Goal: Task Accomplishment & Management: Complete application form

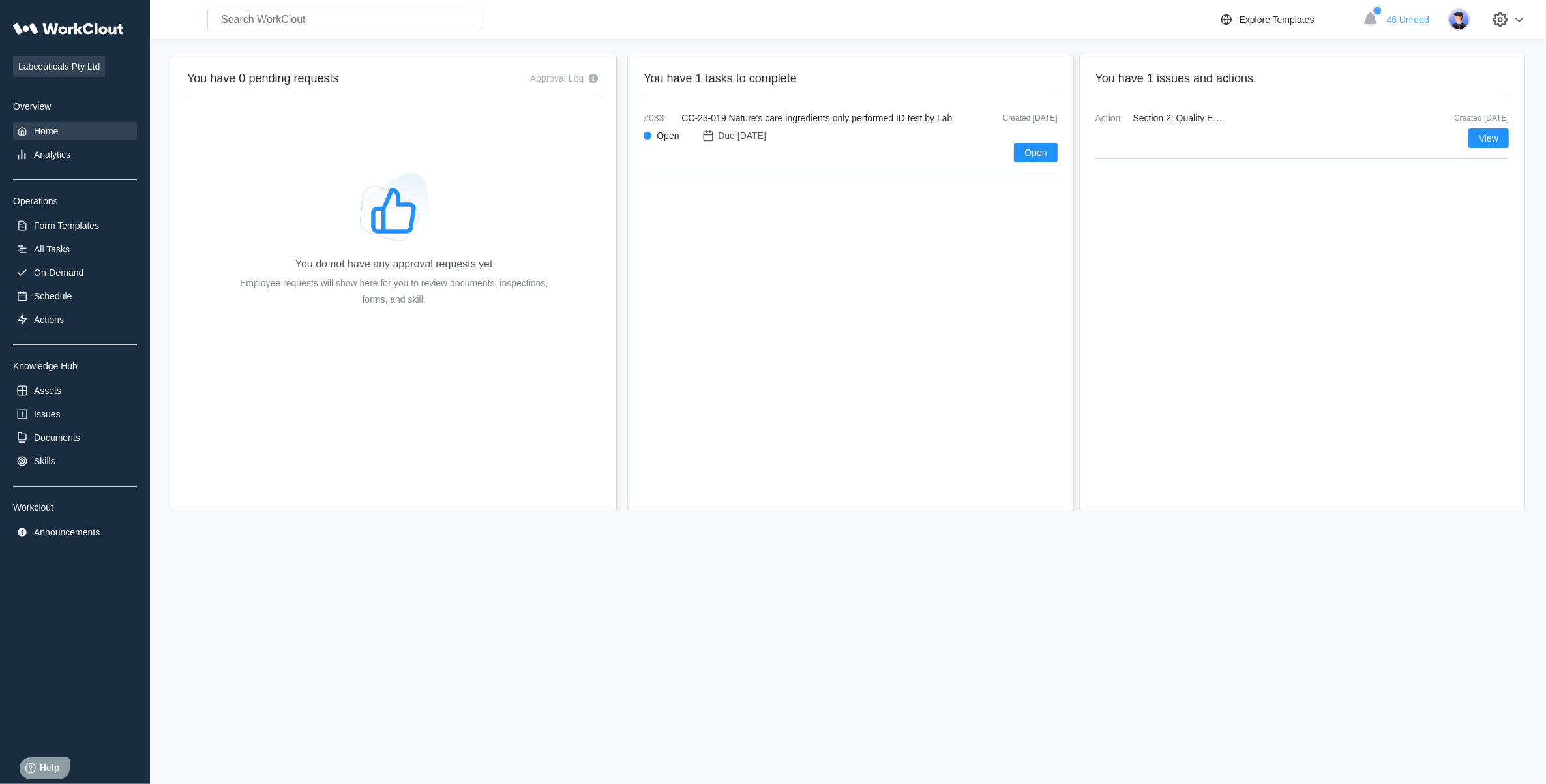
click at [76, 236] on div "Labceuticals Pty Ltd Overview Home Analytics Operations Form Templates All Task…" at bounding box center [74, 278] width 124 height 525
click at [69, 253] on div "All Tasks" at bounding box center [74, 249] width 124 height 18
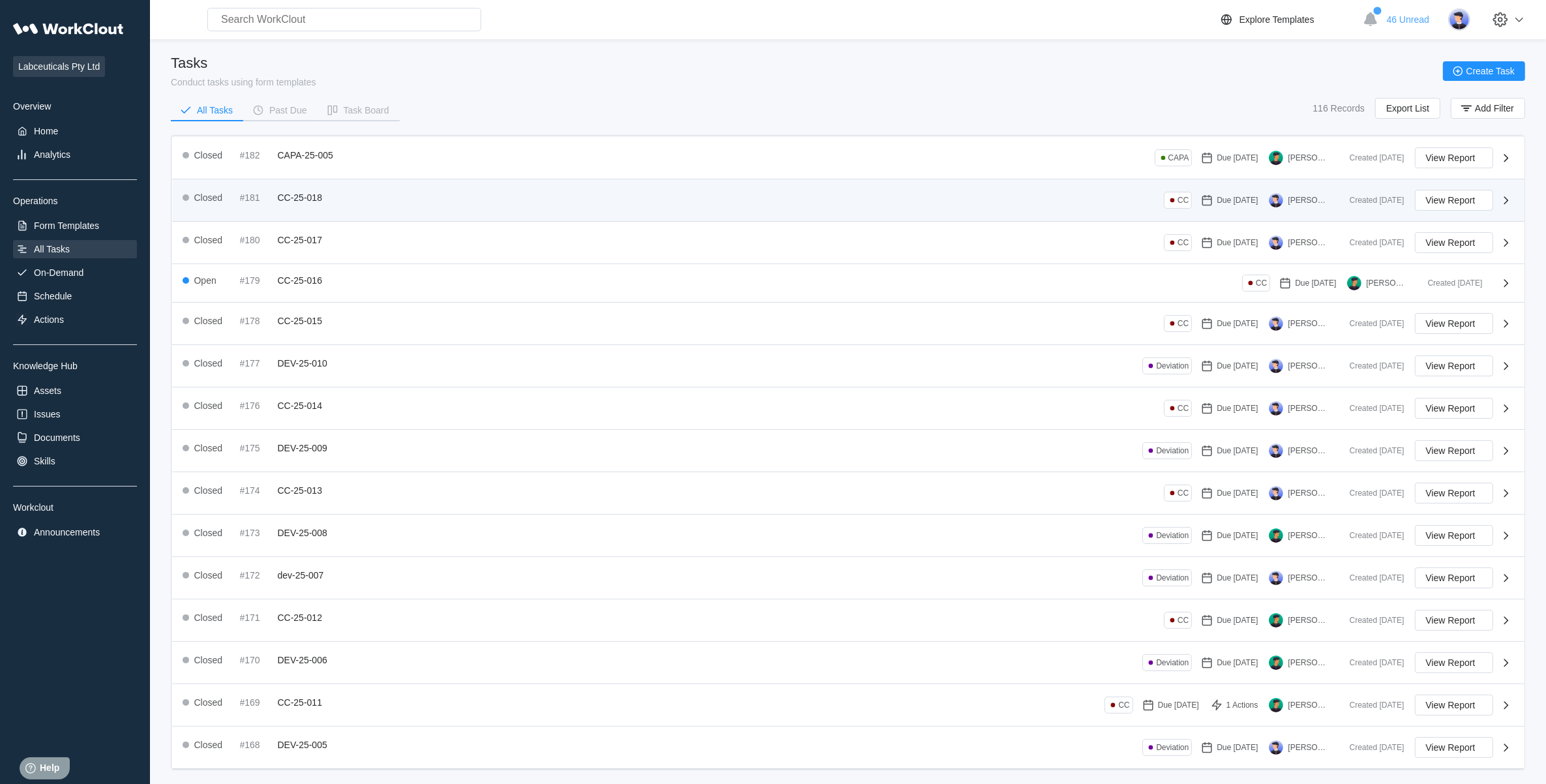
click at [350, 202] on div "Closed #181 CC-25-018 CC Due [DATE] [PERSON_NAME]" at bounding box center [761, 200] width 1157 height 21
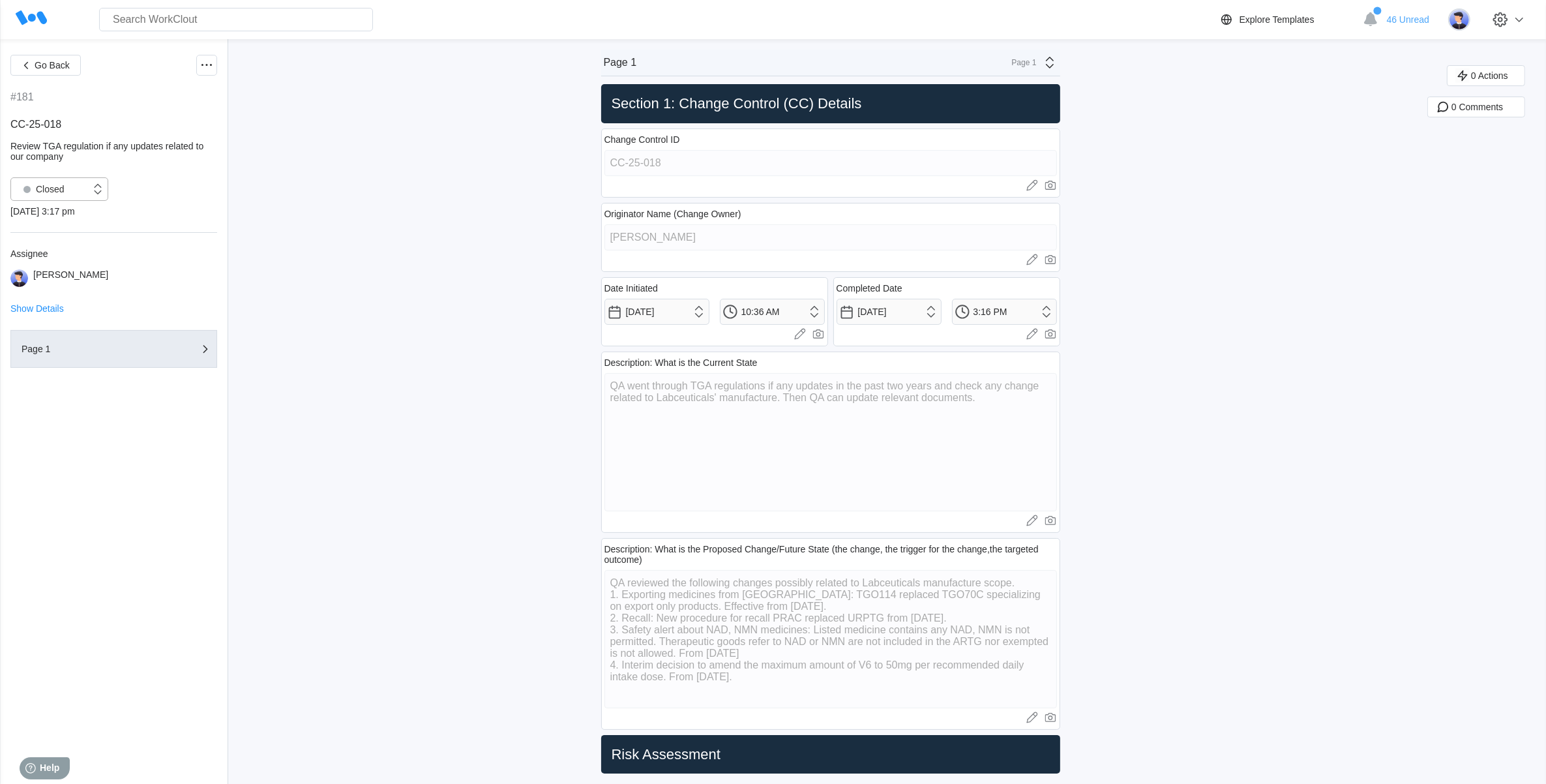
click at [90, 191] on div "Closed" at bounding box center [50, 189] width 80 height 13
click at [83, 215] on div "Open" at bounding box center [60, 223] width 83 height 18
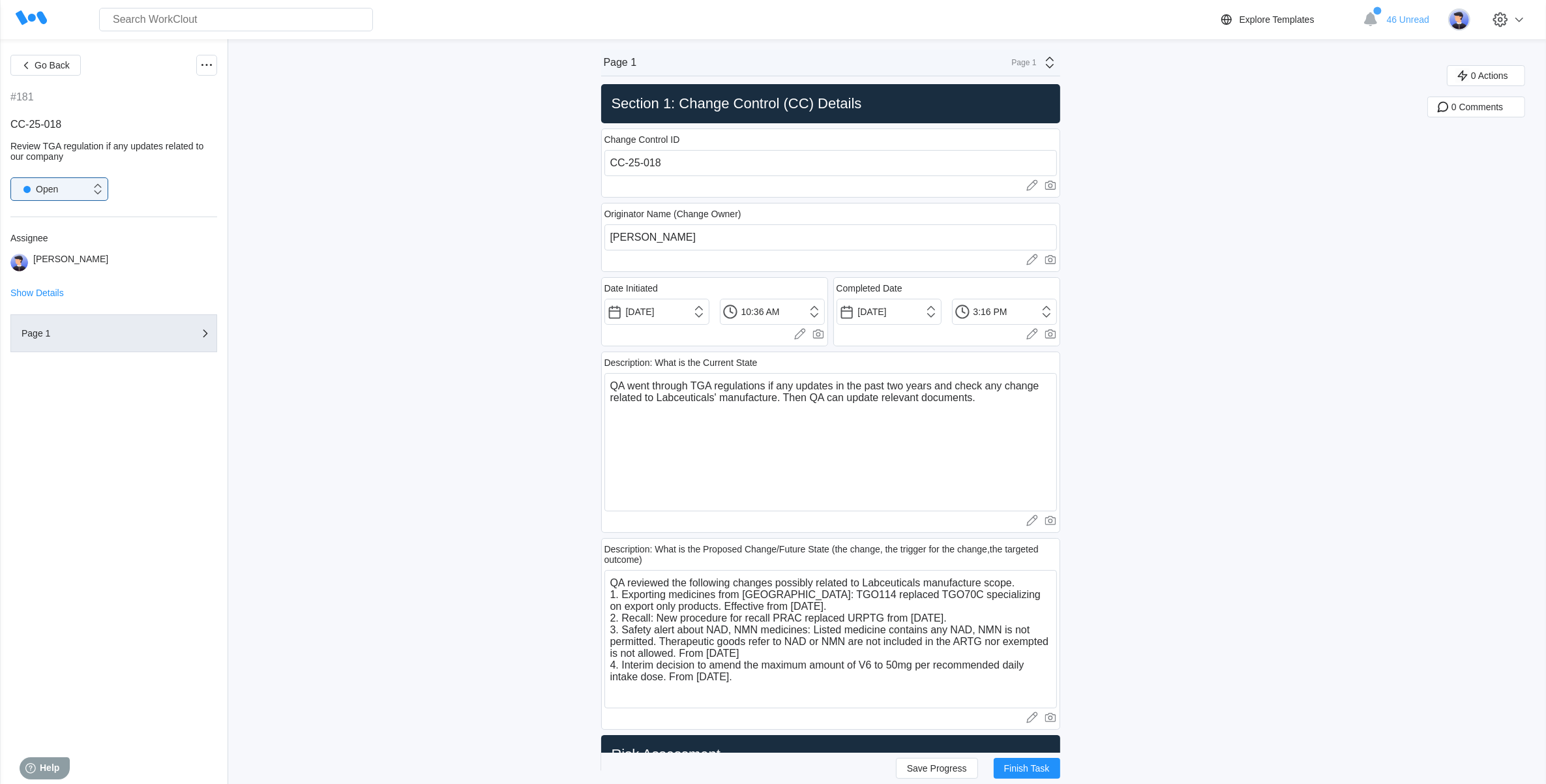
scroll to position [82, 0]
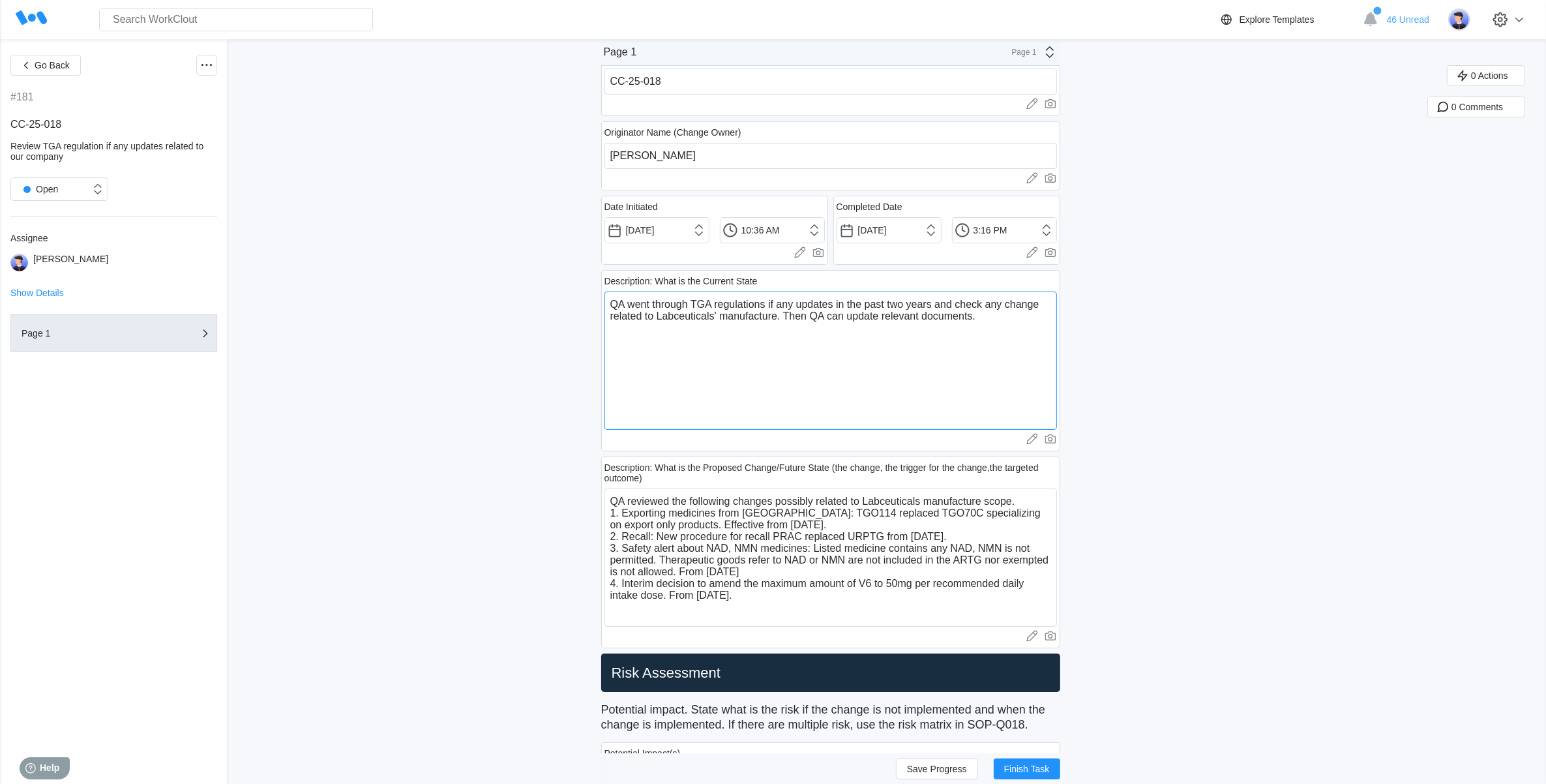
click at [1007, 323] on textarea "QA went through TGA regulations if any updates in the past two years and check …" at bounding box center [831, 360] width 453 height 138
click at [1007, 318] on textarea "QA went through TGA regulations if any updates in the past two years and check …" at bounding box center [831, 360] width 453 height 138
click at [996, 317] on textarea "QA went through TGA regulations if any updates in the past two years and check …" at bounding box center [831, 360] width 453 height 138
click at [767, 605] on textarea "QA reviewed the following changes possibly related to Labceuticals manufacture …" at bounding box center [831, 558] width 453 height 138
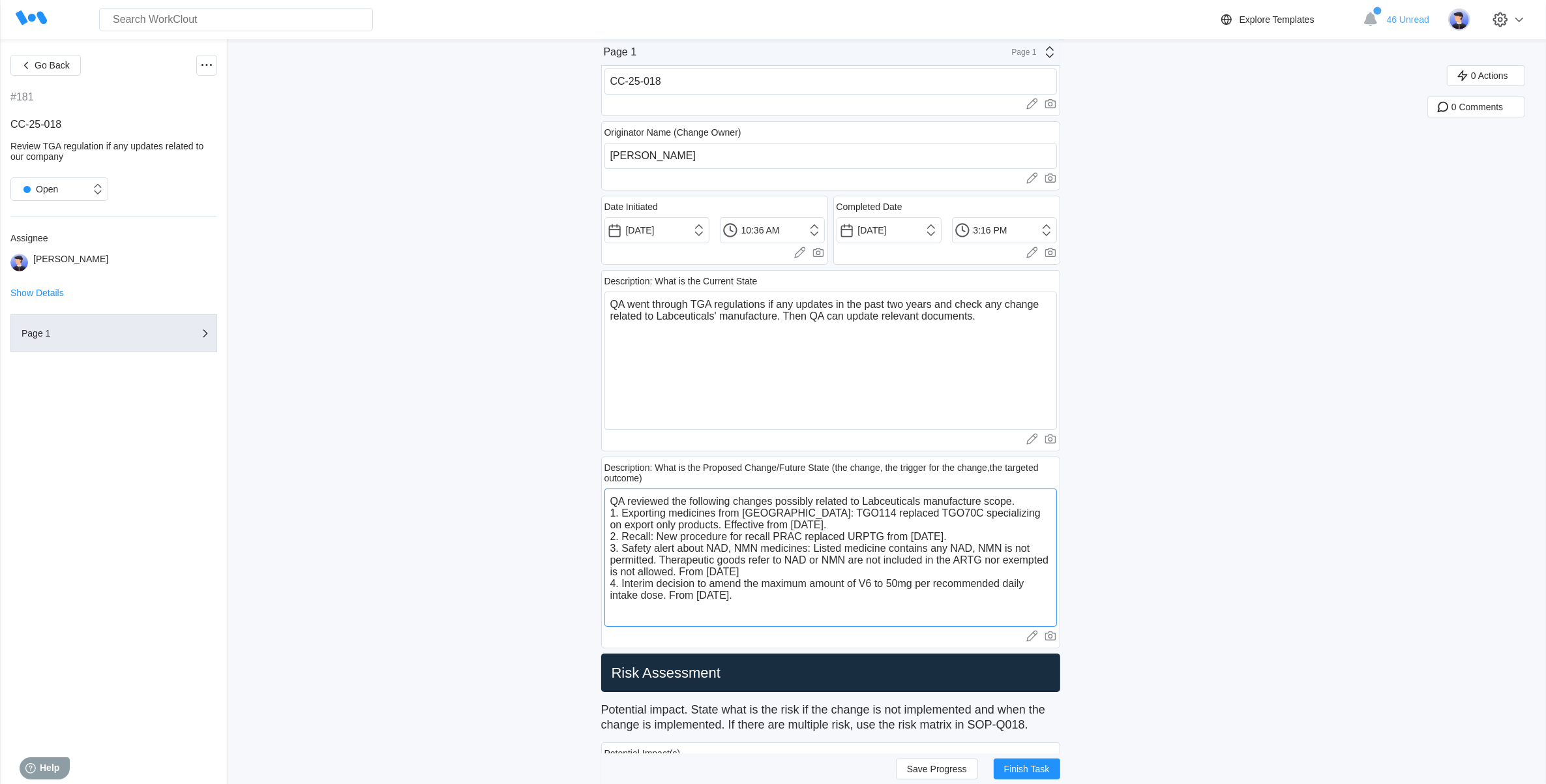
type textarea "QA reviewed the following changes possibly related to Labceuticals manufacture …"
type textarea "x"
type textarea "QA reviewed the following changes possibly related to Labceuticals manufacture …"
type textarea "x"
type textarea "QA reviewed the following changes possibly related to Labceuticals manufacture …"
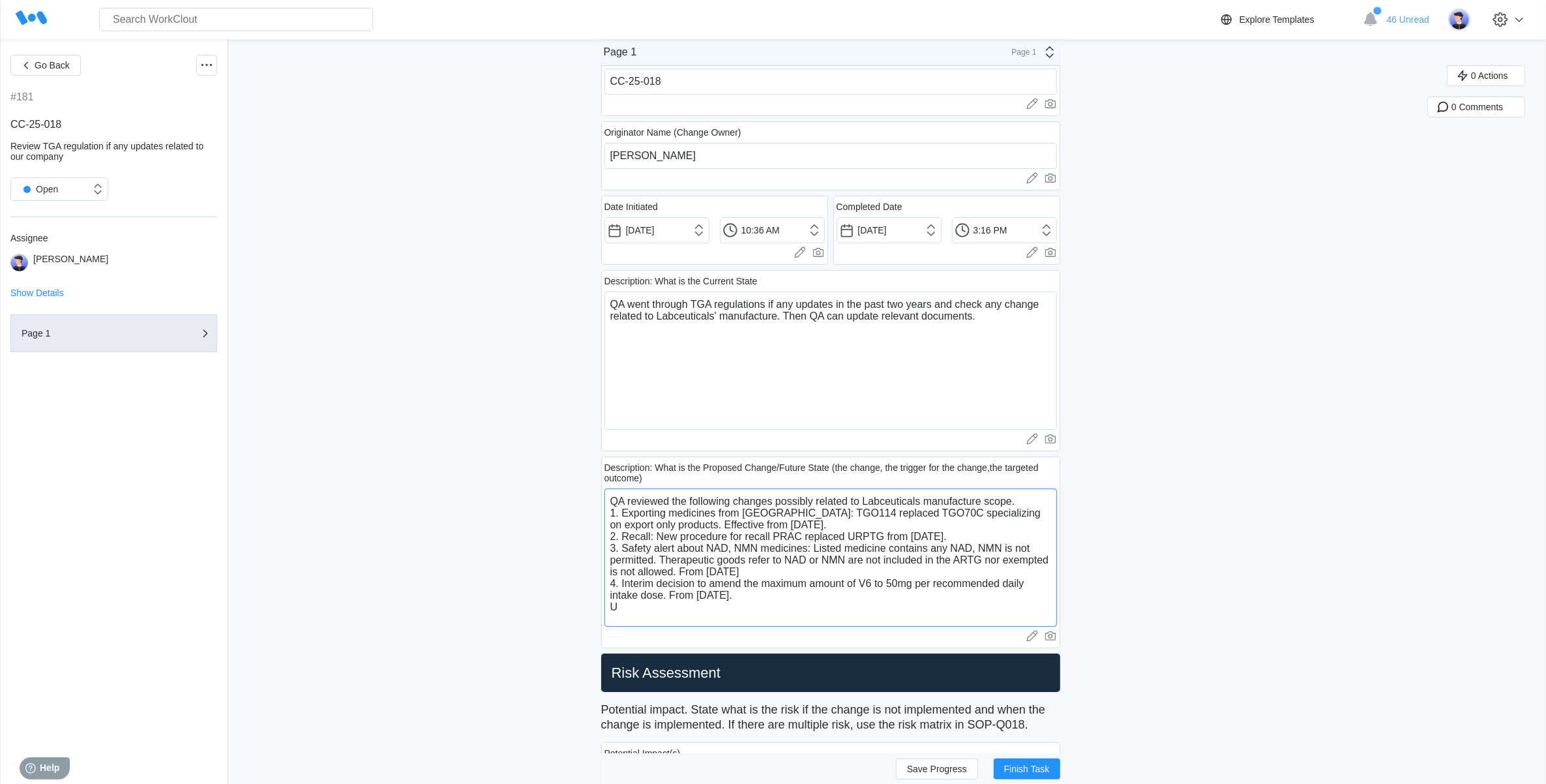
type textarea "x"
type textarea "QA reviewed the following changes possibly related to Labceuticals manufacture …"
type textarea "x"
type textarea "QA reviewed the following changes possibly related to Labceuticals manufacture …"
type textarea "x"
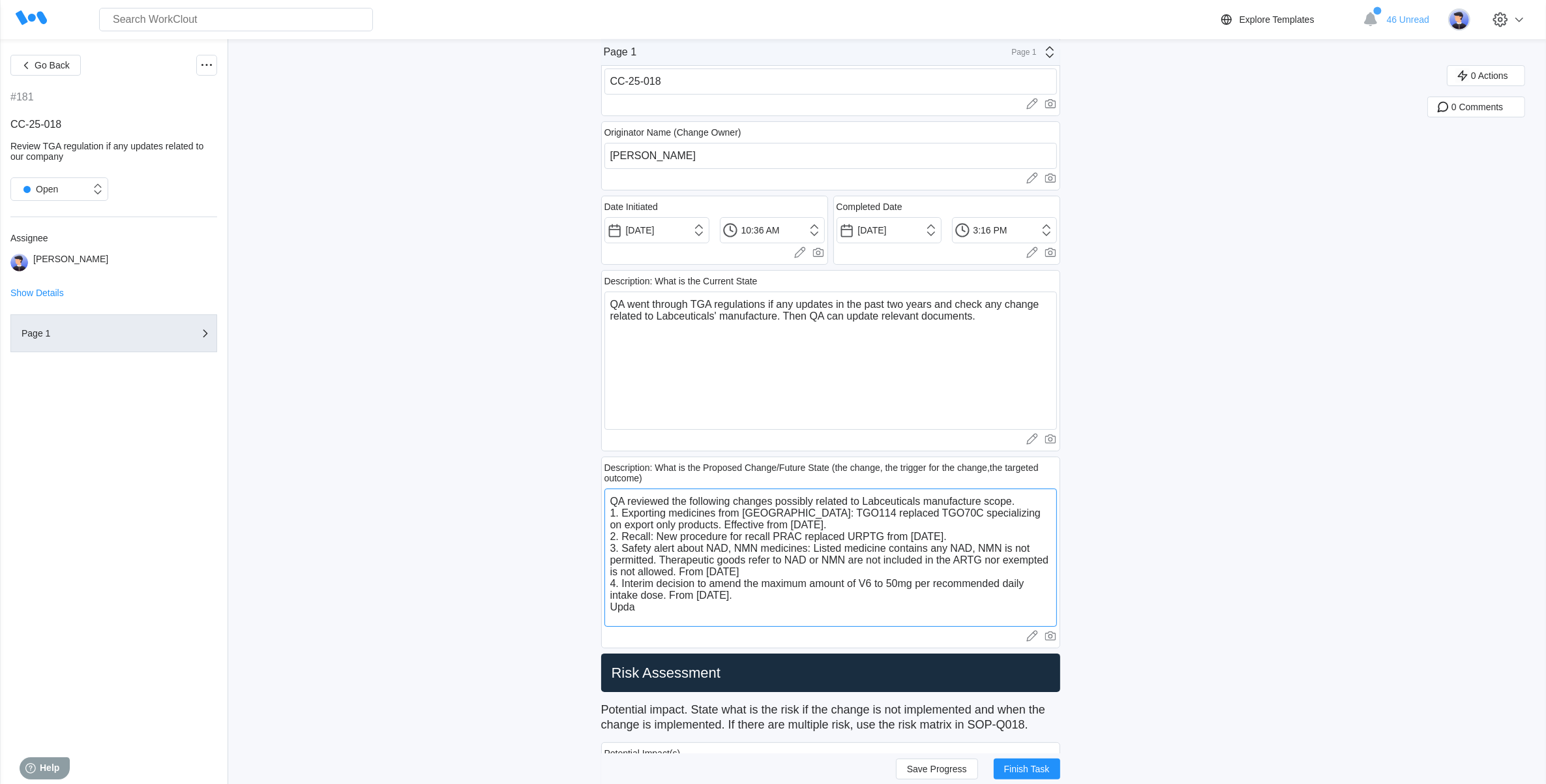
type textarea "QA reviewed the following changes possibly related to Labceuticals manufacture …"
type textarea "x"
type textarea "QA reviewed the following changes possibly related to Labceuticals manufacture …"
type textarea "x"
type textarea "QA reviewed the following changes possibly related to Labceuticals manufacture …"
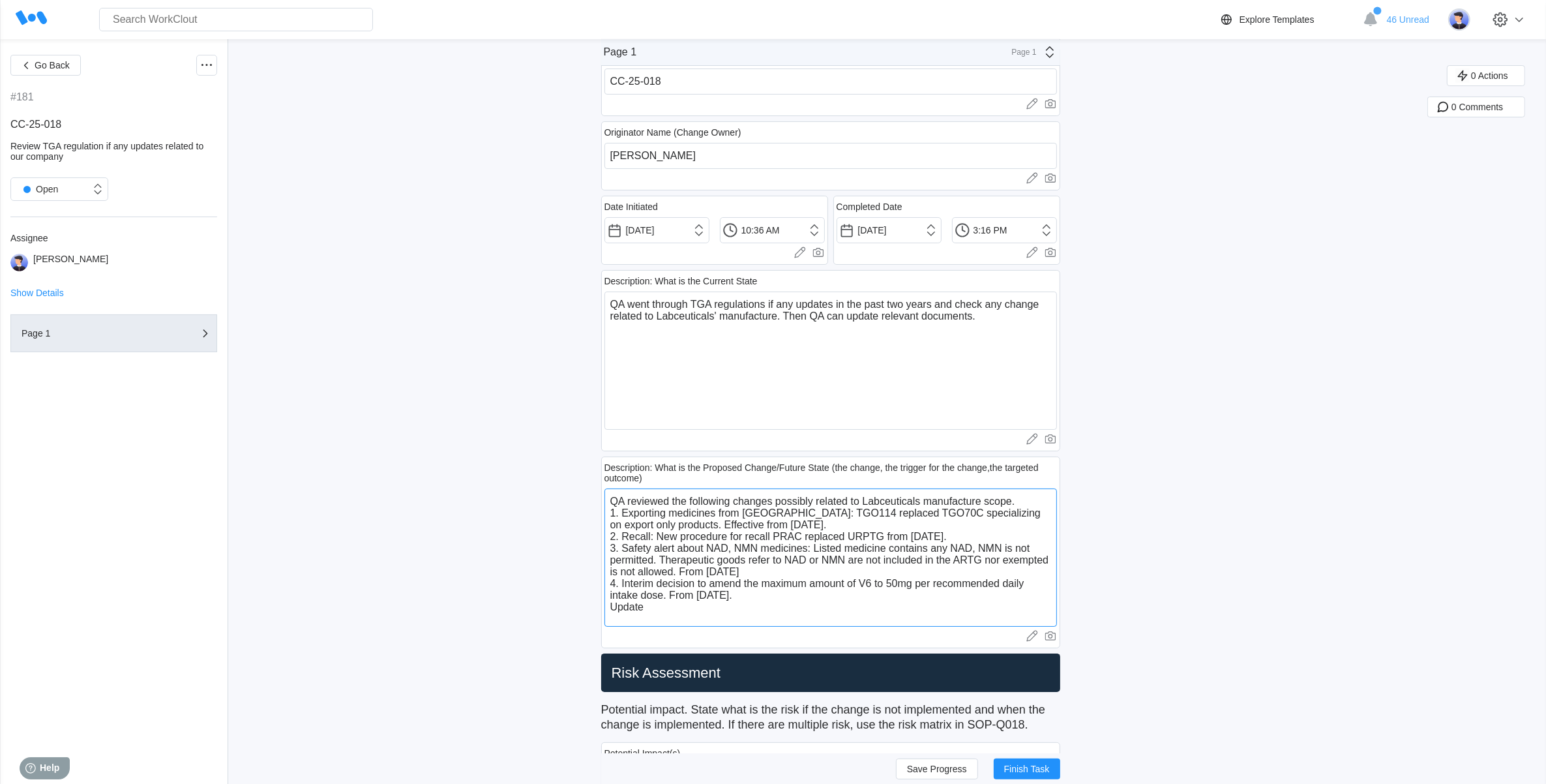
type textarea "x"
type textarea "QA reviewed the following changes possibly related to Labceuticals manufacture …"
type textarea "x"
type textarea "QA reviewed the following changes possibly related to Labceuticals manufacture …"
type textarea "x"
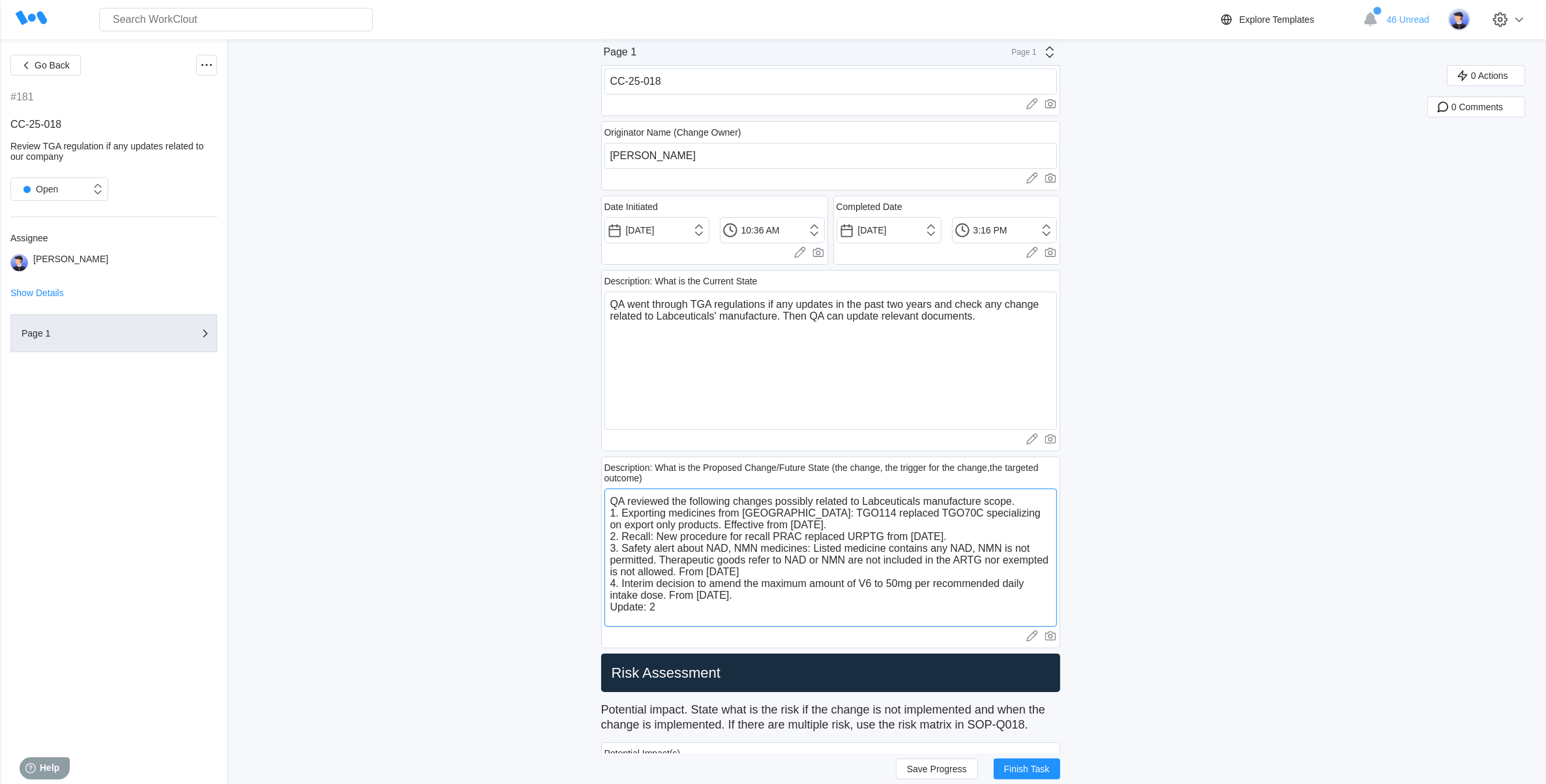
type textarea "QA reviewed the following changes possibly related to Labceuticals manufacture …"
type textarea "x"
type textarea "QA reviewed the following changes possibly related to Labceuticals manufacture …"
type textarea "x"
type textarea "QA reviewed the following changes possibly related to Labceuticals manufacture …"
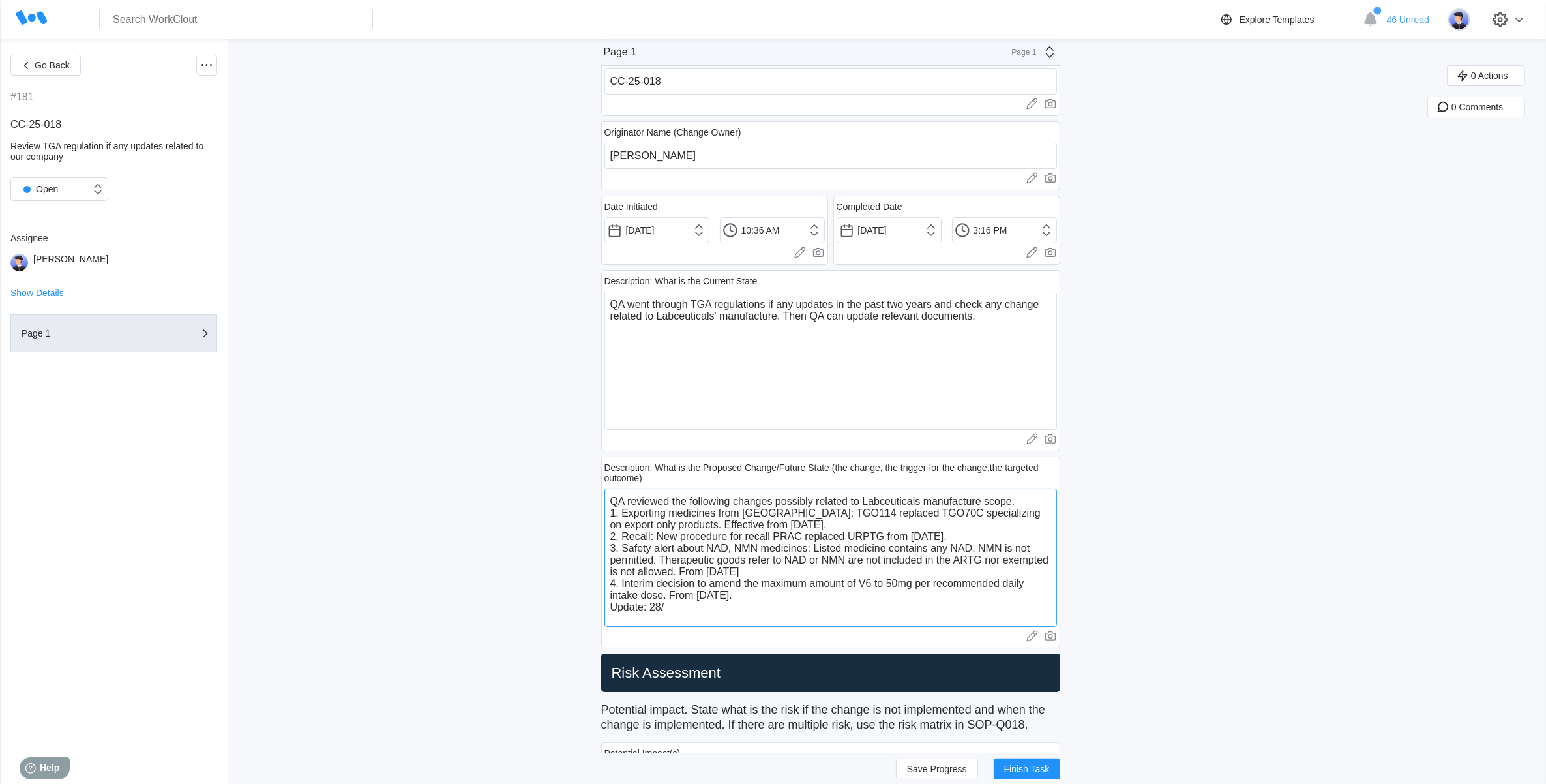
type textarea "x"
type textarea "QA reviewed the following changes possibly related to Labceuticals manufacture …"
type textarea "x"
type textarea "QA reviewed the following changes possibly related to Labceuticals manufacture …"
type textarea "x"
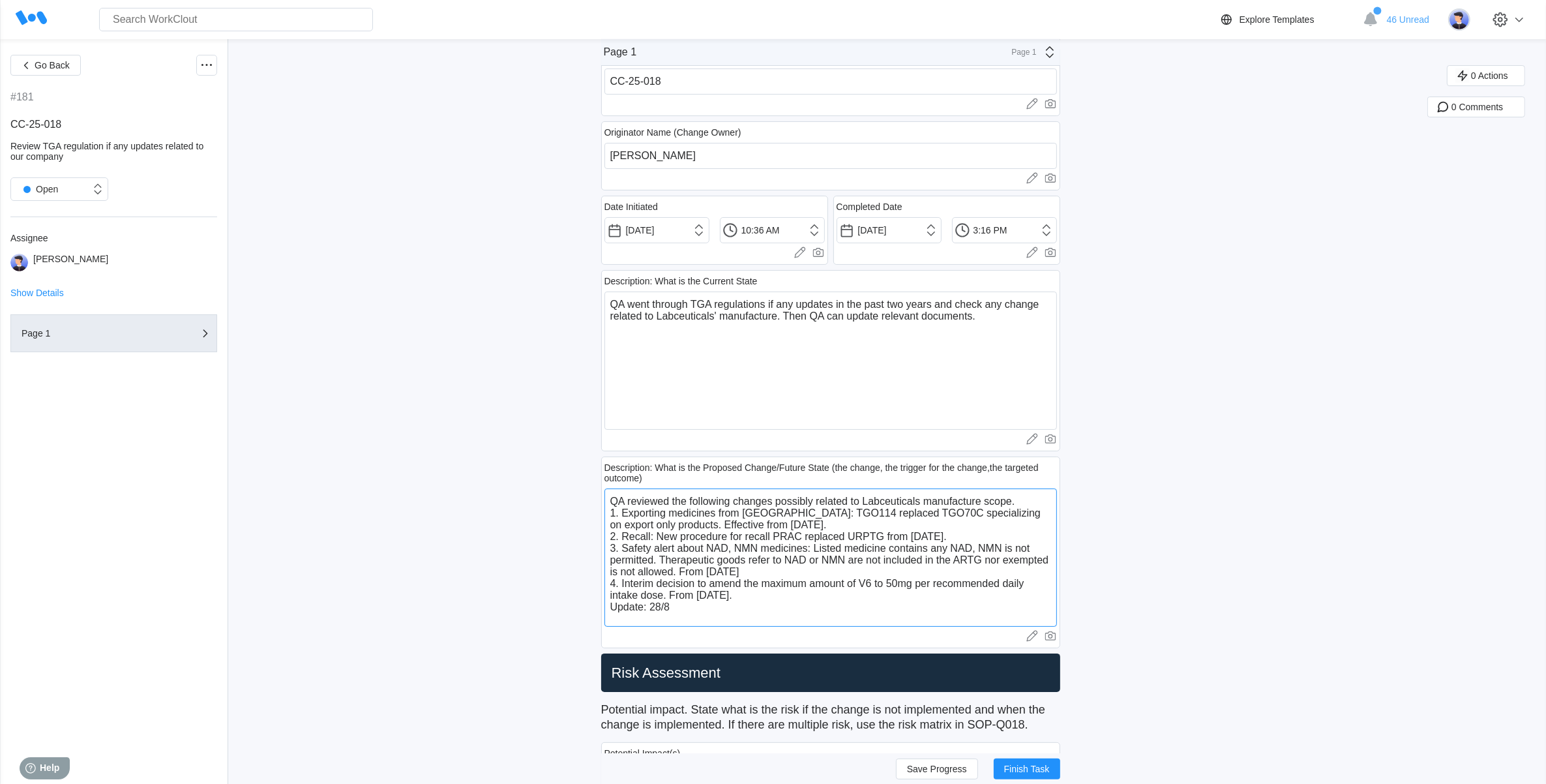
type textarea "QA reviewed the following changes possibly related to Labceuticals manufacture …"
type textarea "x"
type textarea "QA reviewed the following changes possibly related to Labceuticals manufacture …"
type textarea "x"
type textarea "QA reviewed the following changes possibly related to Labceuticals manufacture …"
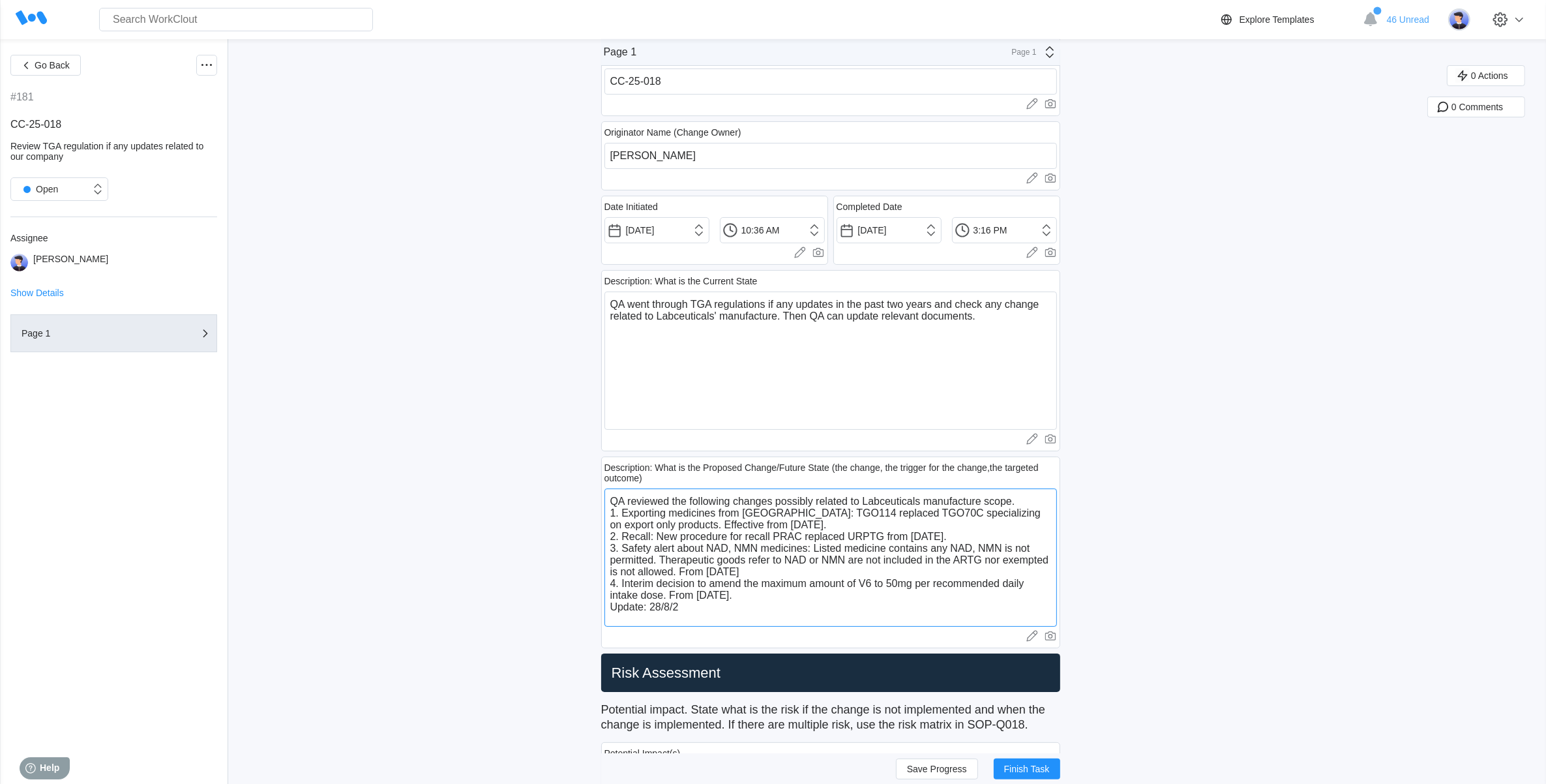
type textarea "x"
type textarea "QA reviewed the following changes possibly related to Labceuticals manufacture …"
type textarea "x"
type textarea "QA reviewed the following changes possibly related to Labceuticals manufacture …"
type textarea "x"
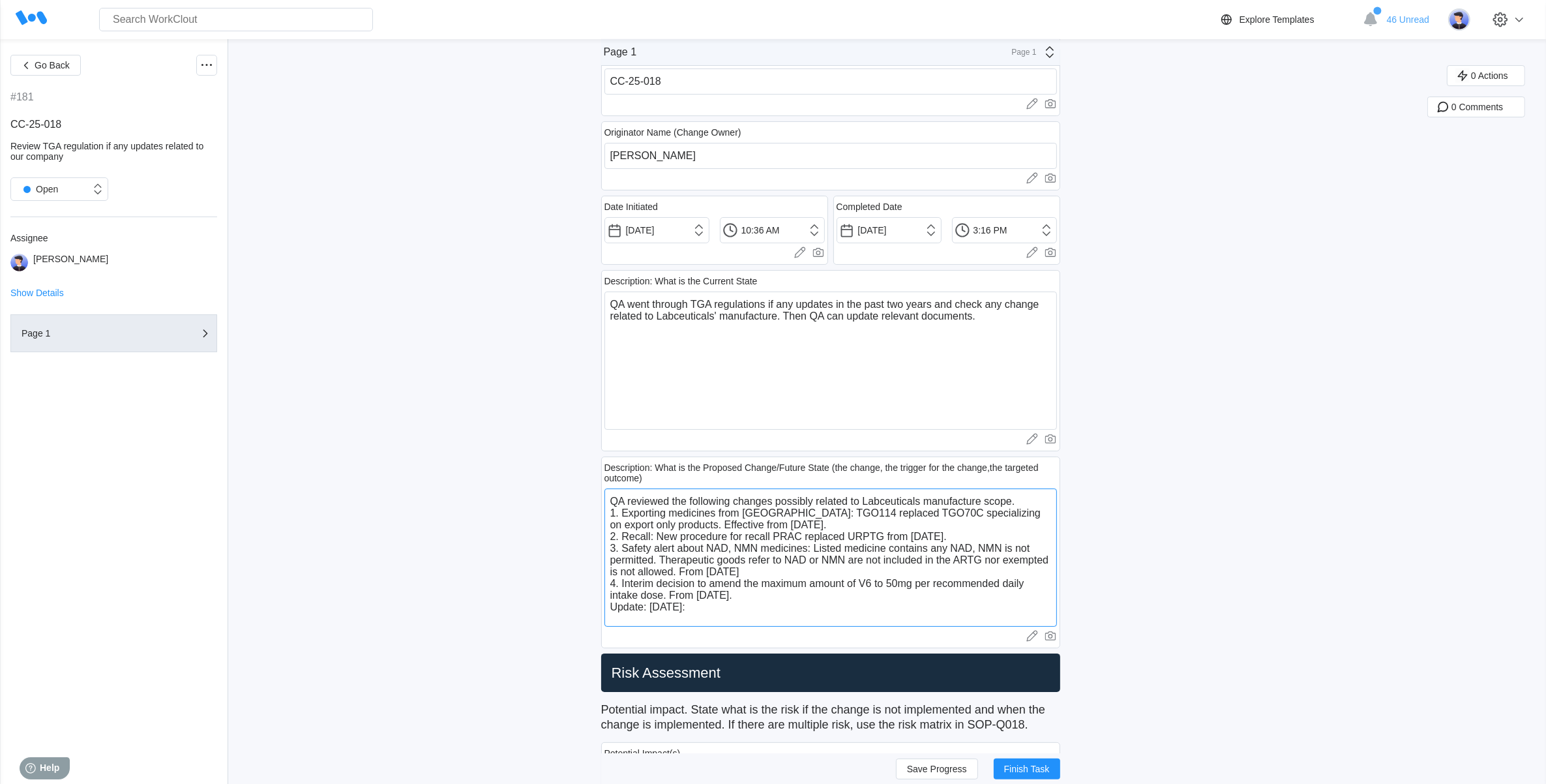
type textarea "QA reviewed the following changes possibly related to Labceuticals manufacture …"
type textarea "x"
type textarea "QA reviewed the following changes possibly related to Labceuticals manufacture …"
type textarea "x"
type textarea "QA reviewed the following changes possibly related to Labceuticals manufacture …"
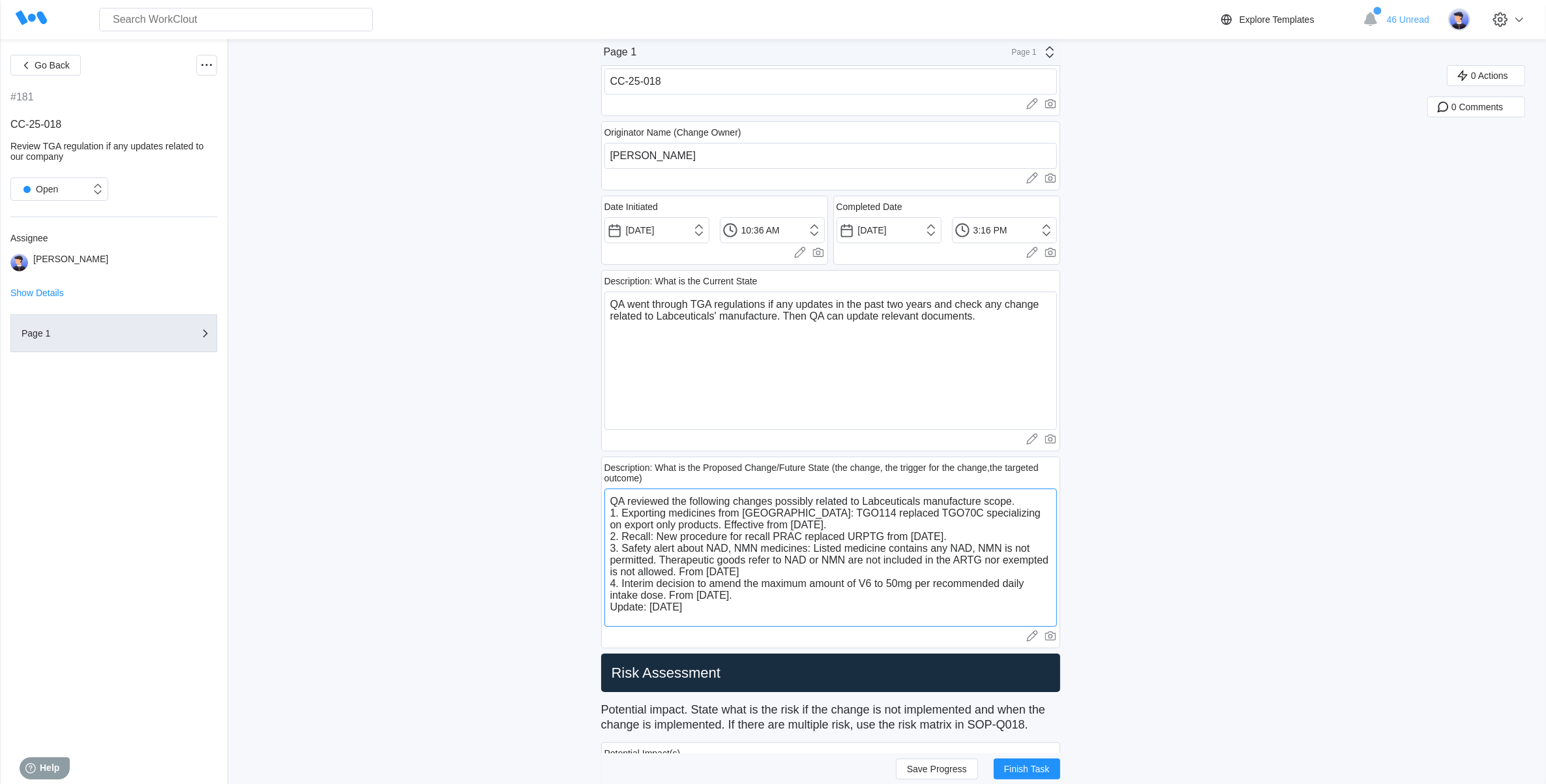
type textarea "x"
type textarea "QA reviewed the following changes possibly related to Labceuticals manufacture …"
type textarea "x"
type textarea "QA reviewed the following changes possibly related to Labceuticals manufacture …"
type textarea "x"
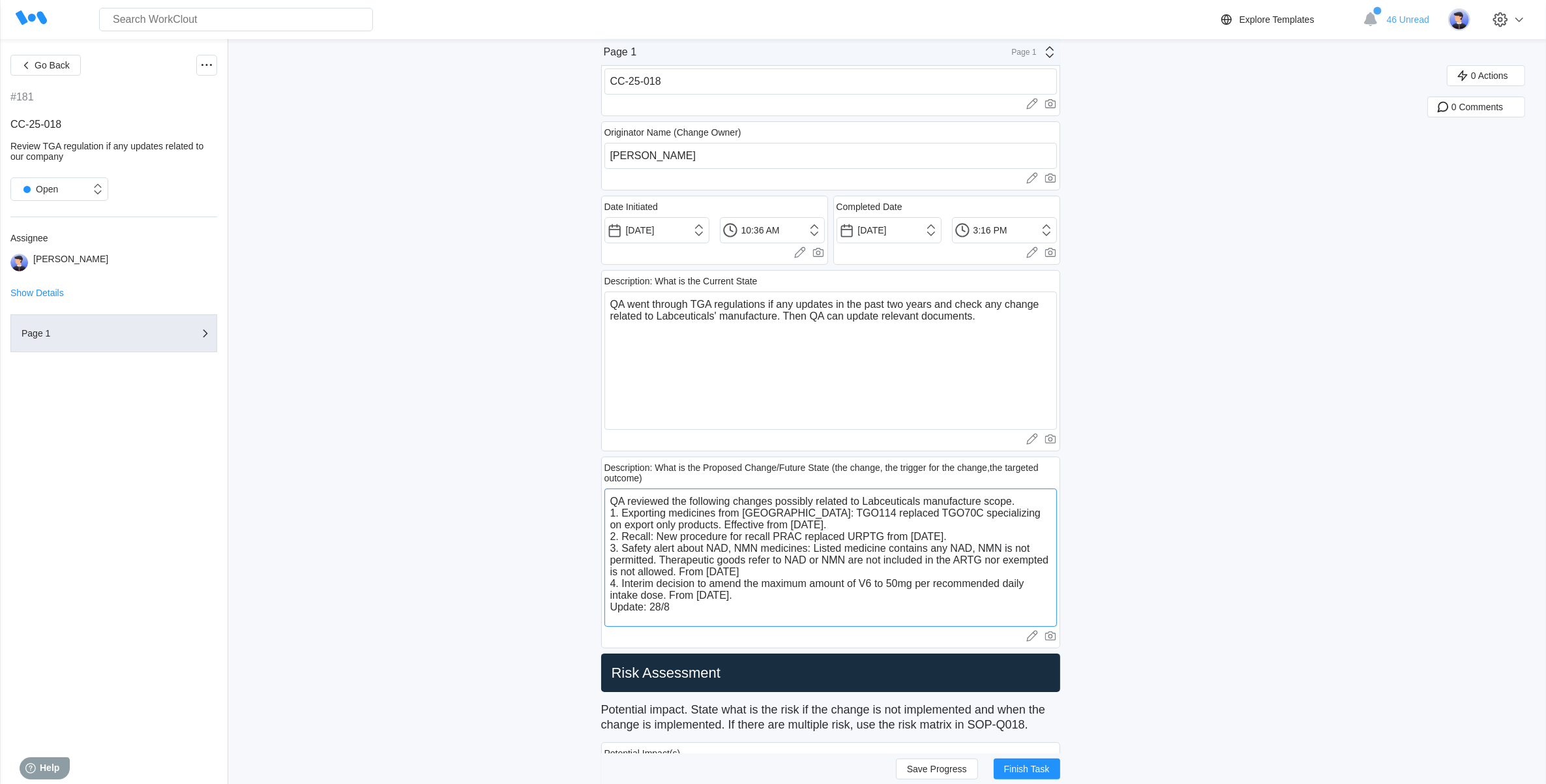
type textarea "QA reviewed the following changes possibly related to Labceuticals manufacture …"
type textarea "x"
type textarea "QA reviewed the following changes possibly related to Labceuticals manufacture …"
type textarea "x"
type textarea "QA reviewed the following changes possibly related to Labceuticals manufacture …"
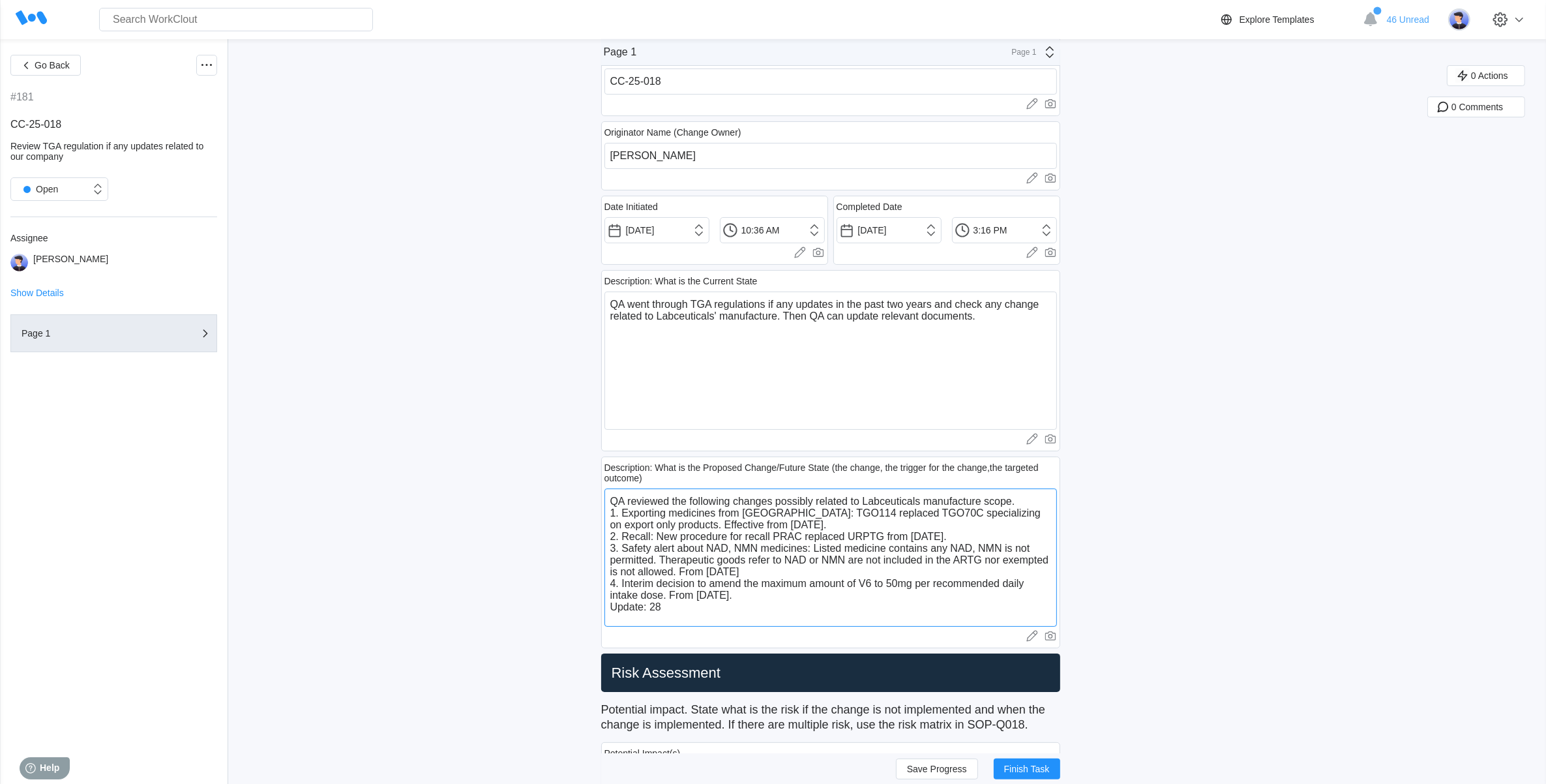
type textarea "x"
type textarea "QA reviewed the following changes possibly related to Labceuticals manufacture …"
type textarea "x"
type textarea "QA reviewed the following changes possibly related to Labceuticals manufacture …"
type textarea "x"
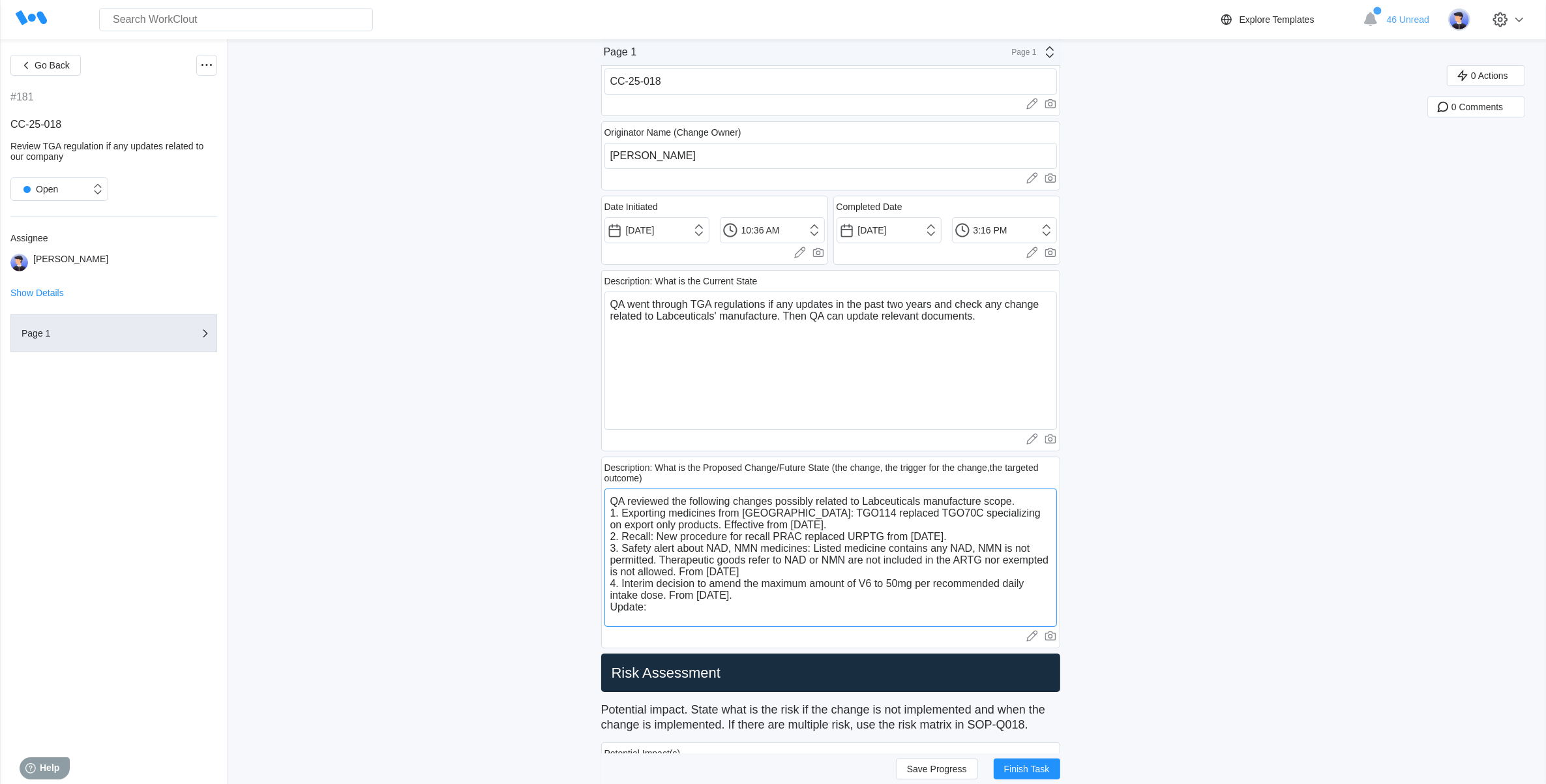
type textarea "QA reviewed the following changes possibly related to Labceuticals manufacture …"
type textarea "x"
type textarea "QA reviewed the following changes possibly related to Labceuticals manufacture …"
type textarea "x"
type textarea "QA reviewed the following changes possibly related to Labceuticals manufacture …"
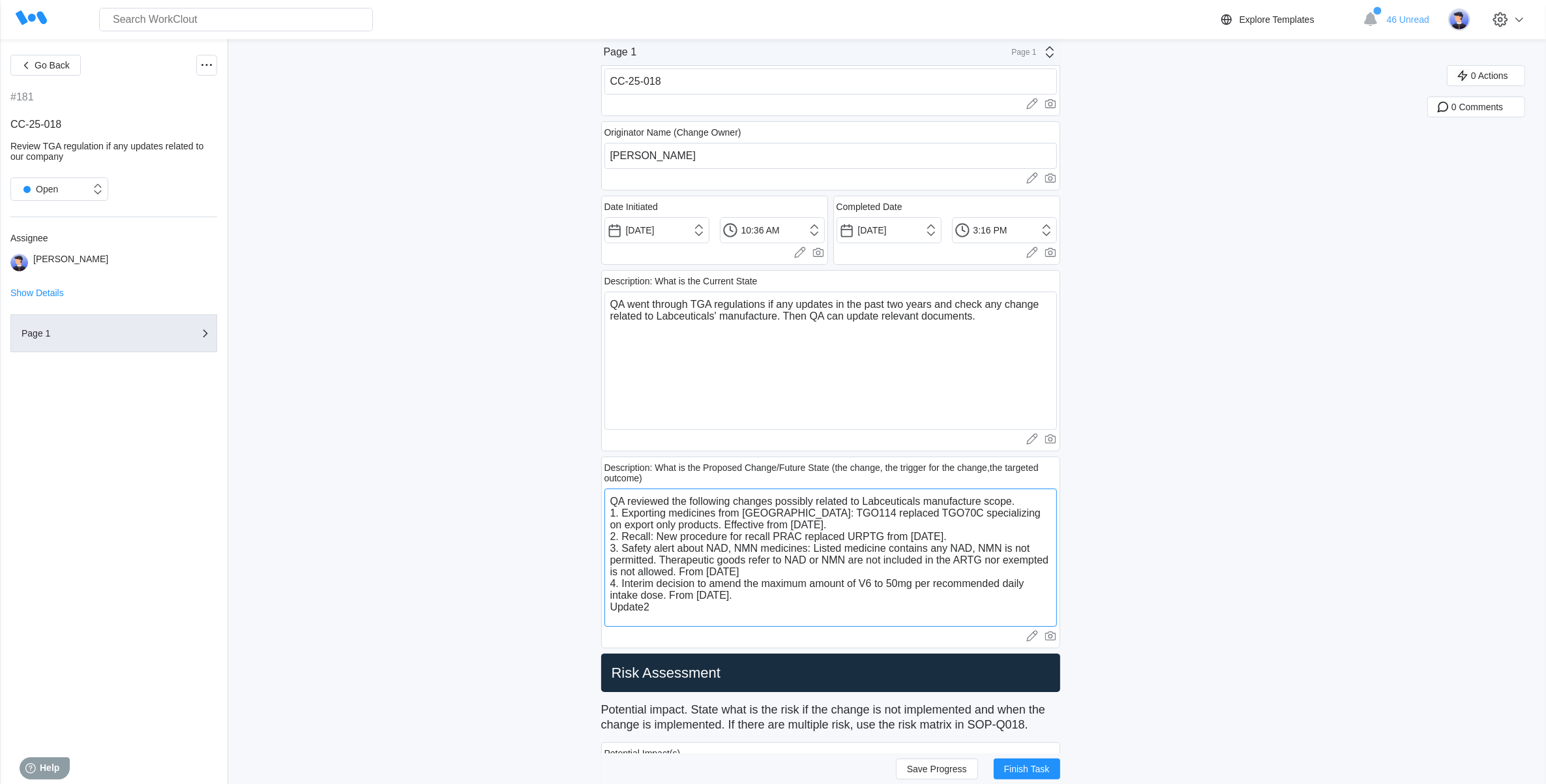
type textarea "x"
type textarea "QA reviewed the following changes possibly related to Labceuticals manufacture …"
type textarea "x"
type textarea "QA reviewed the following changes possibly related to Labceuticals manufacture …"
type textarea "x"
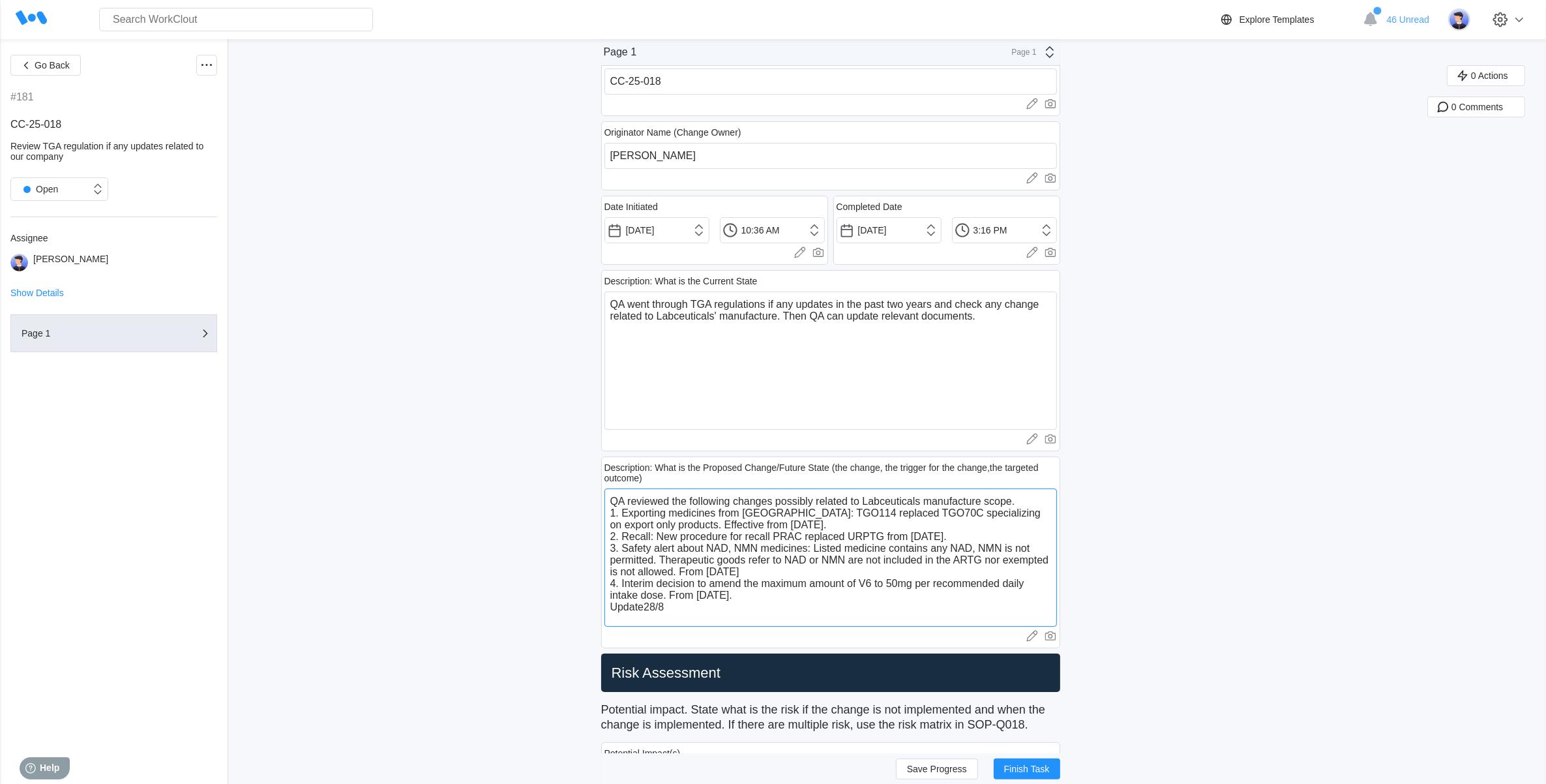
type textarea "QA reviewed the following changes possibly related to Labceuticals manufacture …"
type textarea "x"
type textarea "QA reviewed the following changes possibly related to Labceuticals manufacture …"
type textarea "x"
type textarea "QA reviewed the following changes possibly related to Labceuticals manufacture …"
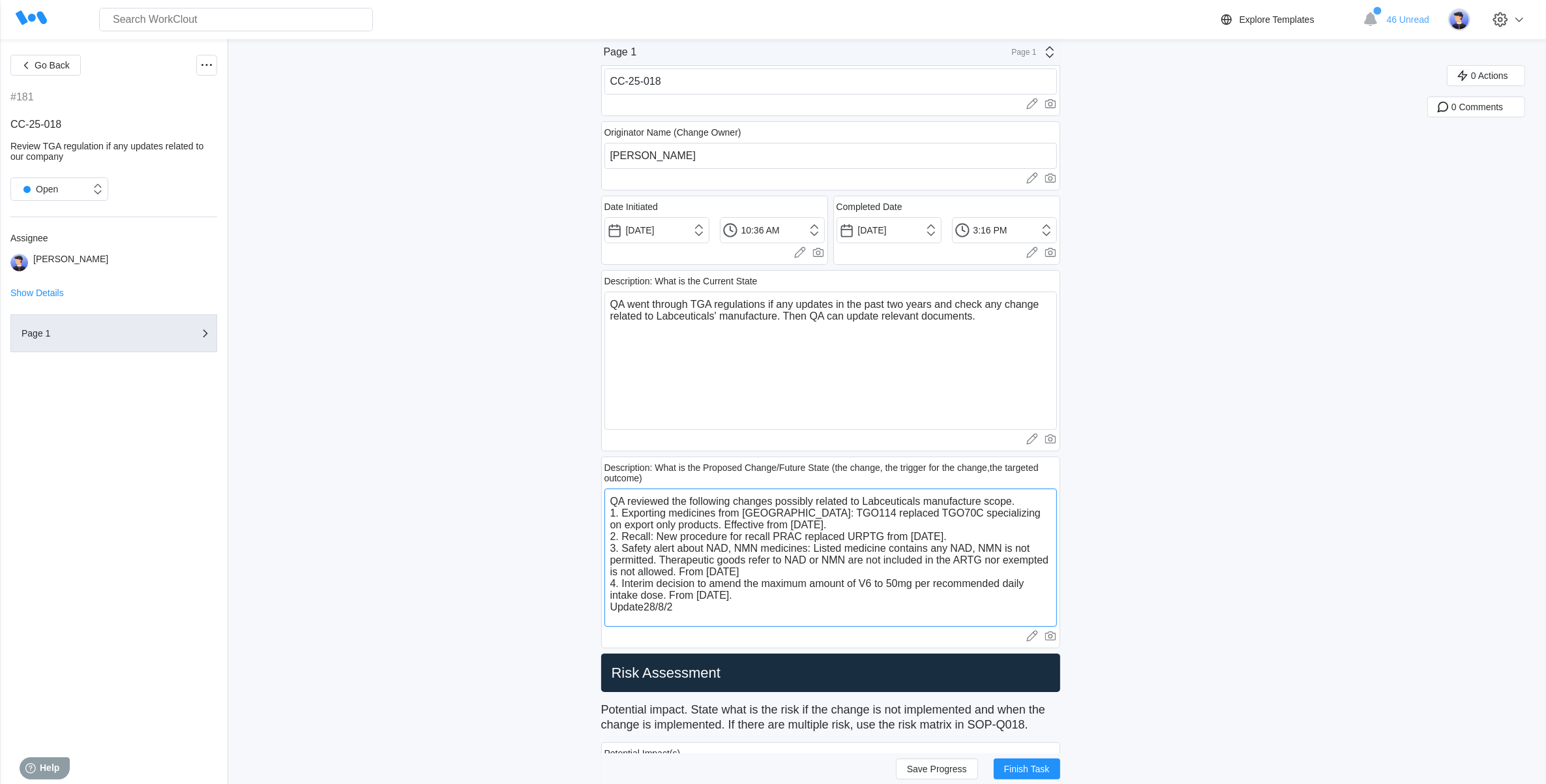
type textarea "x"
type textarea "QA reviewed the following changes possibly related to Labceuticals manufacture …"
type textarea "x"
type textarea "QA reviewed the following changes possibly related to Labceuticals manufacture …"
type textarea "x"
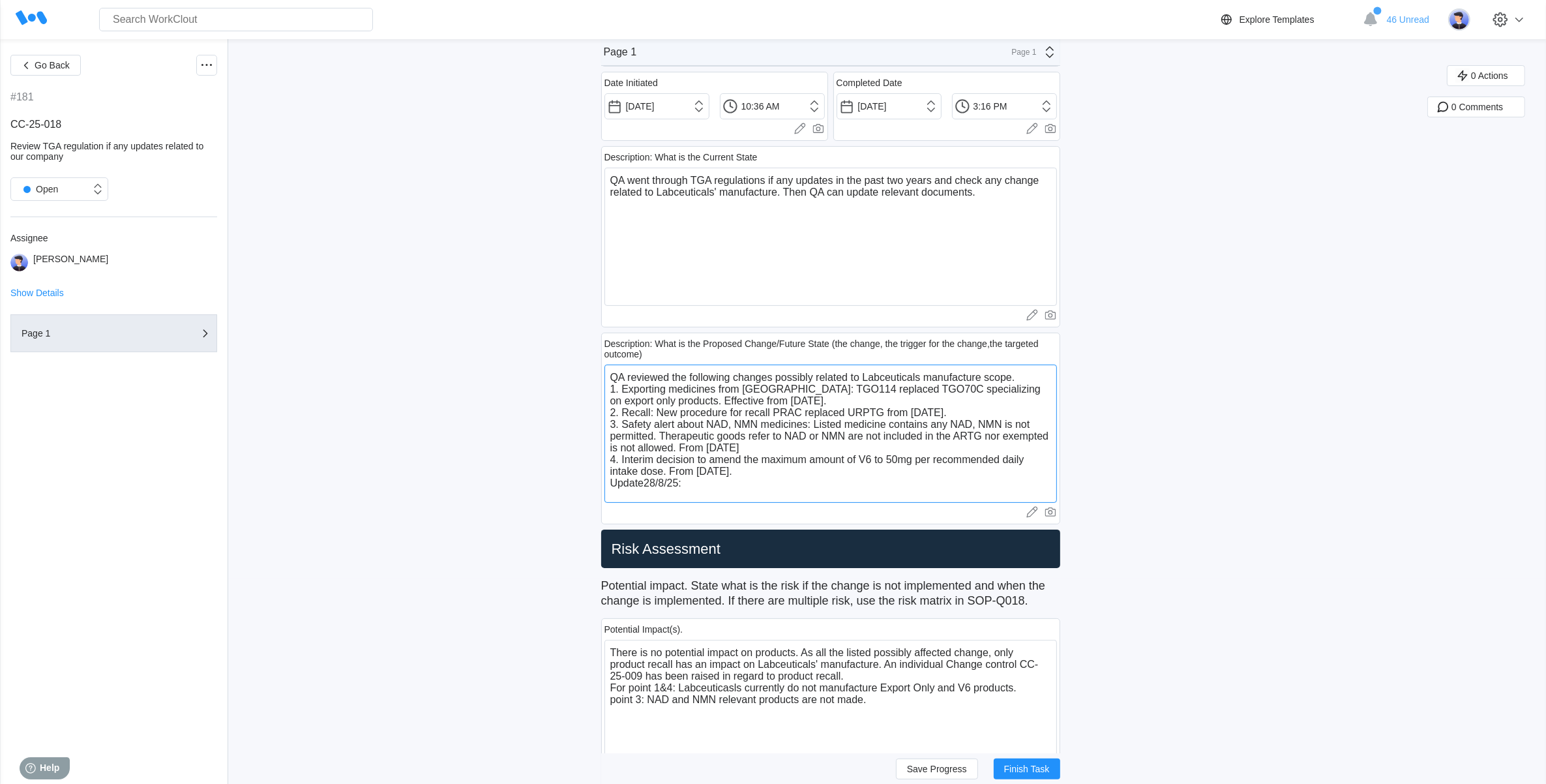
scroll to position [245, 0]
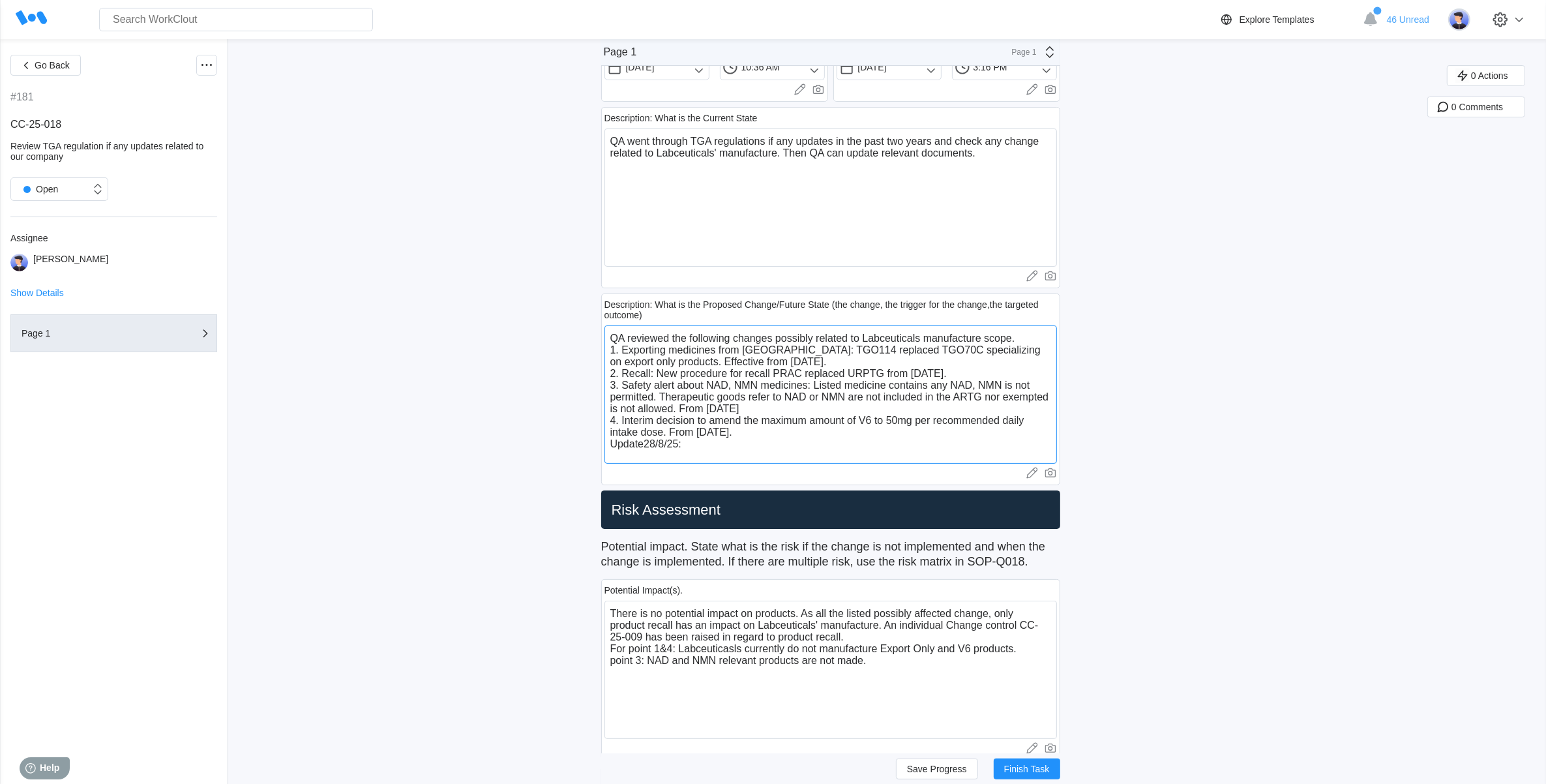
type textarea "QA reviewed the following changes possibly related to Labceuticals manufacture …"
type textarea "x"
type textarea "QA reviewed the following changes possibly related to Labceuticals manufacture …"
type textarea "x"
type textarea "QA reviewed the following changes possibly related to Labceuticals manufacture …"
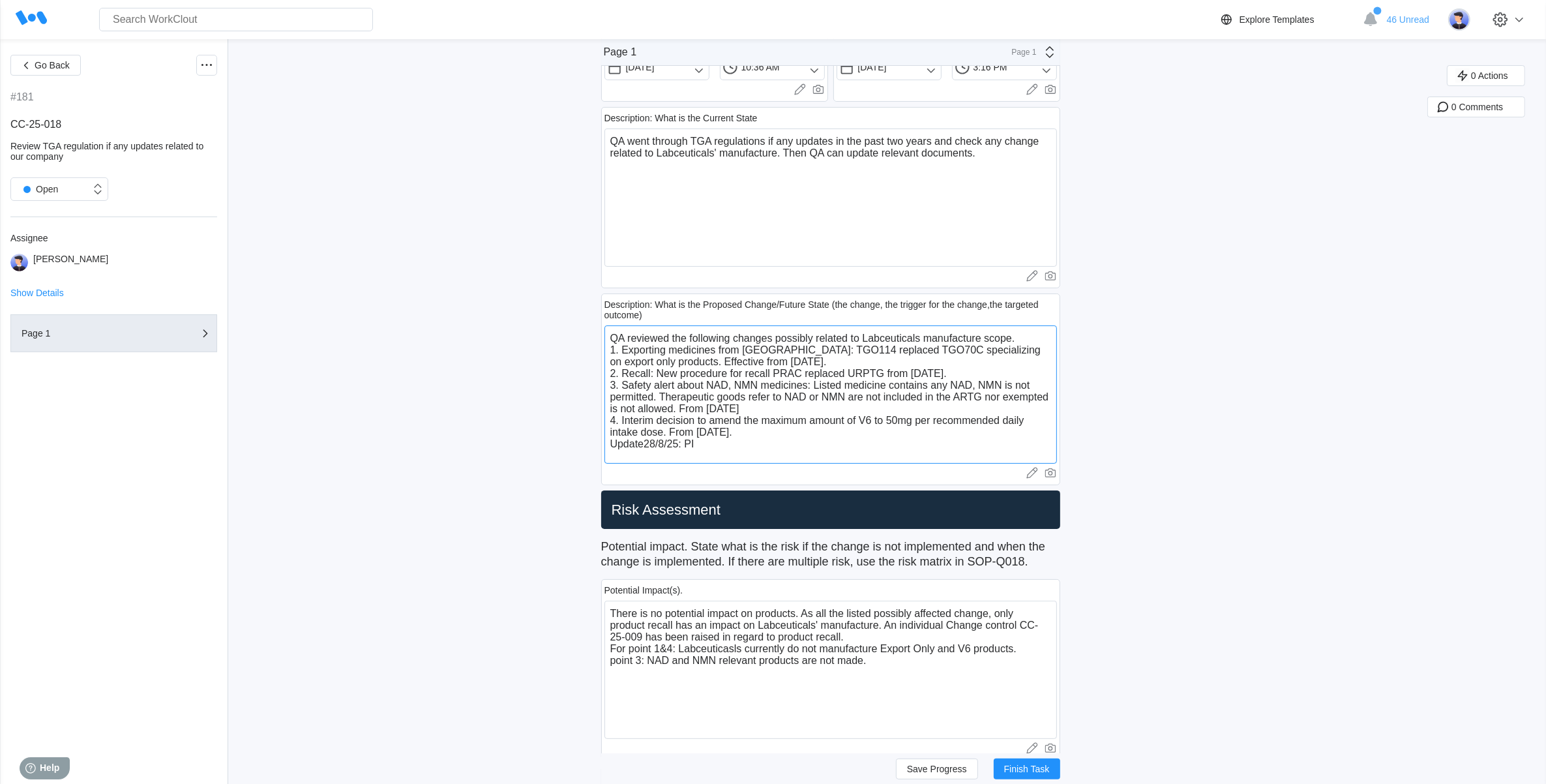
type textarea "x"
type textarea "QA reviewed the following changes possibly related to Labceuticals manufacture …"
type textarea "x"
type textarea "QA reviewed the following changes possibly related to Labceuticals manufacture …"
type textarea "x"
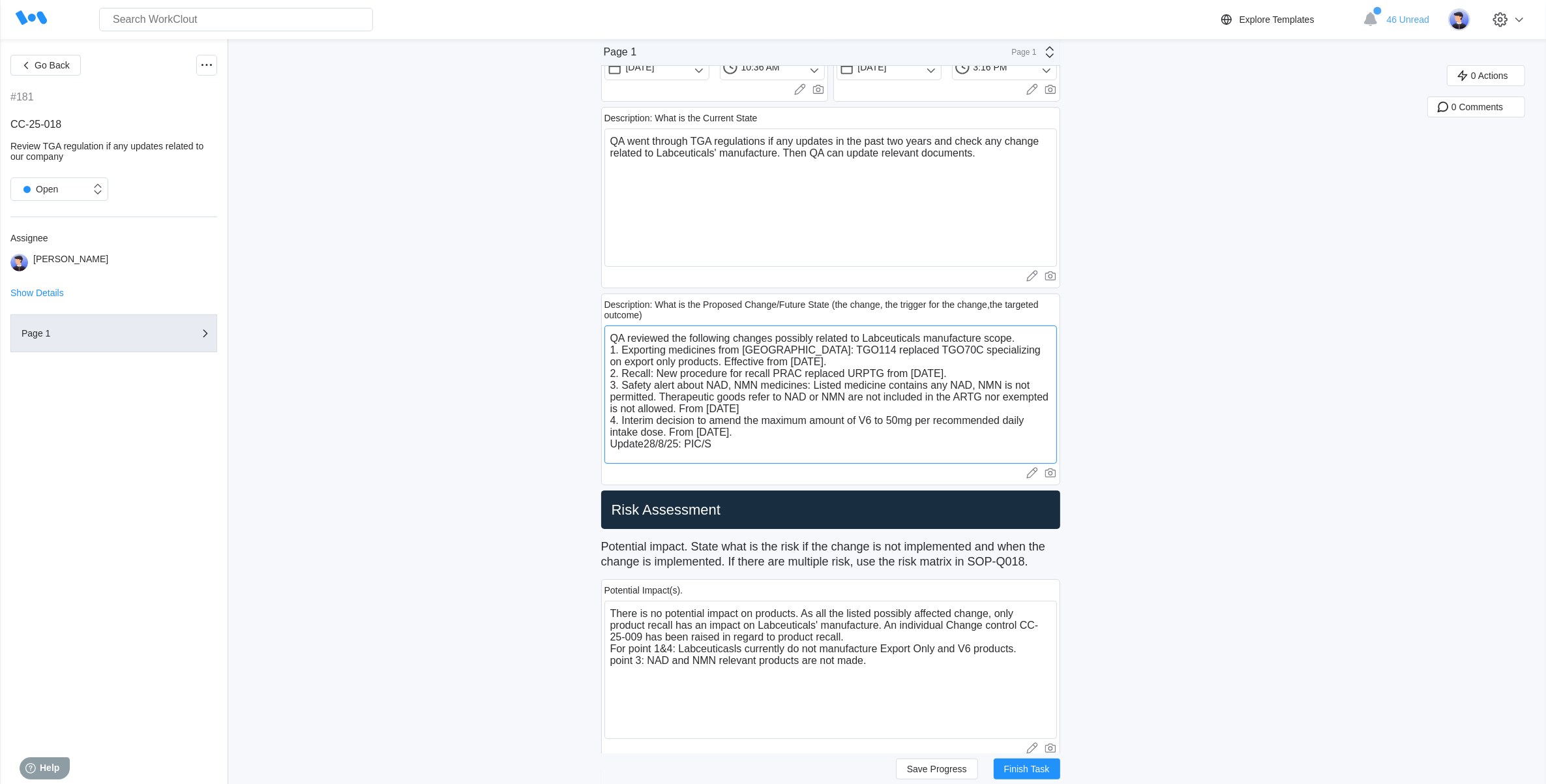
type textarea "QA reviewed the following changes possibly related to Labceuticals manufacture …"
type textarea "x"
type textarea "QA reviewed the following changes possibly related to Labceuticals manufacture …"
type textarea "x"
type textarea "QA reviewed the following changes possibly related to Labceuticals manufacture …"
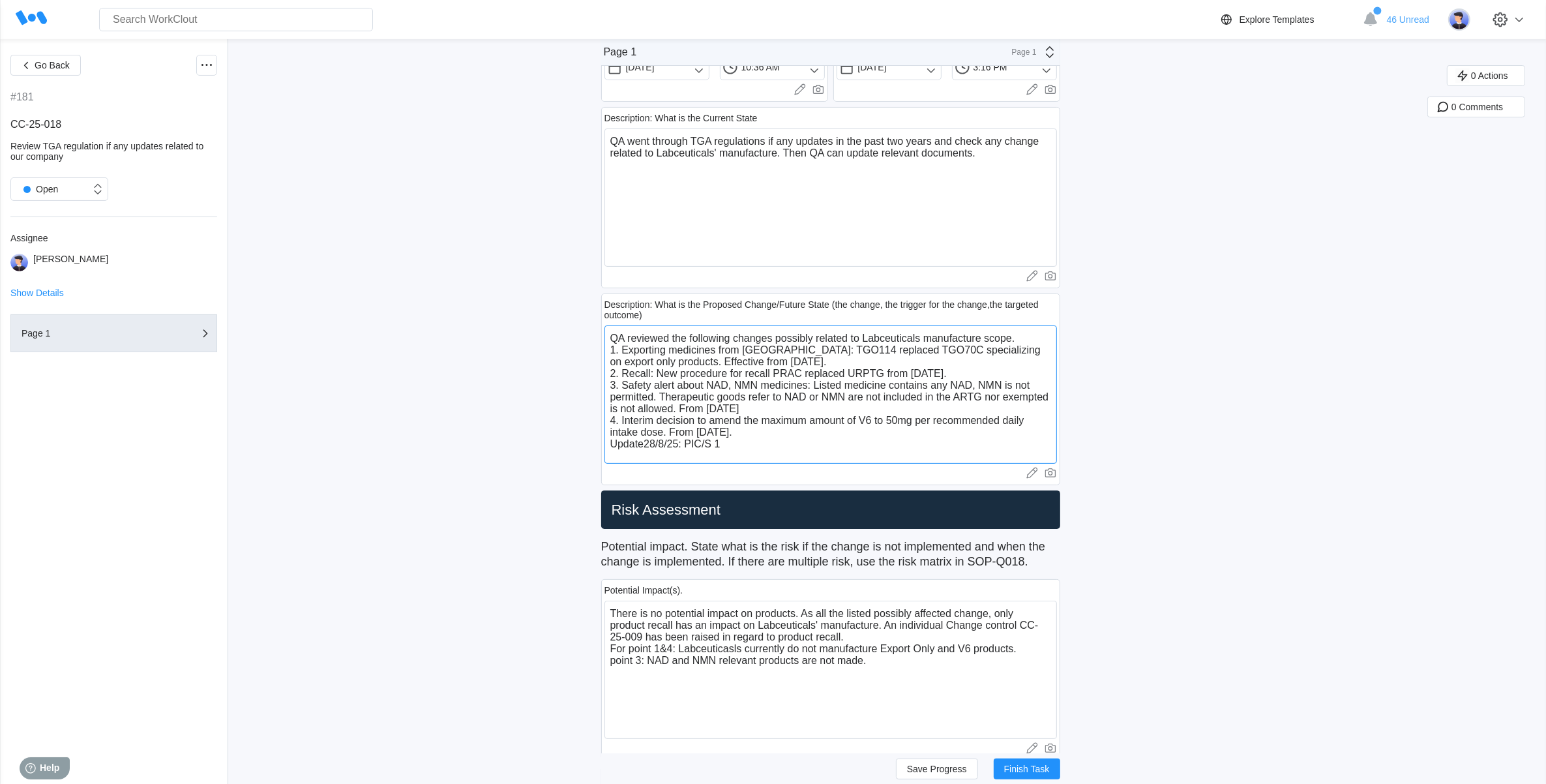
type textarea "x"
type textarea "QA reviewed the following changes possibly related to Labceuticals manufacture …"
type textarea "x"
type textarea "QA reviewed the following changes possibly related to Labceuticals manufacture …"
type textarea "x"
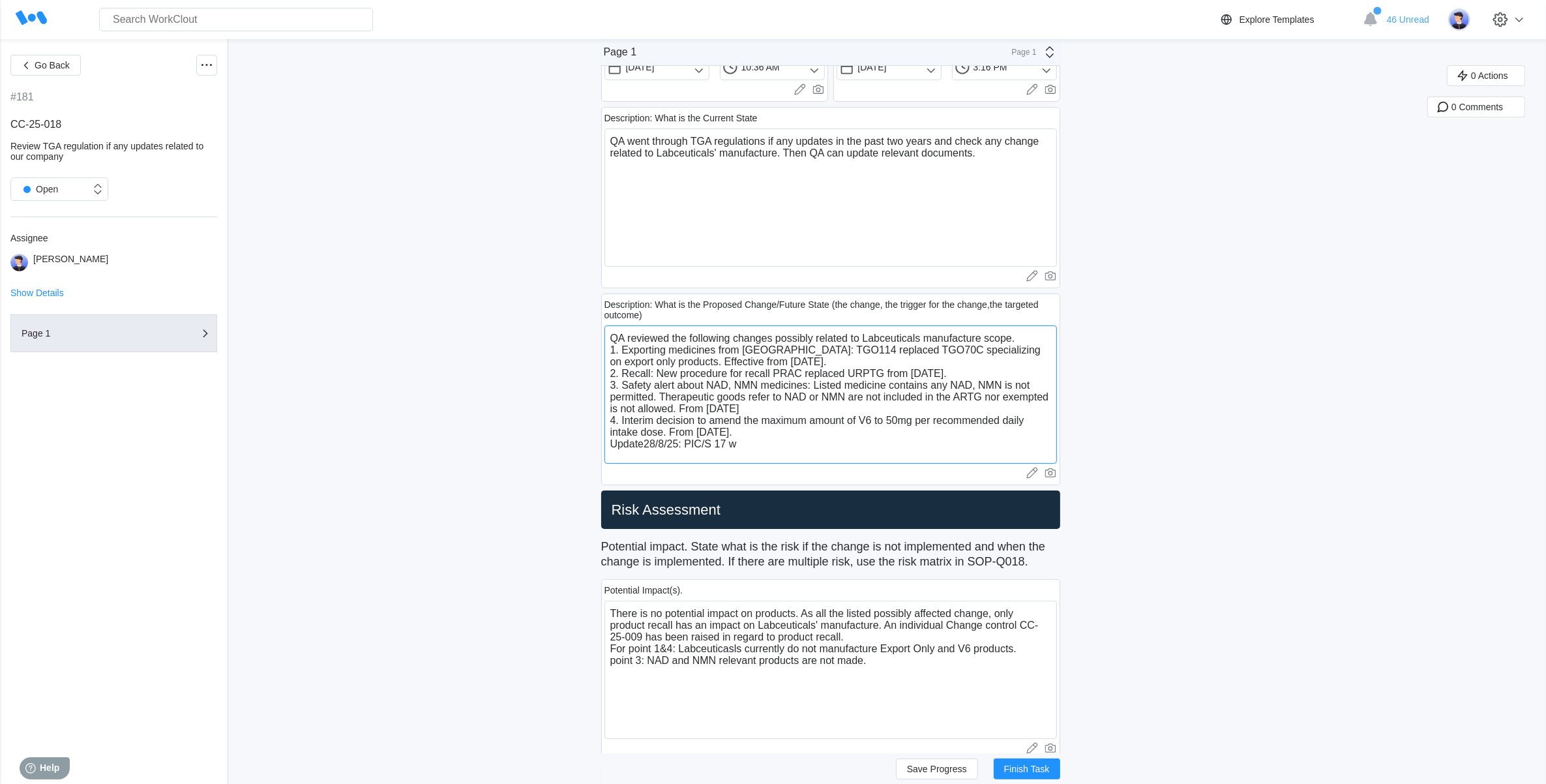
type textarea "QA reviewed the following changes possibly related to Labceuticals manufacture …"
type textarea "x"
type textarea "QA reviewed the following changes possibly related to Labceuticals manufacture …"
type textarea "x"
type textarea "QA reviewed the following changes possibly related to Labceuticals manufacture …"
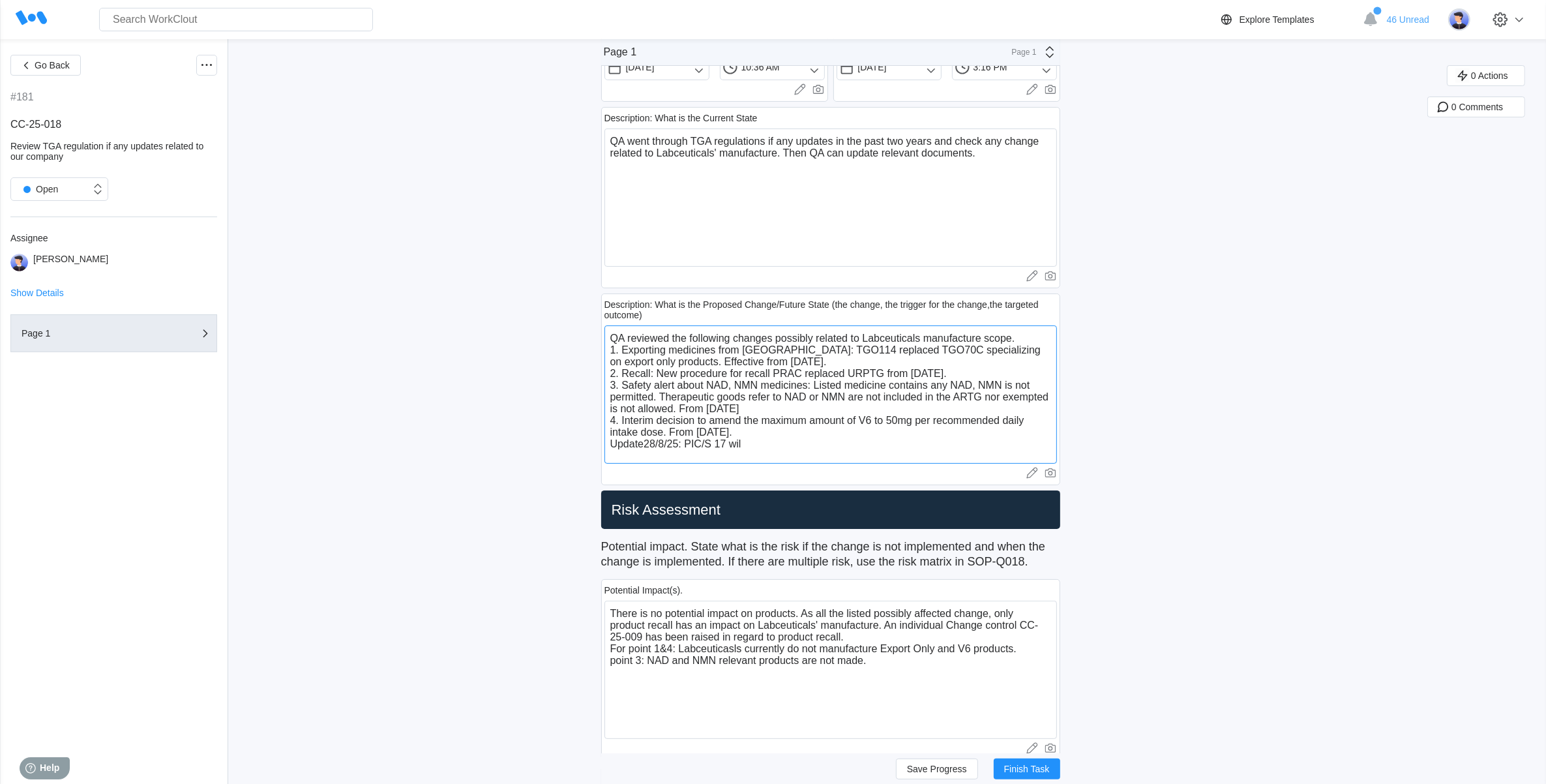
type textarea "x"
type textarea "QA reviewed the following changes possibly related to Labceuticals manufacture …"
type textarea "x"
type textarea "QA reviewed the following changes possibly related to Labceuticals manufacture …"
type textarea "x"
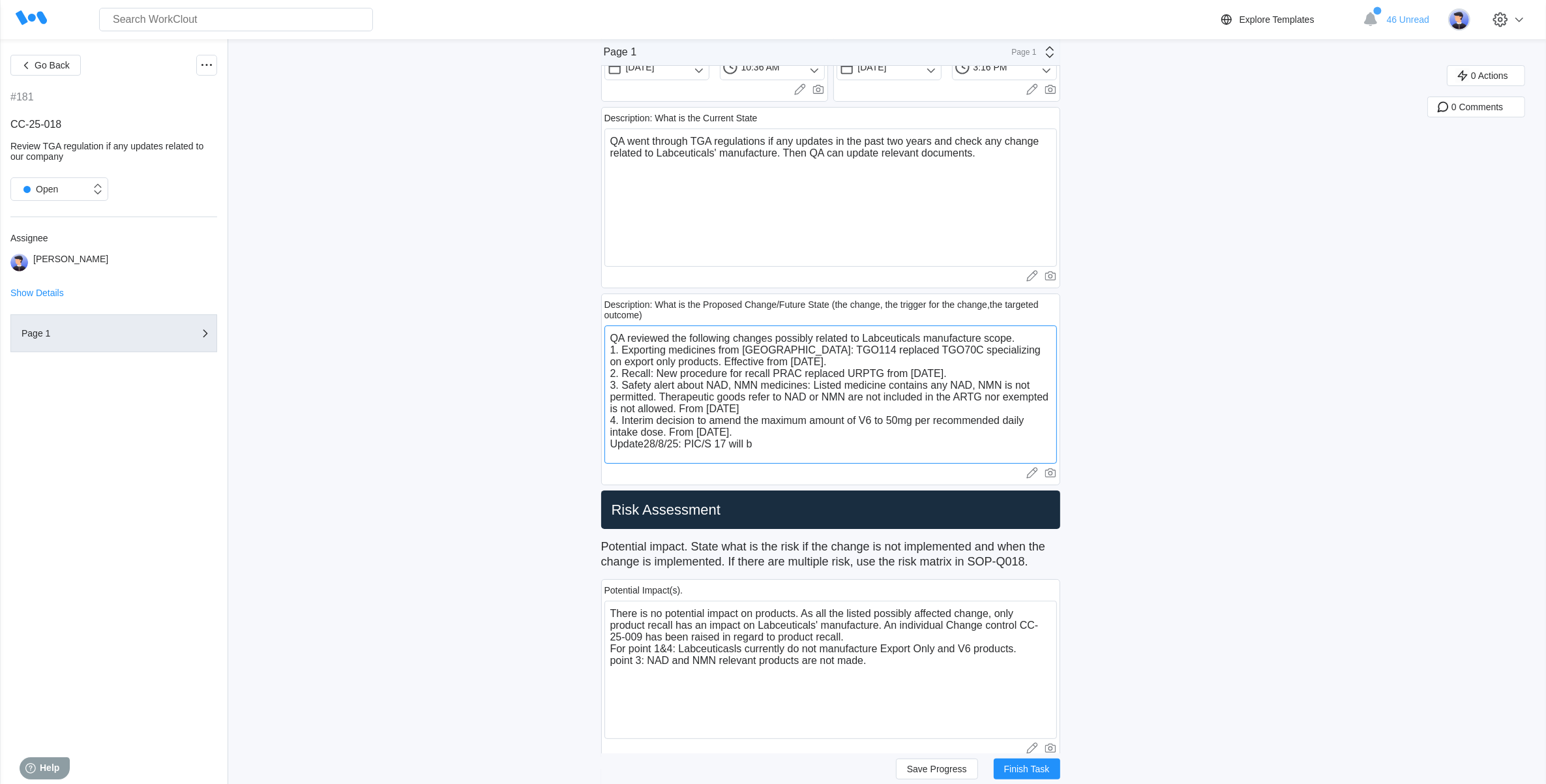
type textarea "QA reviewed the following changes possibly related to Labceuticals manufacture …"
type textarea "x"
type textarea "QA reviewed the following changes possibly related to Labceuticals manufacture …"
type textarea "x"
type textarea "QA reviewed the following changes possibly related to Labceuticals manufacture …"
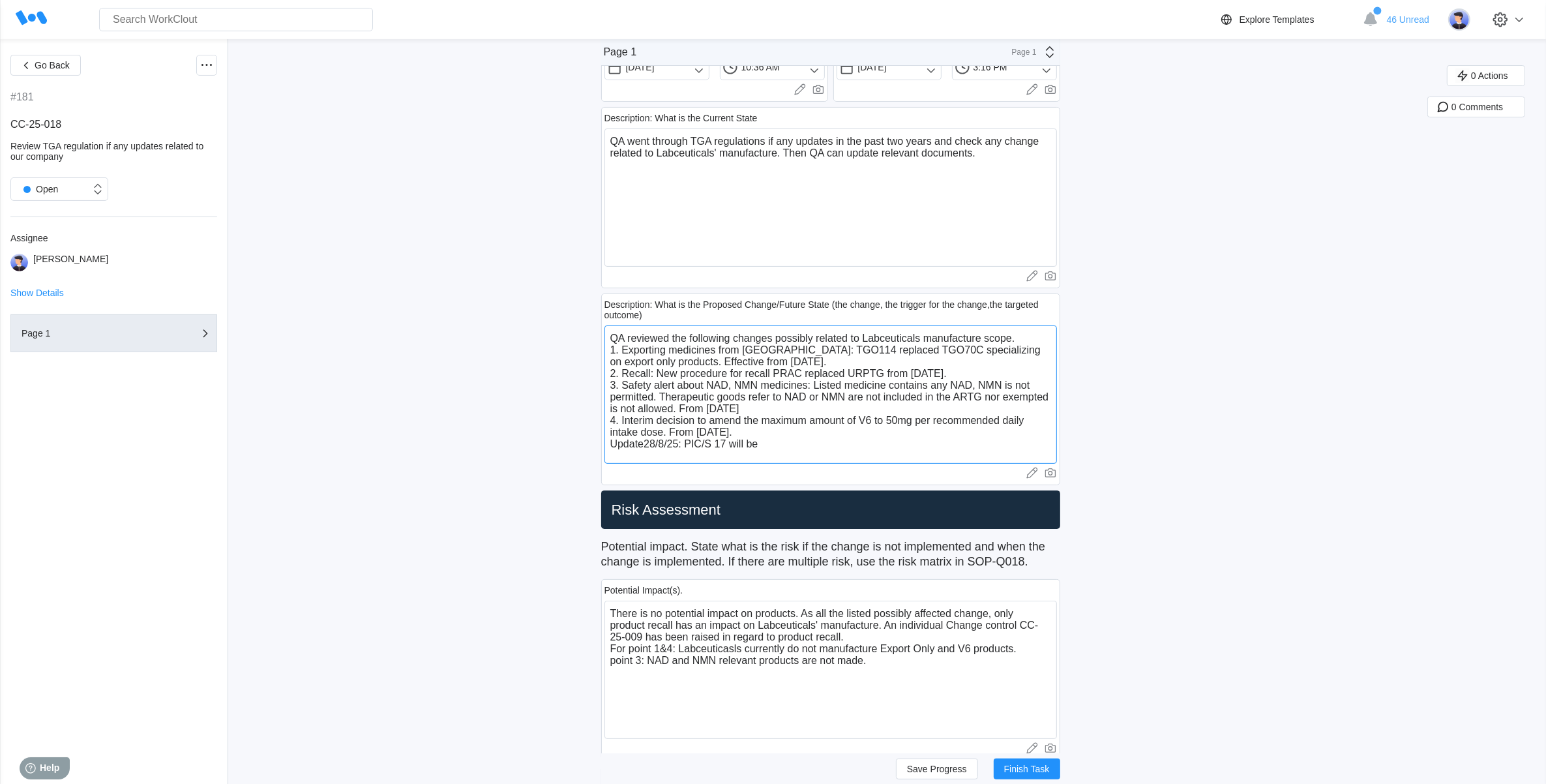
type textarea "x"
type textarea "QA reviewed the following changes possibly related to Labceuticals manufacture …"
type textarea "x"
type textarea "QA reviewed the following changes possibly related to Labceuticals manufacture …"
type textarea "x"
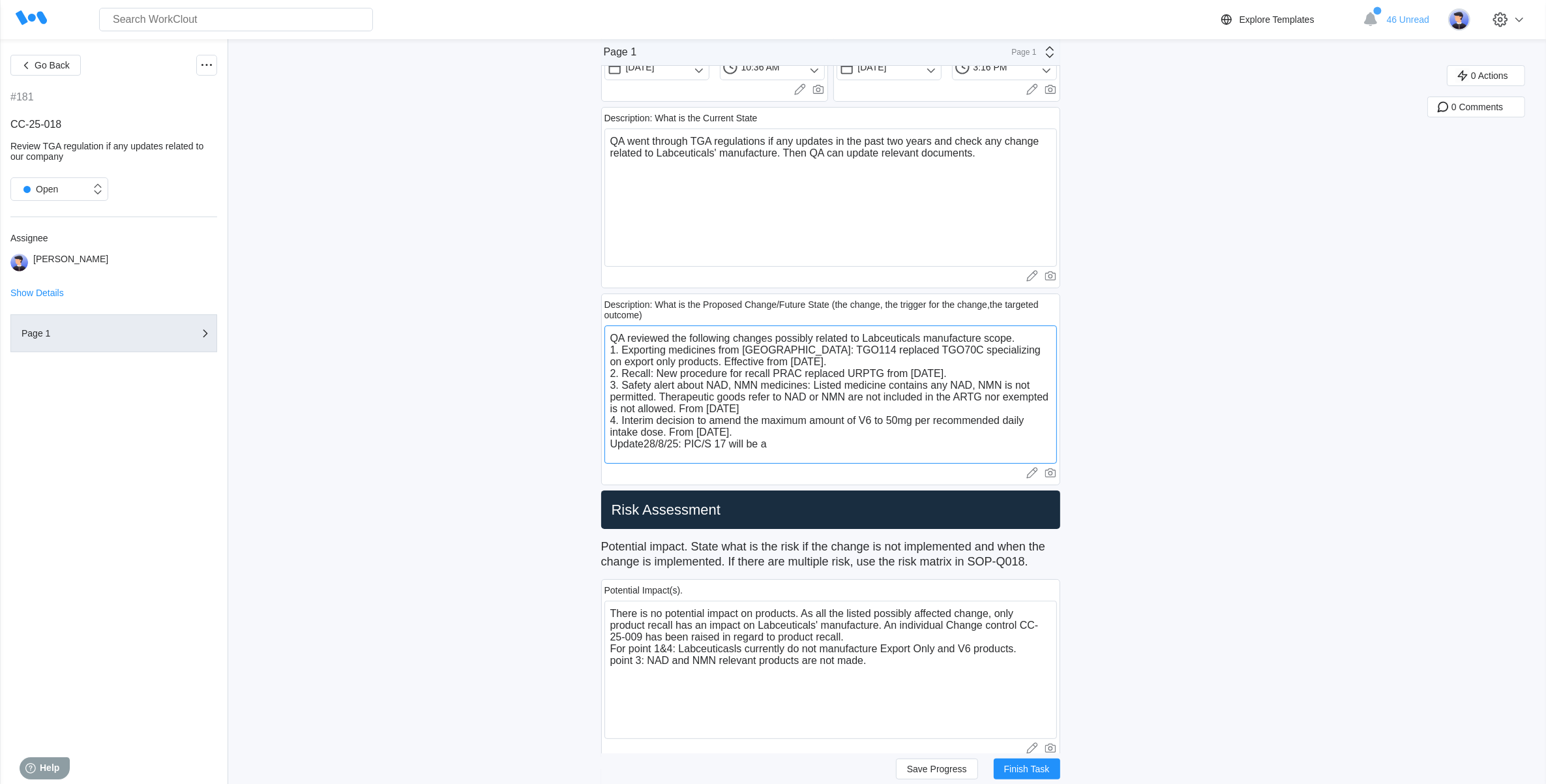
type textarea "QA reviewed the following changes possibly related to Labceuticals manufacture …"
type textarea "x"
type textarea "QA reviewed the following changes possibly related to Labceuticals manufacture …"
type textarea "x"
type textarea "QA reviewed the following changes possibly related to Labceuticals manufacture …"
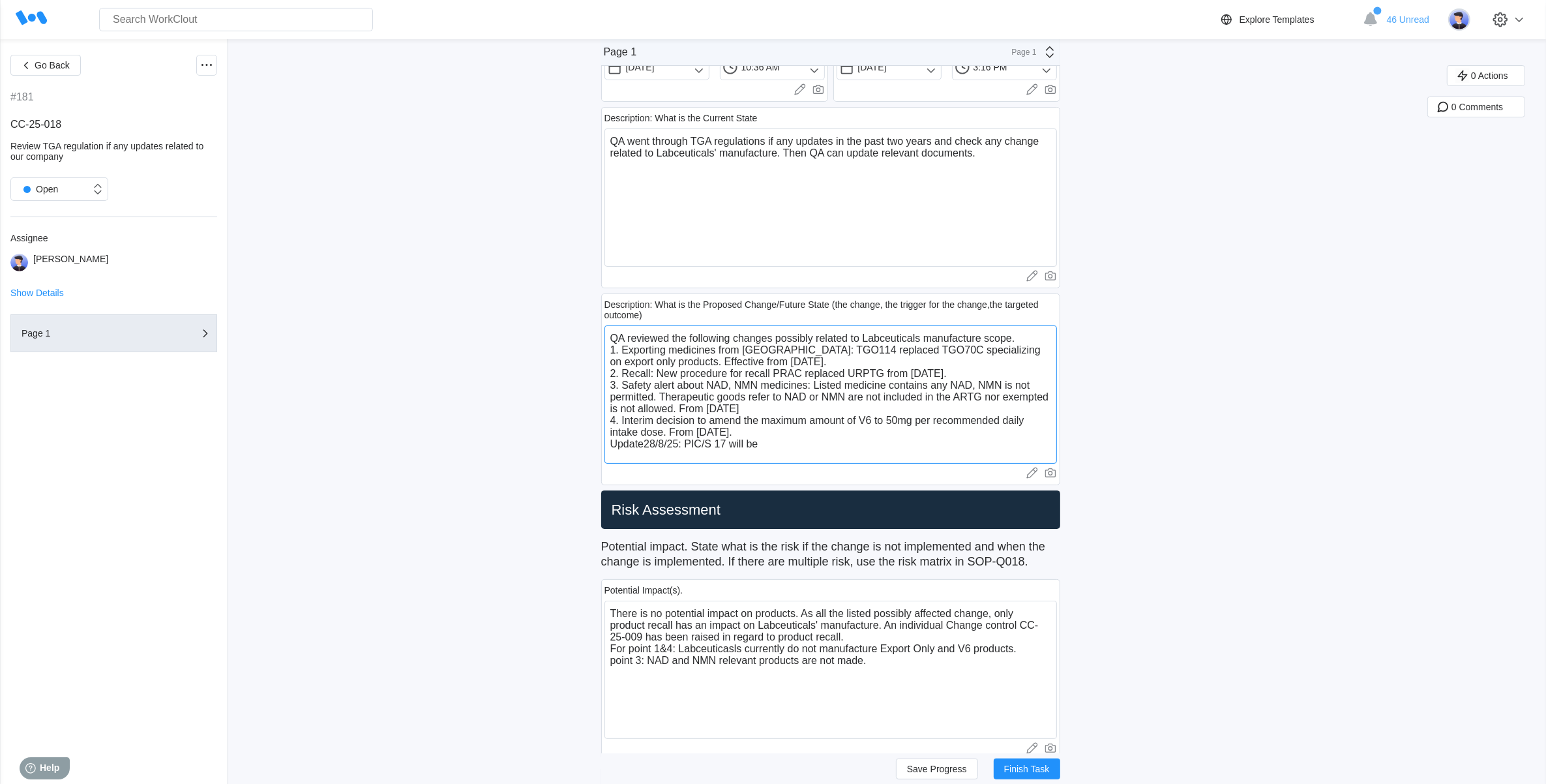
type textarea "x"
type textarea "QA reviewed the following changes possibly related to Labceuticals manufacture …"
type textarea "x"
type textarea "QA reviewed the following changes possibly related to Labceuticals manufacture …"
type textarea "x"
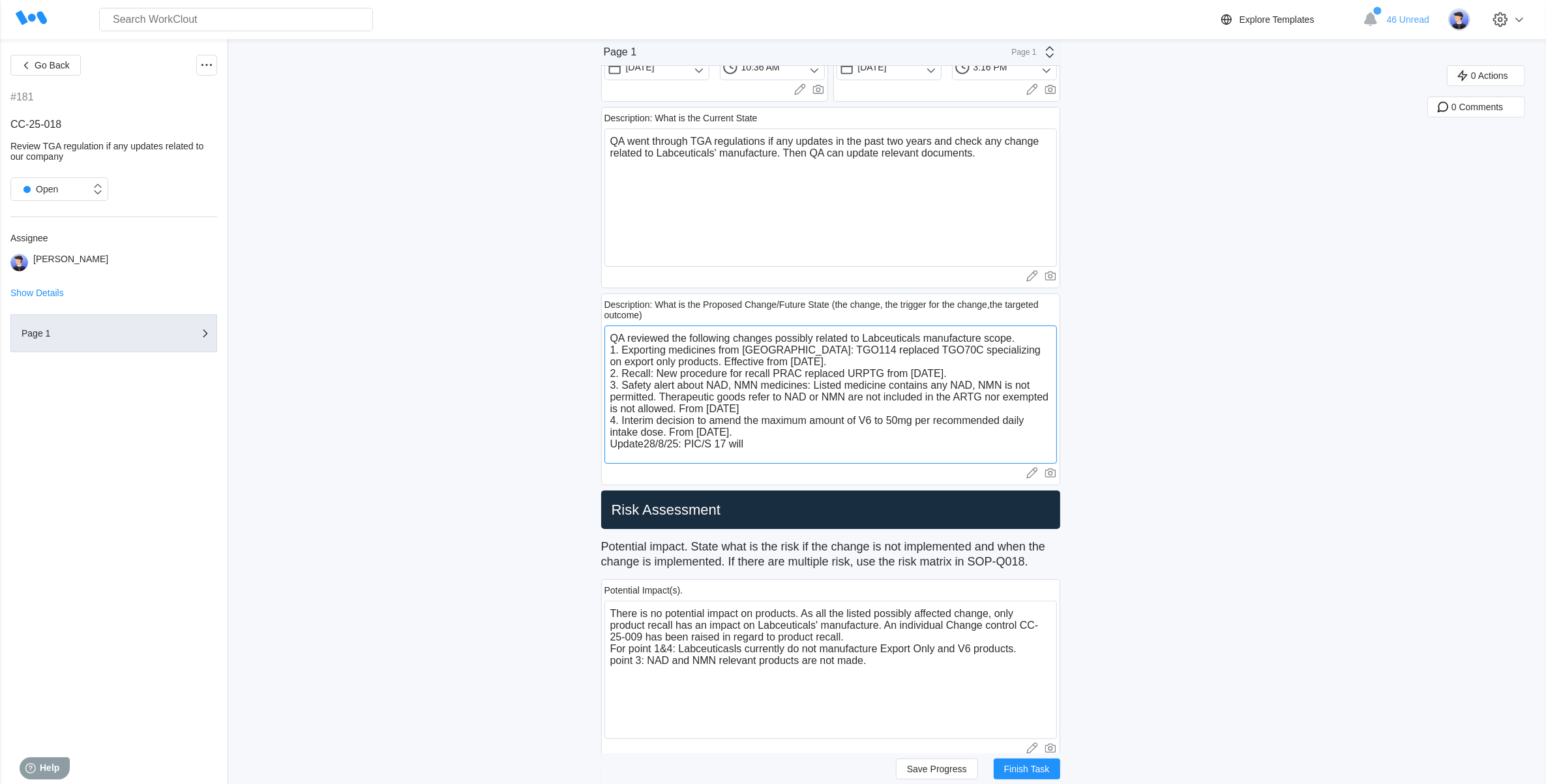
type textarea "QA reviewed the following changes possibly related to Labceuticals manufacture …"
type textarea "x"
type textarea "QA reviewed the following changes possibly related to Labceuticals manufacture …"
type textarea "x"
type textarea "QA reviewed the following changes possibly related to Labceuticals manufacture …"
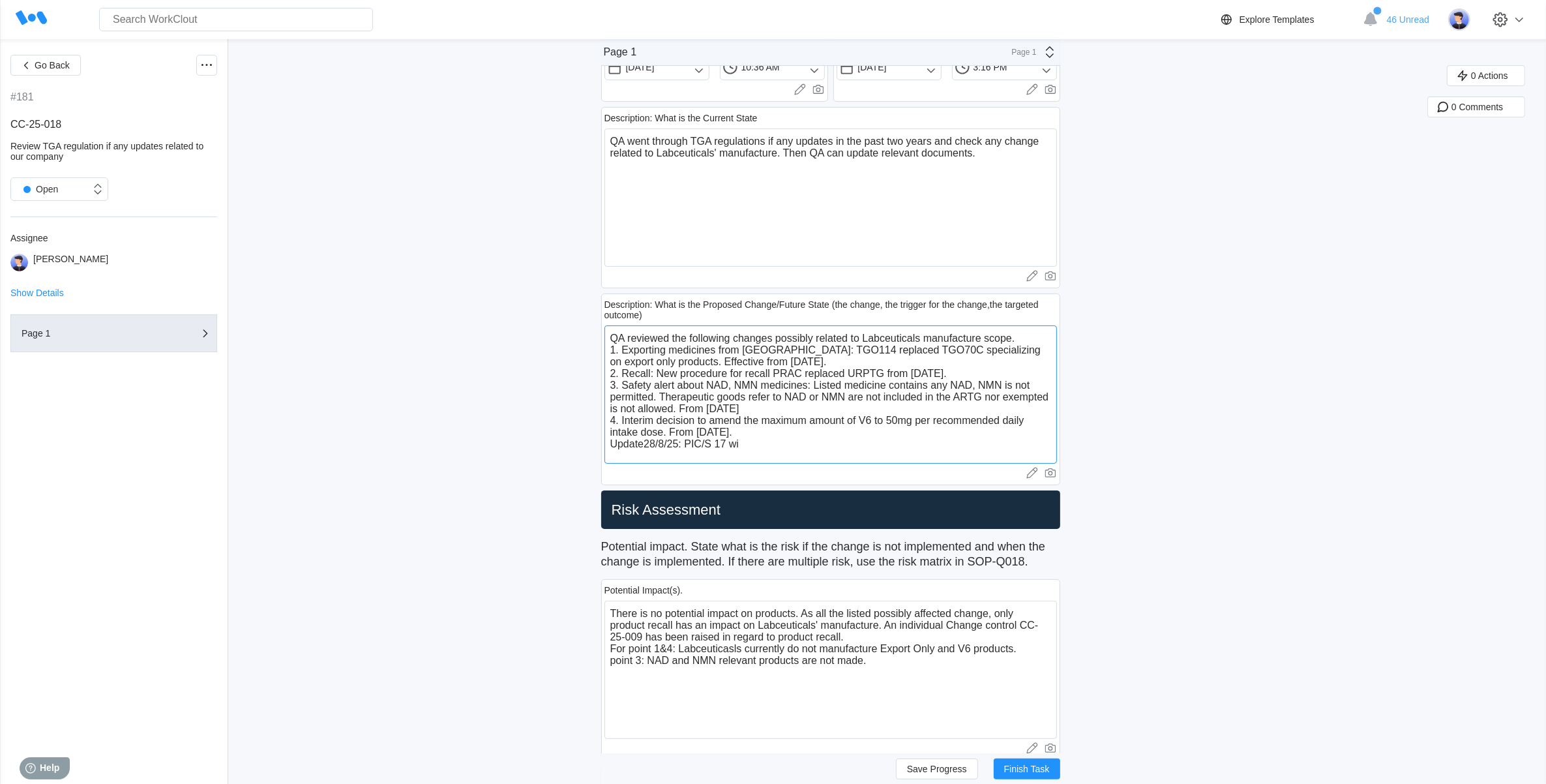
type textarea "x"
type textarea "QA reviewed the following changes possibly related to Labceuticals manufacture …"
type textarea "x"
click at [771, 451] on textarea "QA reviewed the following changes possibly related to Labceuticals manufacture …" at bounding box center [831, 394] width 453 height 138
paste textarea "The changes in version 17 relate only to Annex 1"
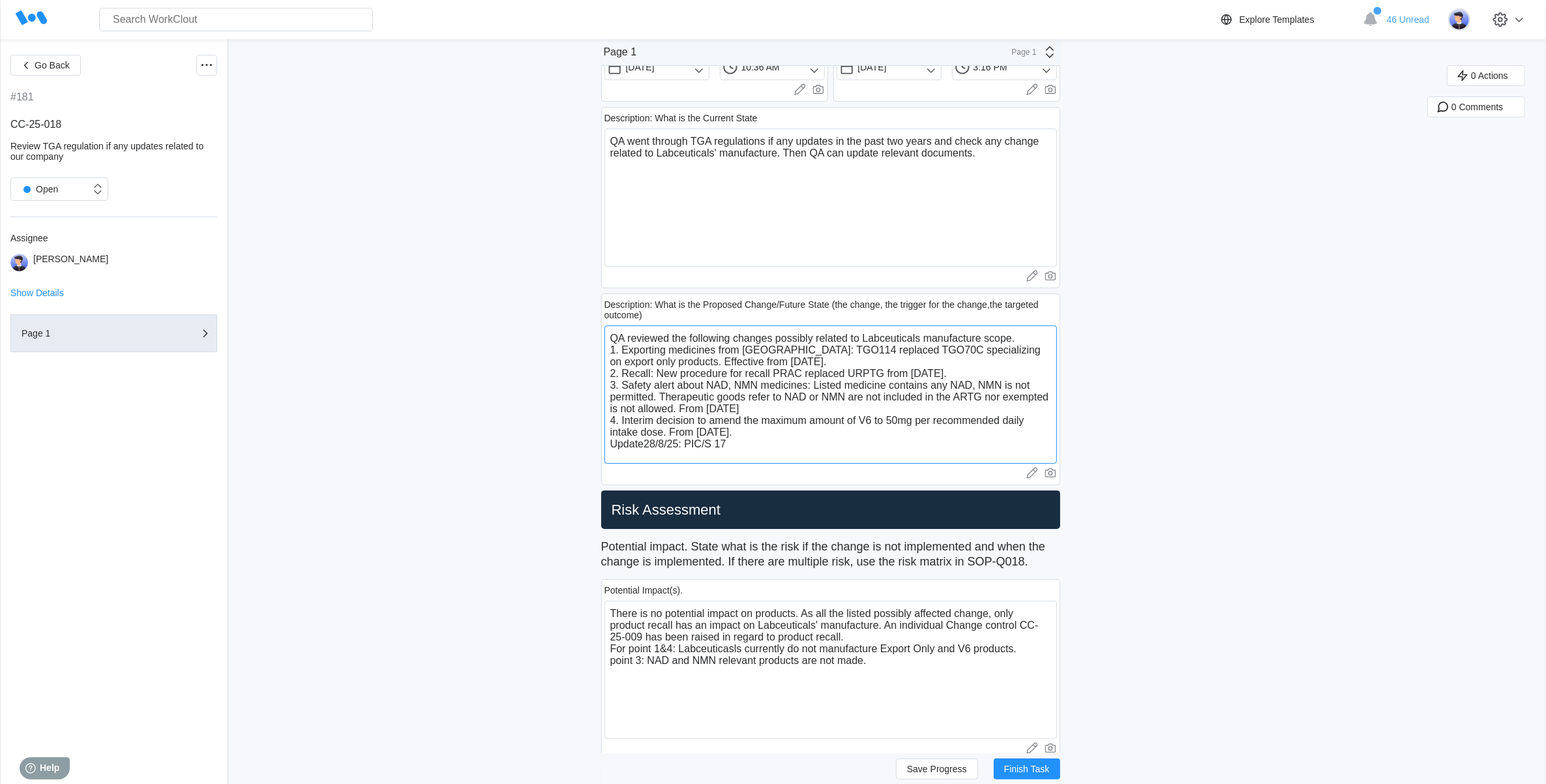
type textarea "QA reviewed the following changes possibly related to Labceuticals manufacture …"
type textarea "x"
click at [735, 447] on textarea "QA reviewed the following changes possibly related to Labceuticals manufacture …" at bounding box center [831, 394] width 453 height 138
type textarea "QA reviewed the following changes possibly related to Labceuticals manufacture …"
type textarea "x"
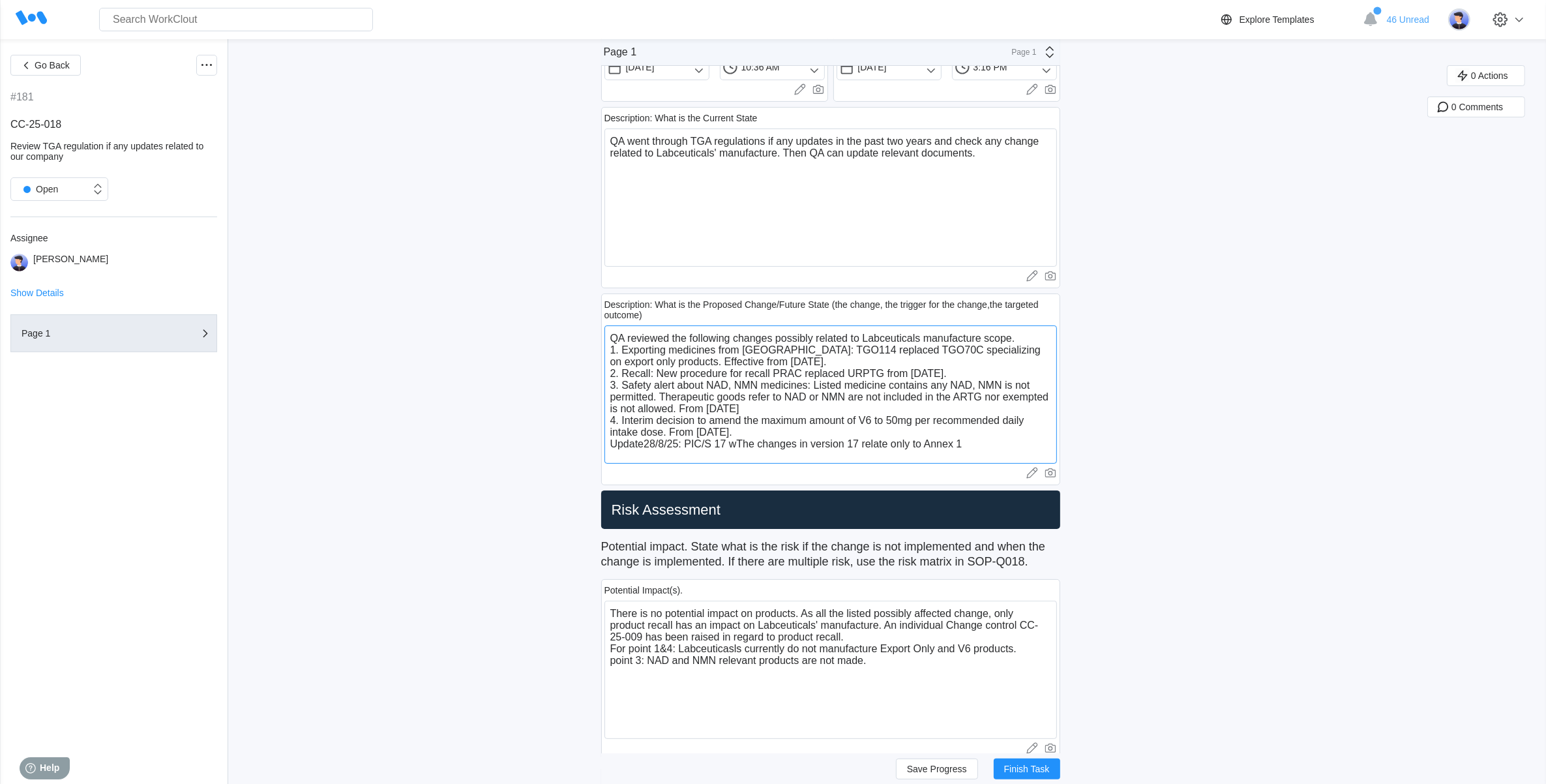
type textarea "QA reviewed the following changes possibly related to Labceuticals manufacture …"
type textarea "x"
type textarea "QA reviewed the following changes possibly related to Labceuticals manufacture …"
type textarea "x"
type textarea "QA reviewed the following changes possibly related to Labceuticals manufacture …"
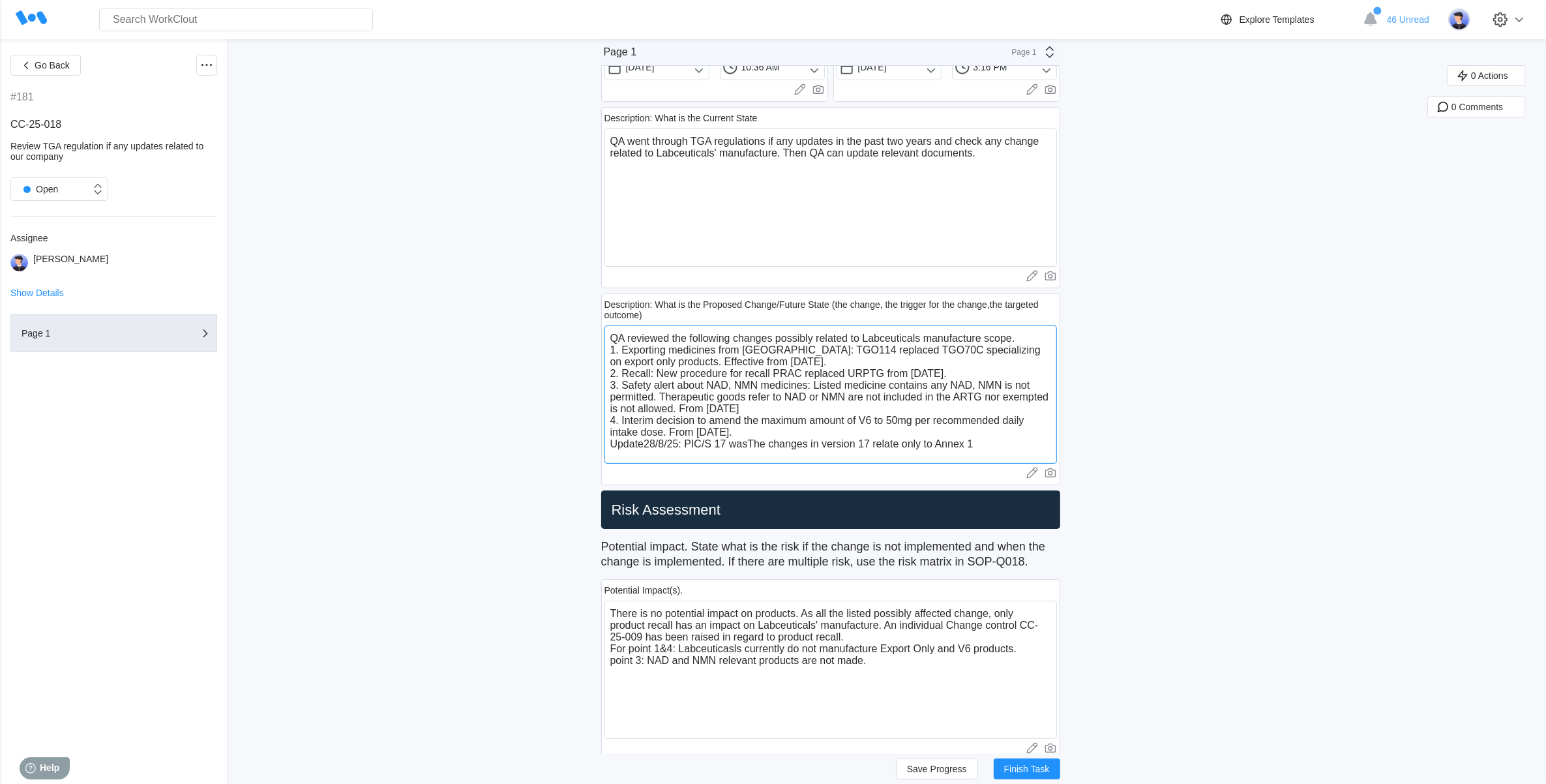
type textarea "x"
type textarea "QA reviewed the following changes possibly related to Labceuticals manufacture …"
type textarea "x"
type textarea "QA reviewed the following changes possibly related to Labceuticals manufacture …"
type textarea "x"
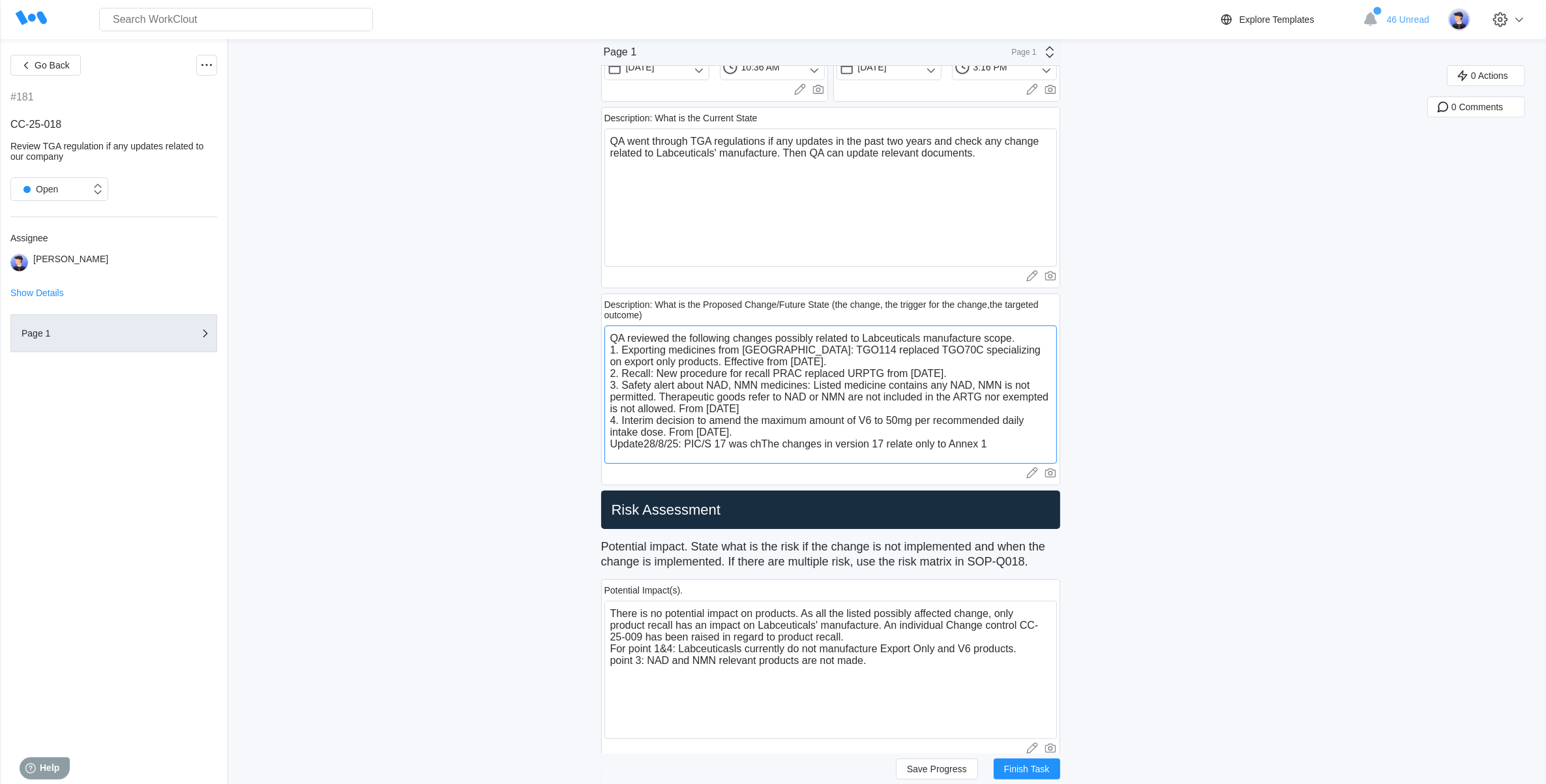
type textarea "QA reviewed the following changes possibly related to Labceuticals manufacture …"
type textarea "x"
type textarea "QA reviewed the following changes possibly related to Labceuticals manufacture …"
type textarea "x"
type textarea "QA reviewed the following changes possibly related to Labceuticals manufacture …"
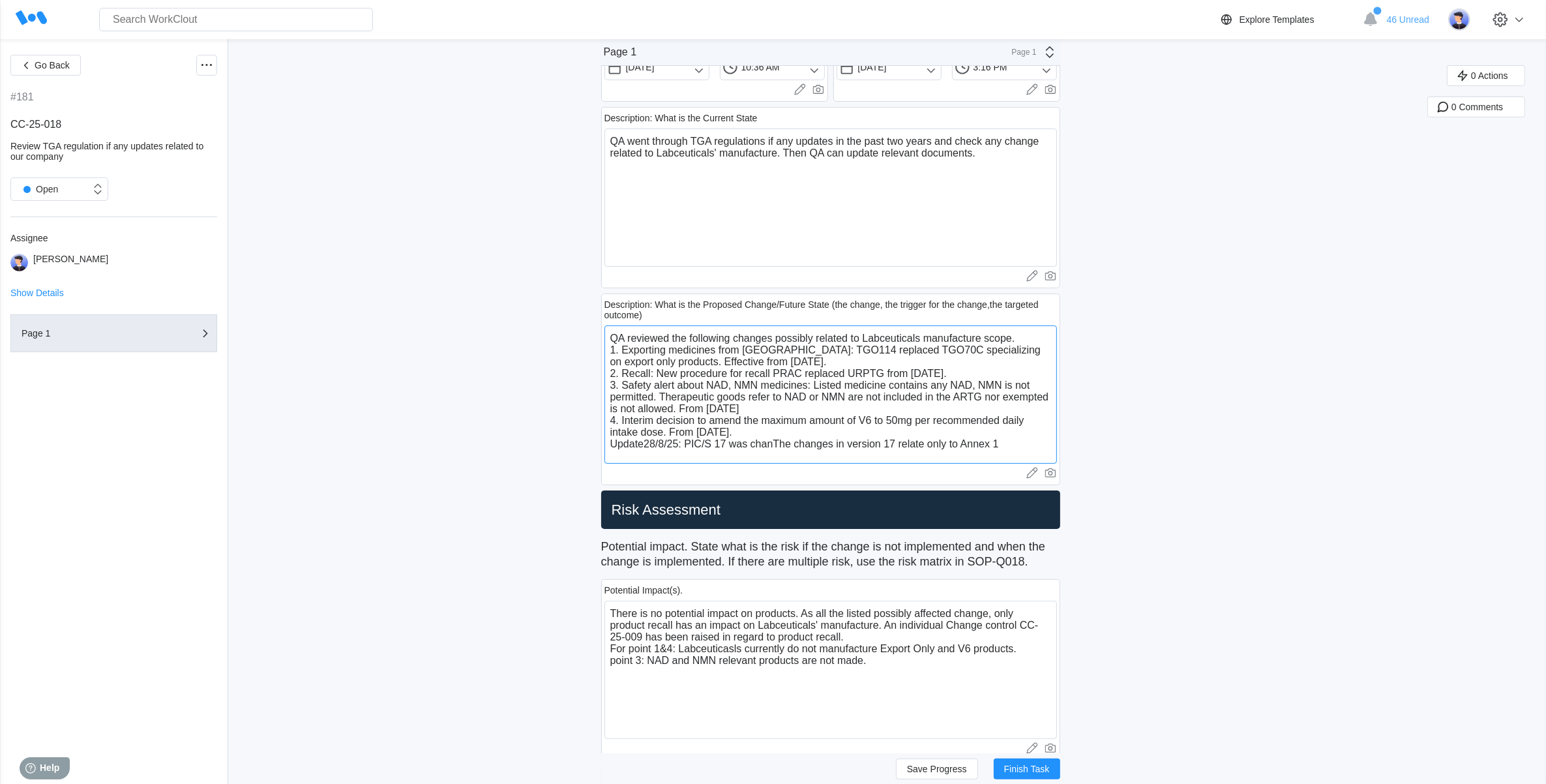
type textarea "x"
type textarea "QA reviewed the following changes possibly related to Labceuticals manufacture …"
type textarea "x"
type textarea "QA reviewed the following changes possibly related to Labceuticals manufacture …"
type textarea "x"
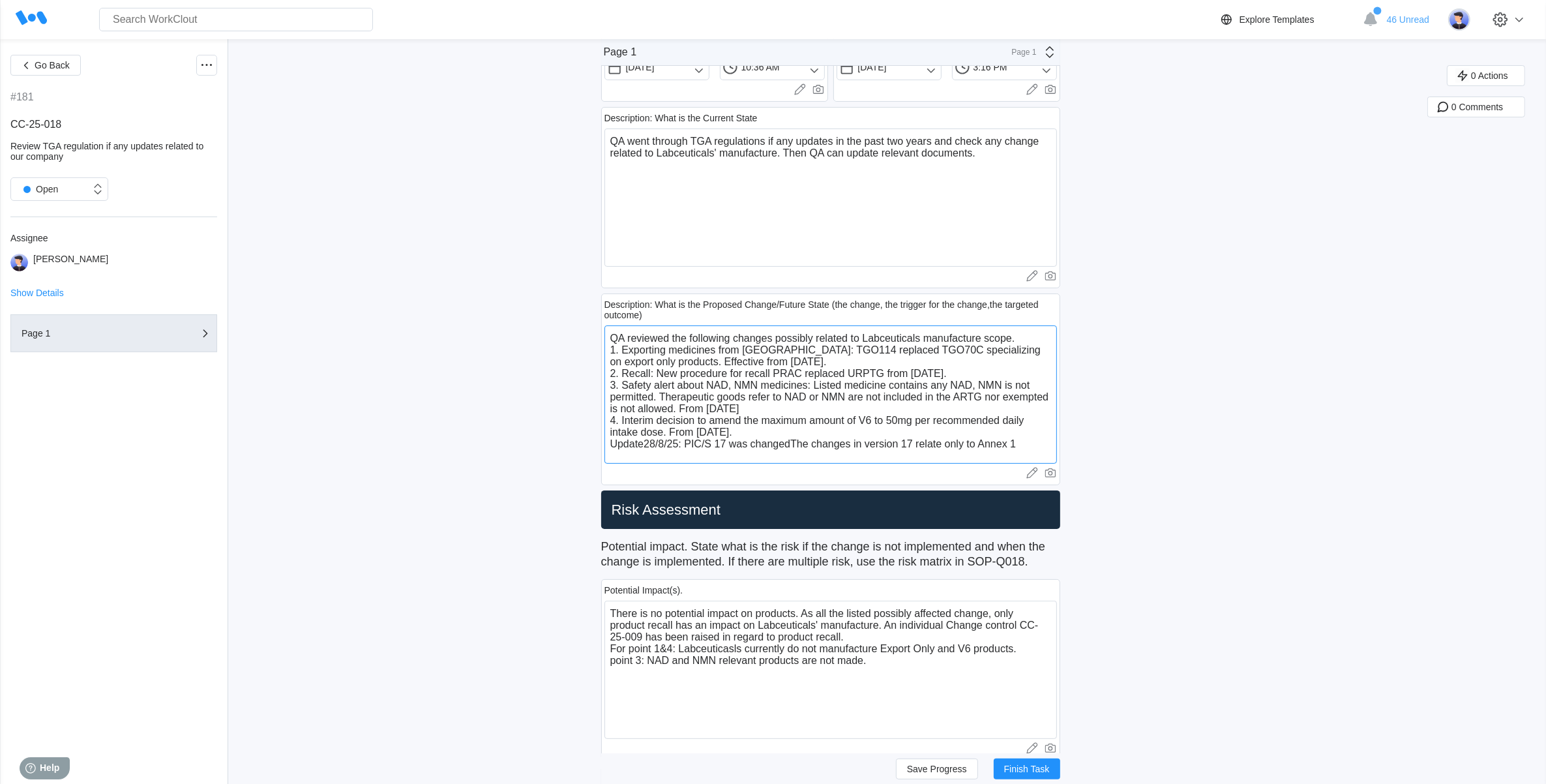
type textarea "QA reviewed the following changes possibly related to Labceuticals manufacture …"
type textarea "x"
type textarea "QA reviewed the following changes possibly related to Labceuticals manufacture …"
type textarea "x"
type textarea "QA reviewed the following changes possibly related to Labceuticals manufacture …"
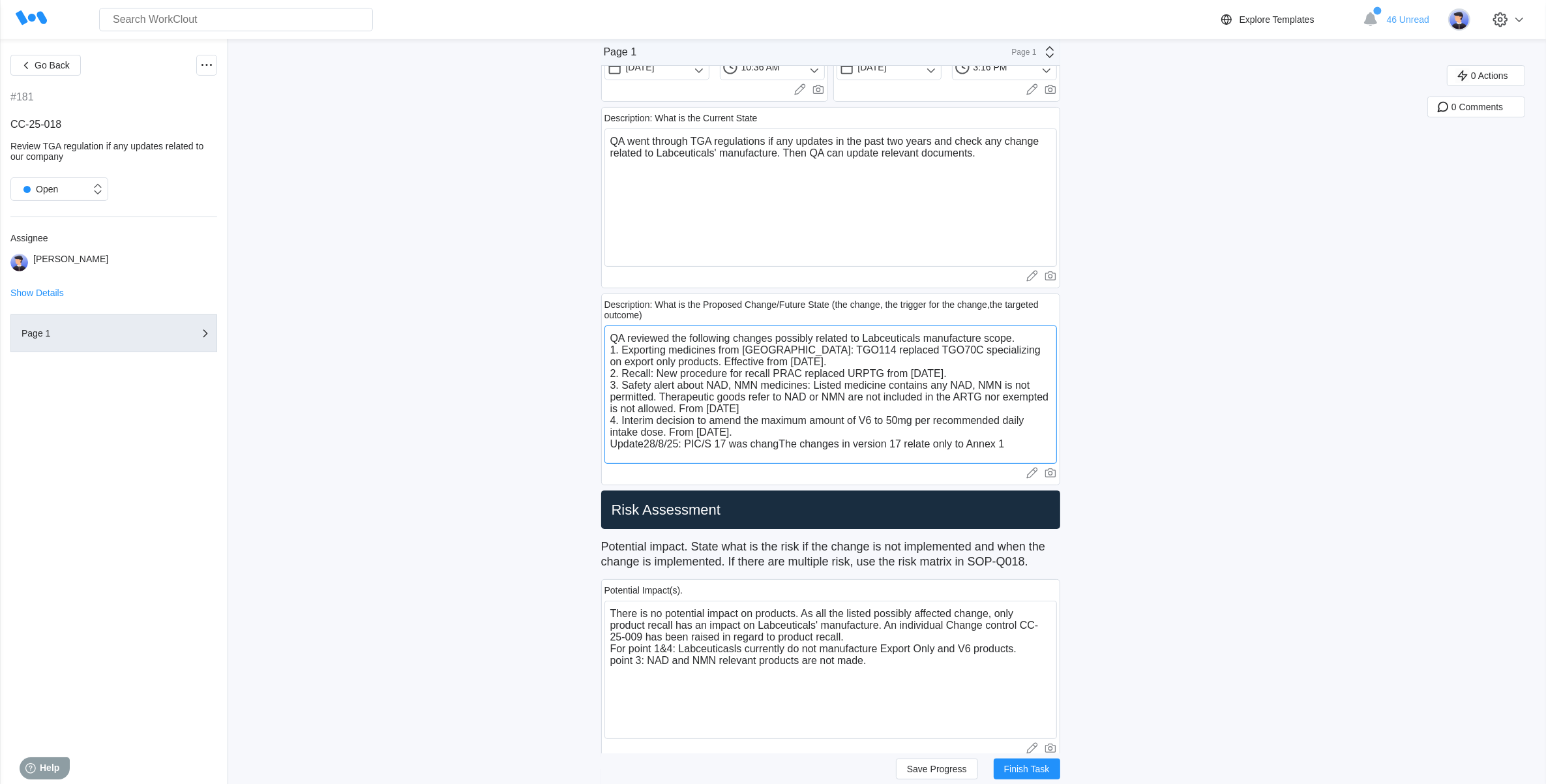
type textarea "x"
type textarea "QA reviewed the following changes possibly related to Labceuticals manufacture …"
type textarea "x"
type textarea "QA reviewed the following changes possibly related to Labceuticals manufacture …"
type textarea "x"
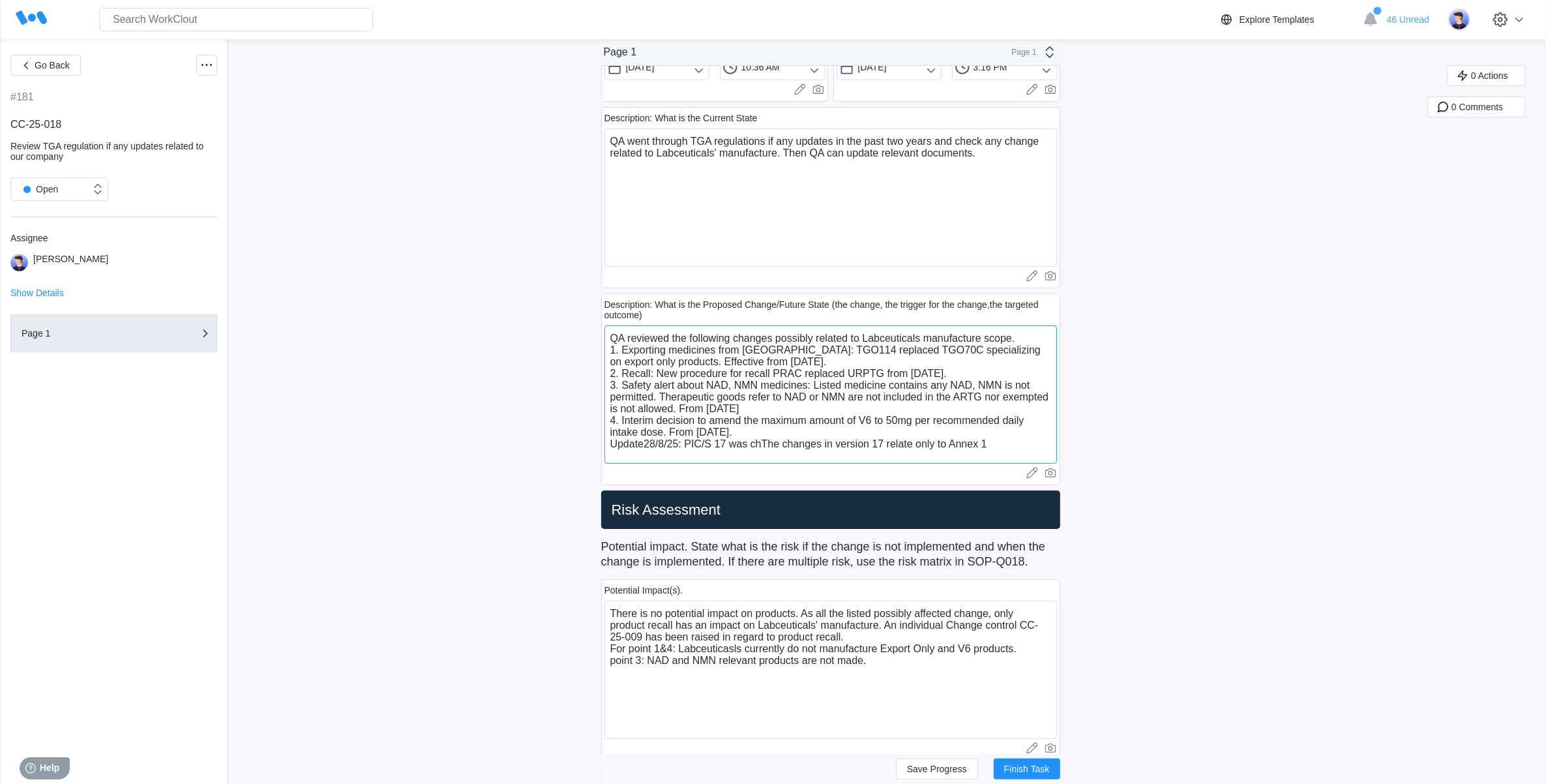
type textarea "QA reviewed the following changes possibly related to Labceuticals manufacture …"
type textarea "x"
type textarea "QA reviewed the following changes possibly related to Labceuticals manufacture …"
type textarea "x"
type textarea "QA reviewed the following changes possibly related to Labceuticals manufacture …"
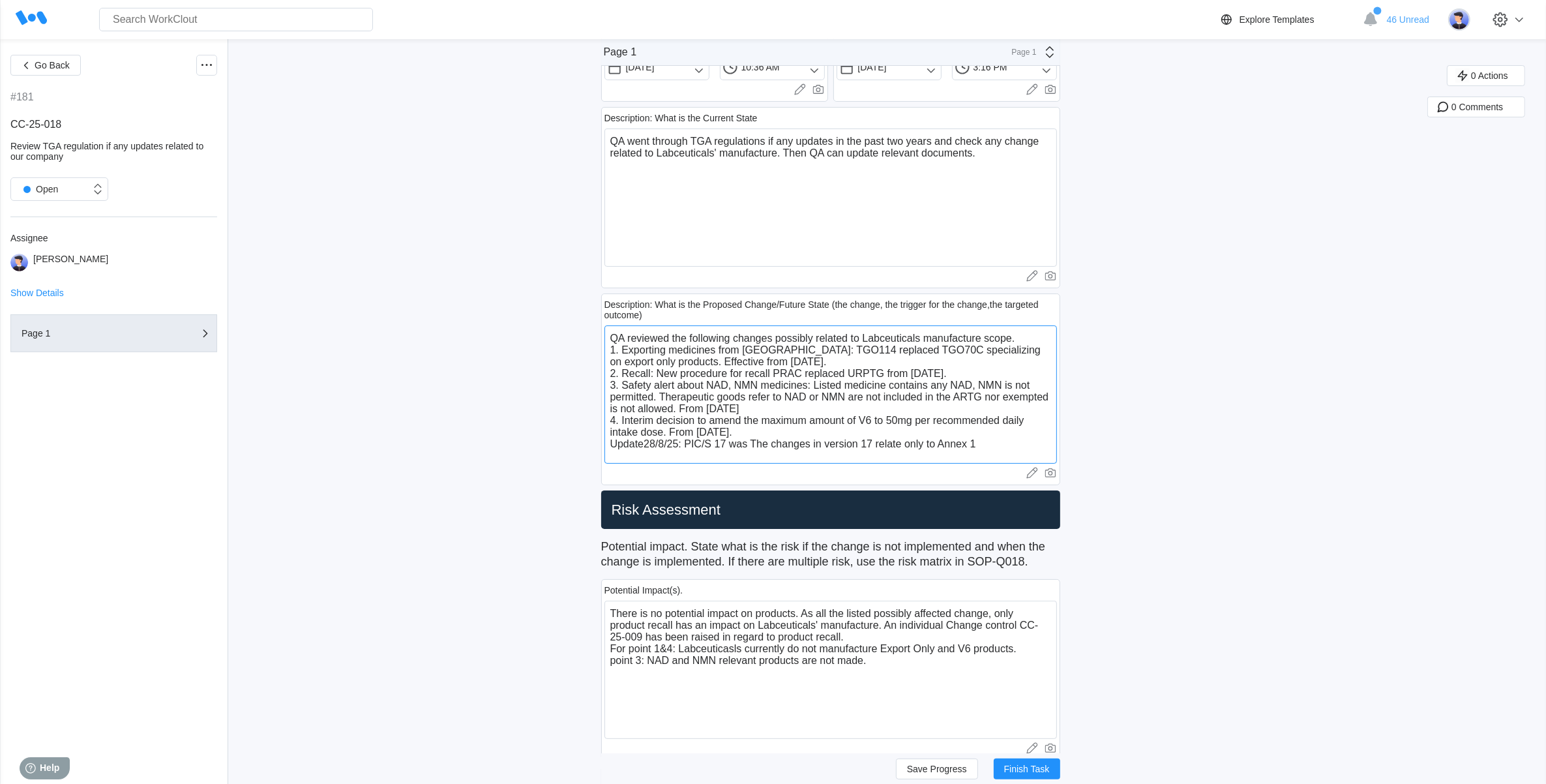
type textarea "x"
type textarea "QA reviewed the following changes possibly related to Labceuticals manufacture …"
type textarea "x"
type textarea "QA reviewed the following changes possibly related to Labceuticals manufacture …"
type textarea "x"
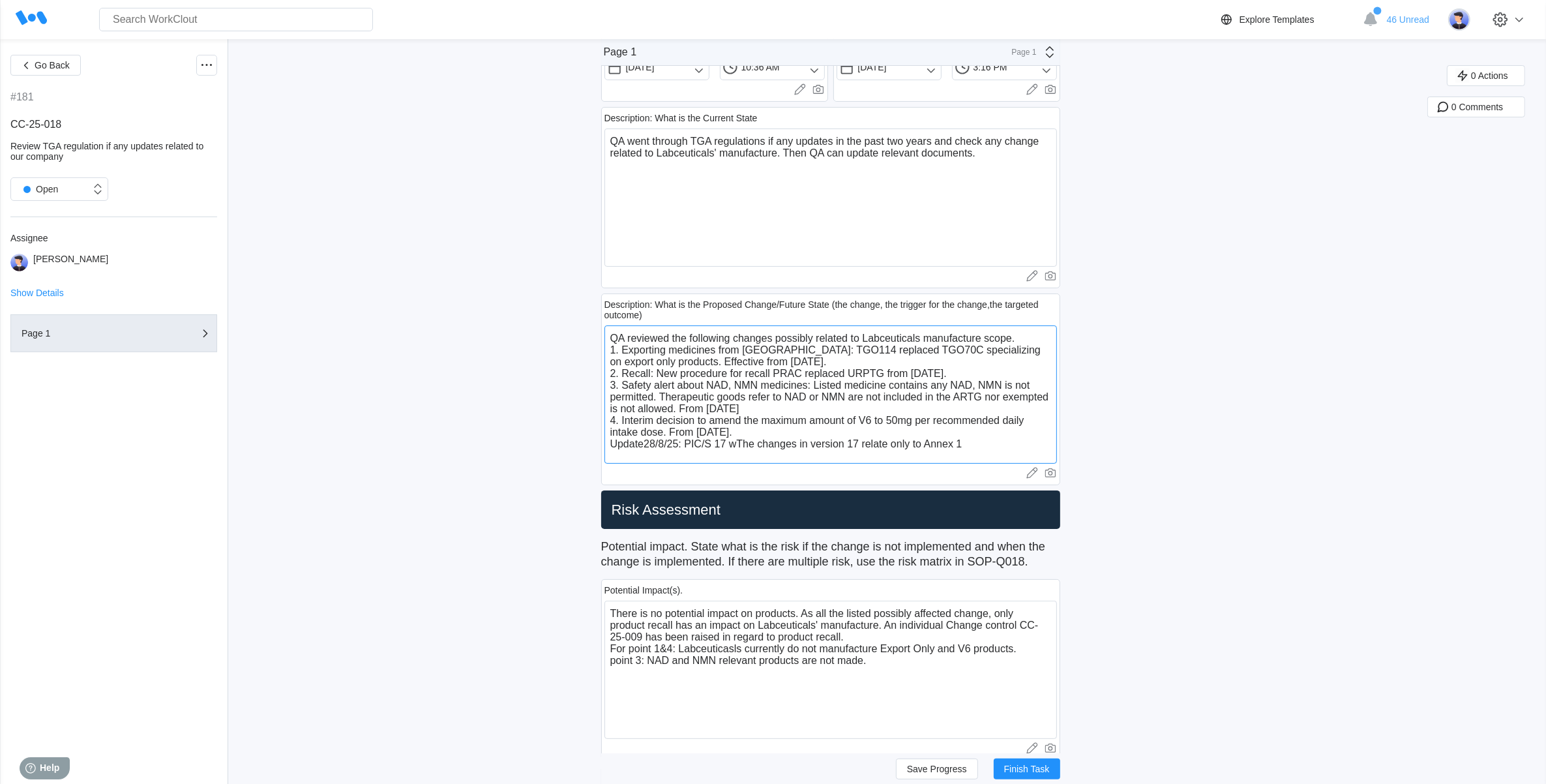
type textarea "QA reviewed the following changes possibly related to Labceuticals manufacture …"
type textarea "x"
type textarea "QA reviewed the following changes possibly related to Labceuticals manufacture …"
type textarea "x"
type textarea "QA reviewed the following changes possibly related to Labceuticals manufacture …"
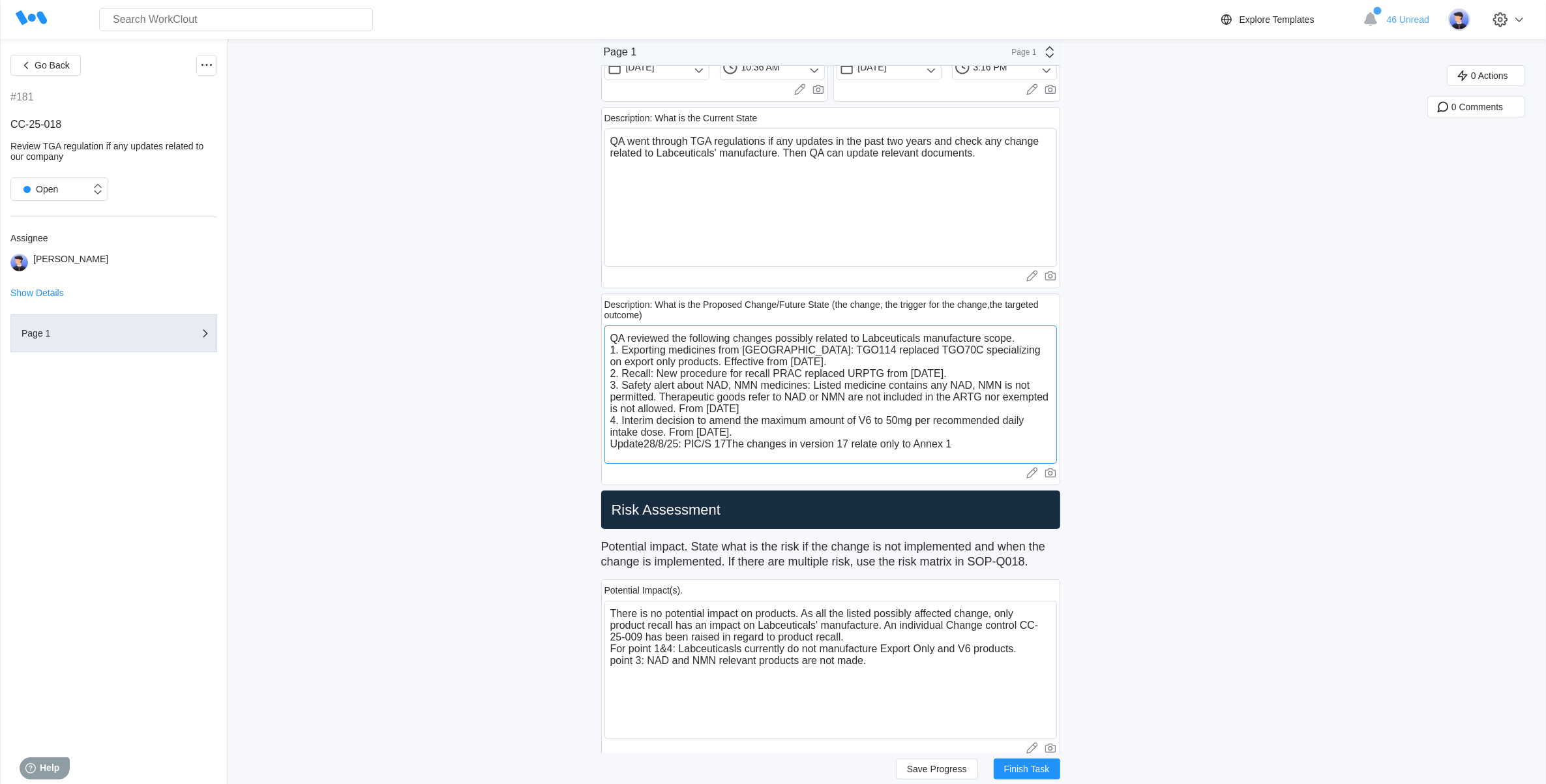
type textarea "x"
click at [690, 448] on textarea "QA reviewed the following changes possibly related to Labceuticals manufacture …" at bounding box center [831, 394] width 453 height 138
type textarea "QA reviewed the following changes possibly related to Labceuticals manufacture …"
type textarea "x"
type textarea "QA reviewed the following changes possibly related to Labceuticals manufacture …"
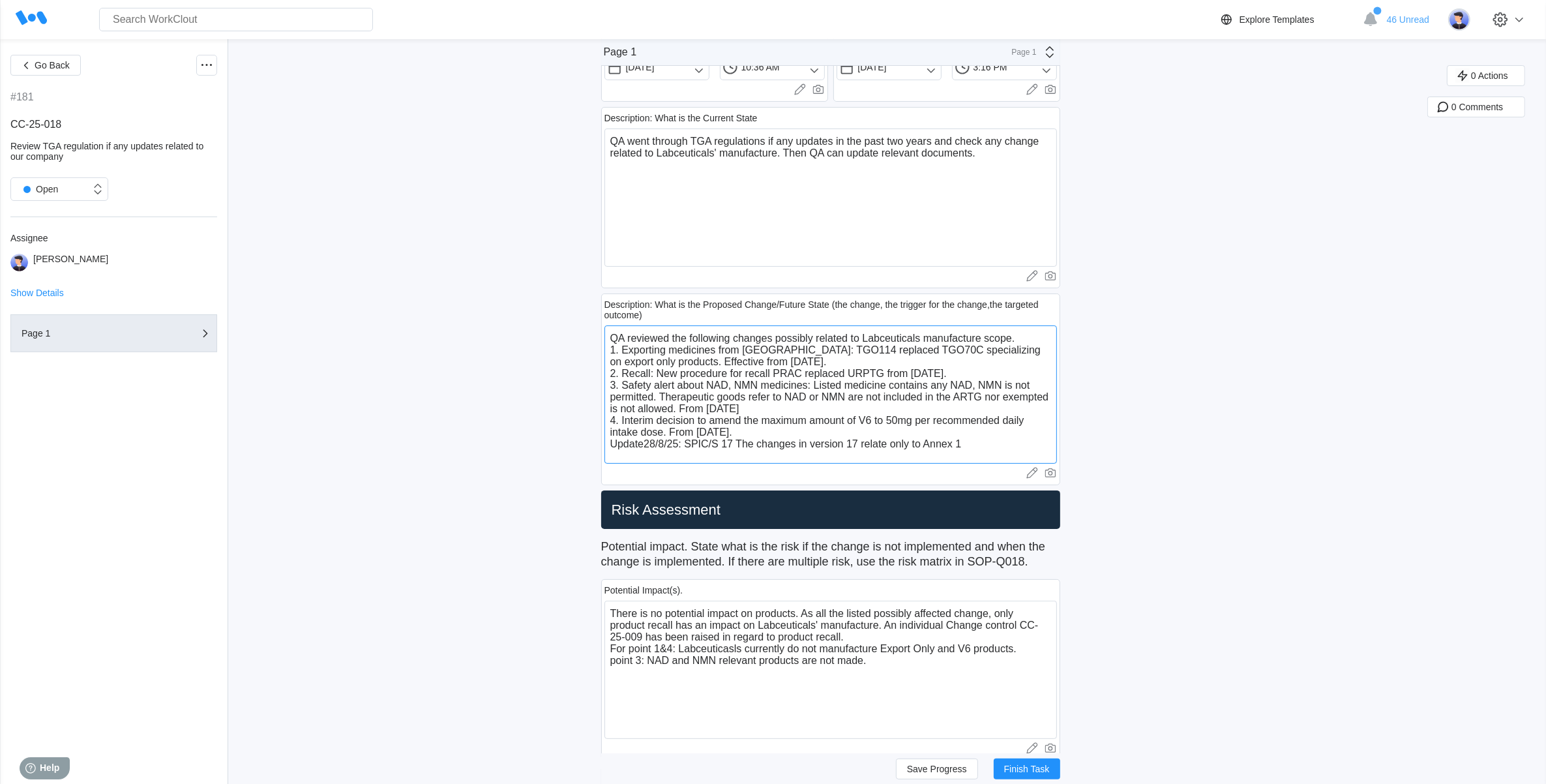
type textarea "x"
type textarea "QA reviewed the following changes possibly related to Labceuticals manufacture …"
type textarea "x"
type textarea "QA reviewed the following changes possibly related to Labceuticals manufacture …"
type textarea "x"
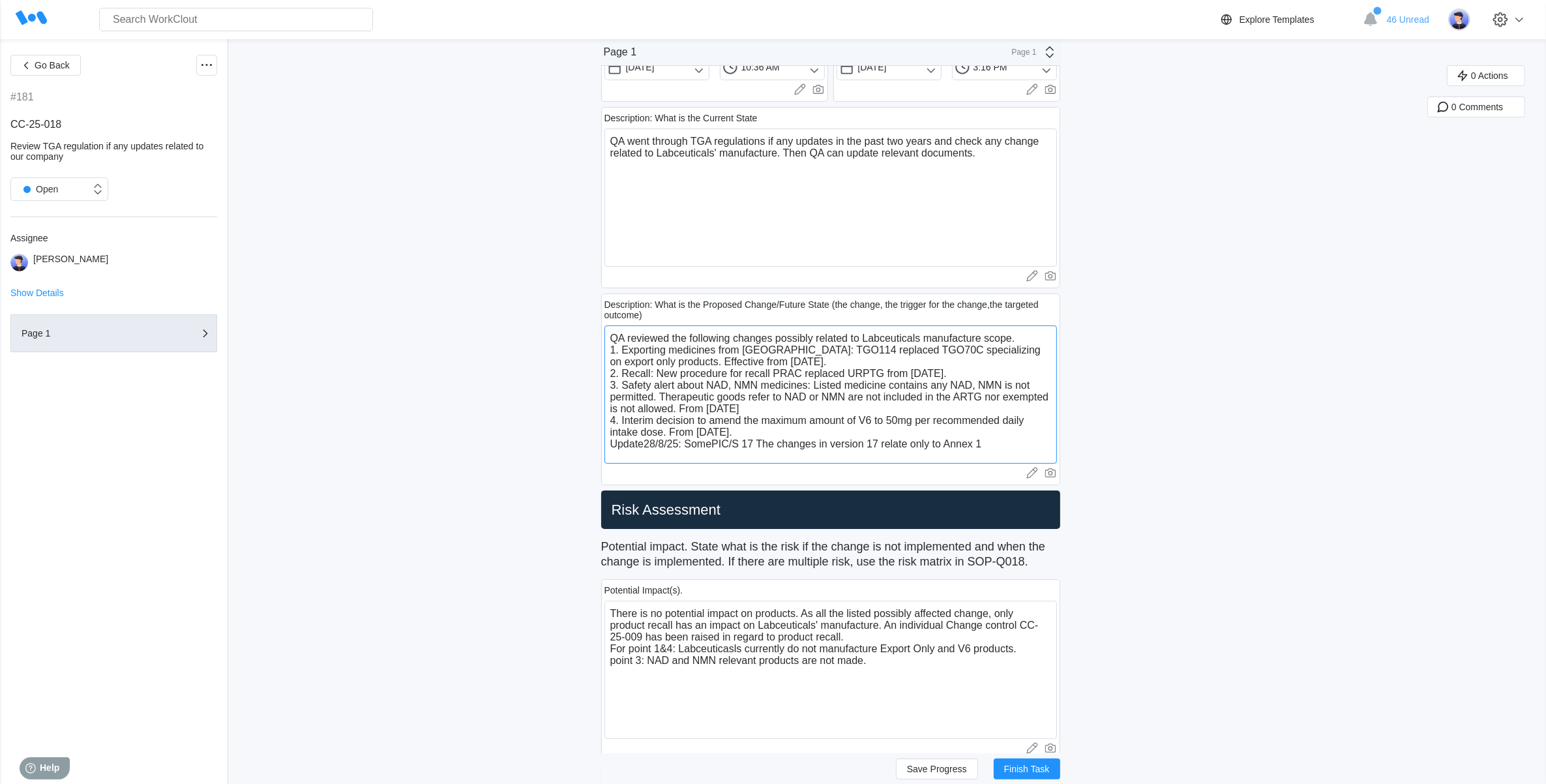
type textarea "QA reviewed the following changes possibly related to Labceuticals manufacture …"
type textarea "x"
type textarea "QA reviewed the following changes possibly related to Labceuticals manufacture …"
type textarea "x"
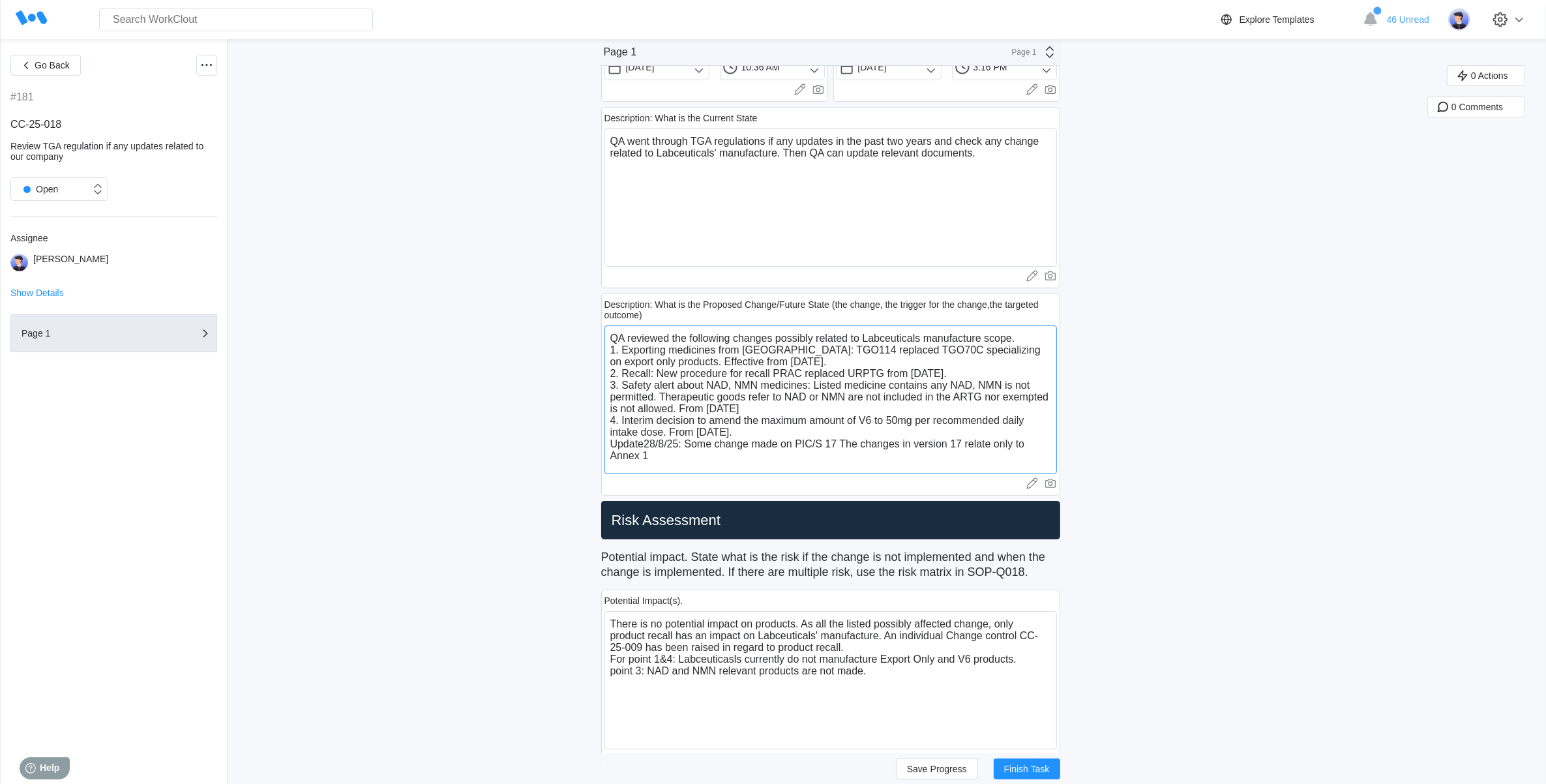
drag, startPoint x: 967, startPoint y: 447, endPoint x: 842, endPoint y: 446, distance: 125.0
click at [842, 446] on textarea "QA reviewed the following changes possibly related to Labceuticals manufacture …" at bounding box center [831, 400] width 453 height 149
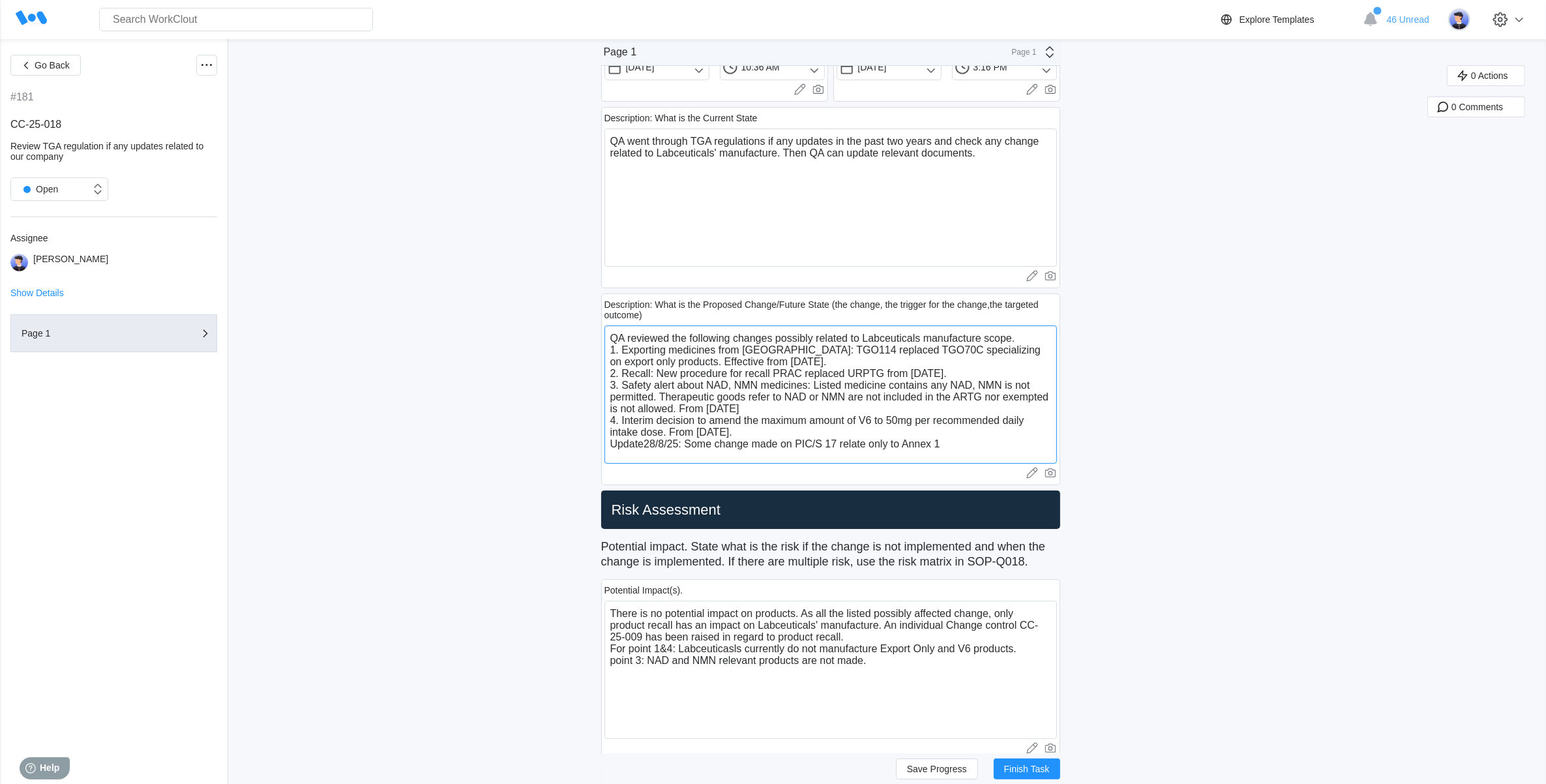
click at [949, 453] on textarea "QA reviewed the following changes possibly related to Labceuticals manufacture …" at bounding box center [831, 394] width 453 height 138
paste textarea "related to the manufacture of sterile medicinal products"
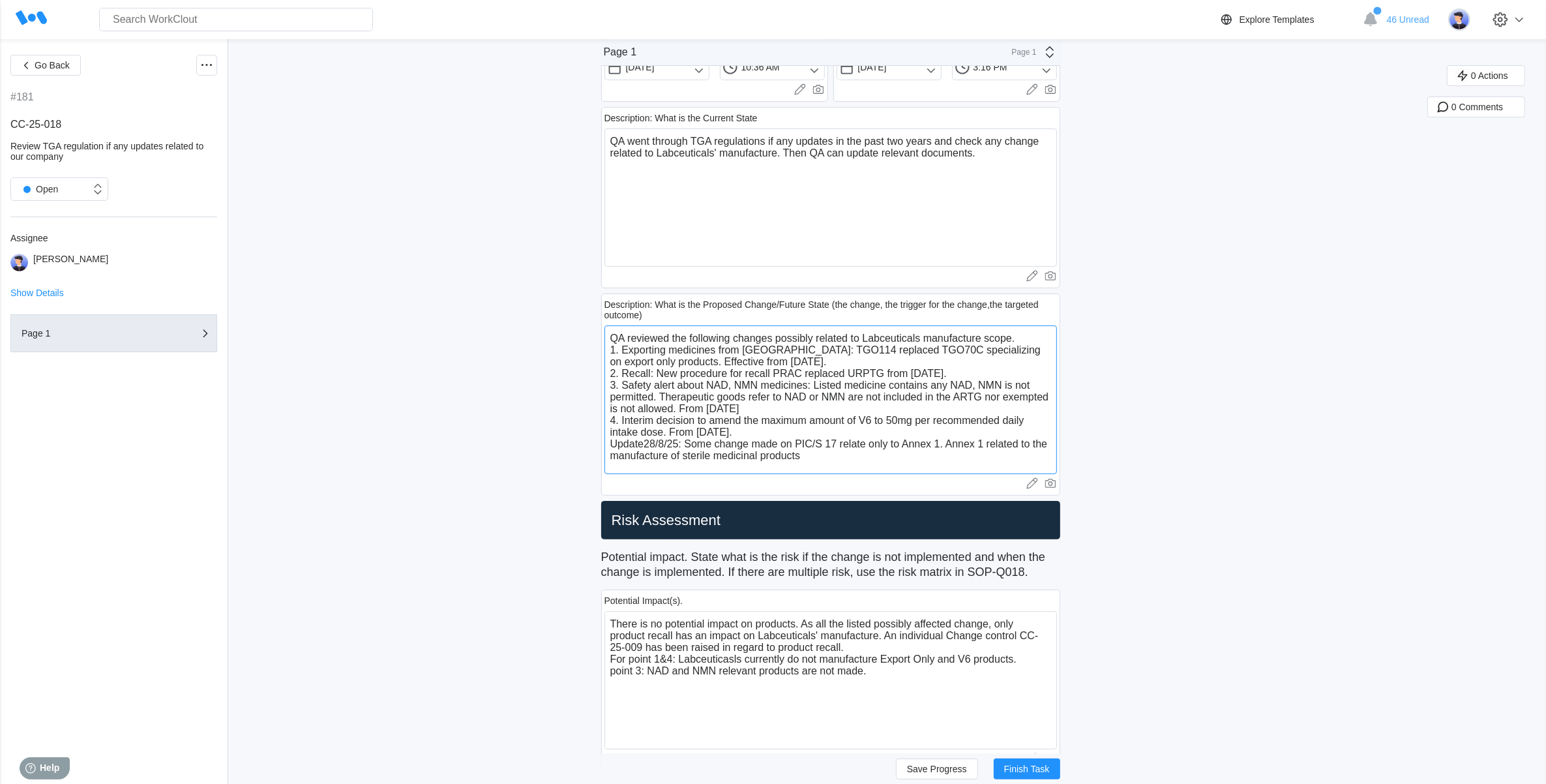
click at [993, 447] on textarea "QA reviewed the following changes possibly related to Labceuticals manufacture …" at bounding box center [831, 400] width 453 height 149
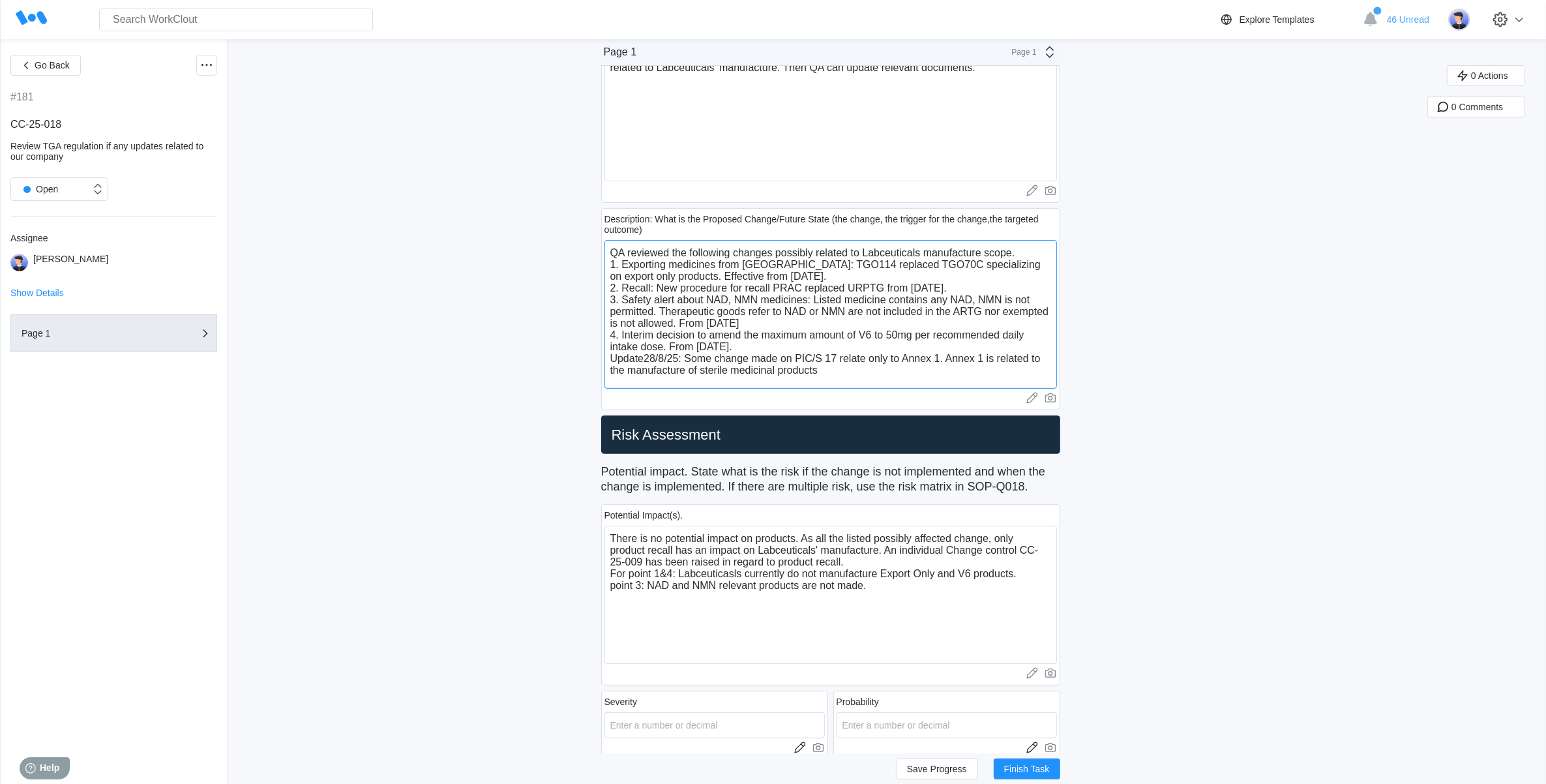
scroll to position [489, 0]
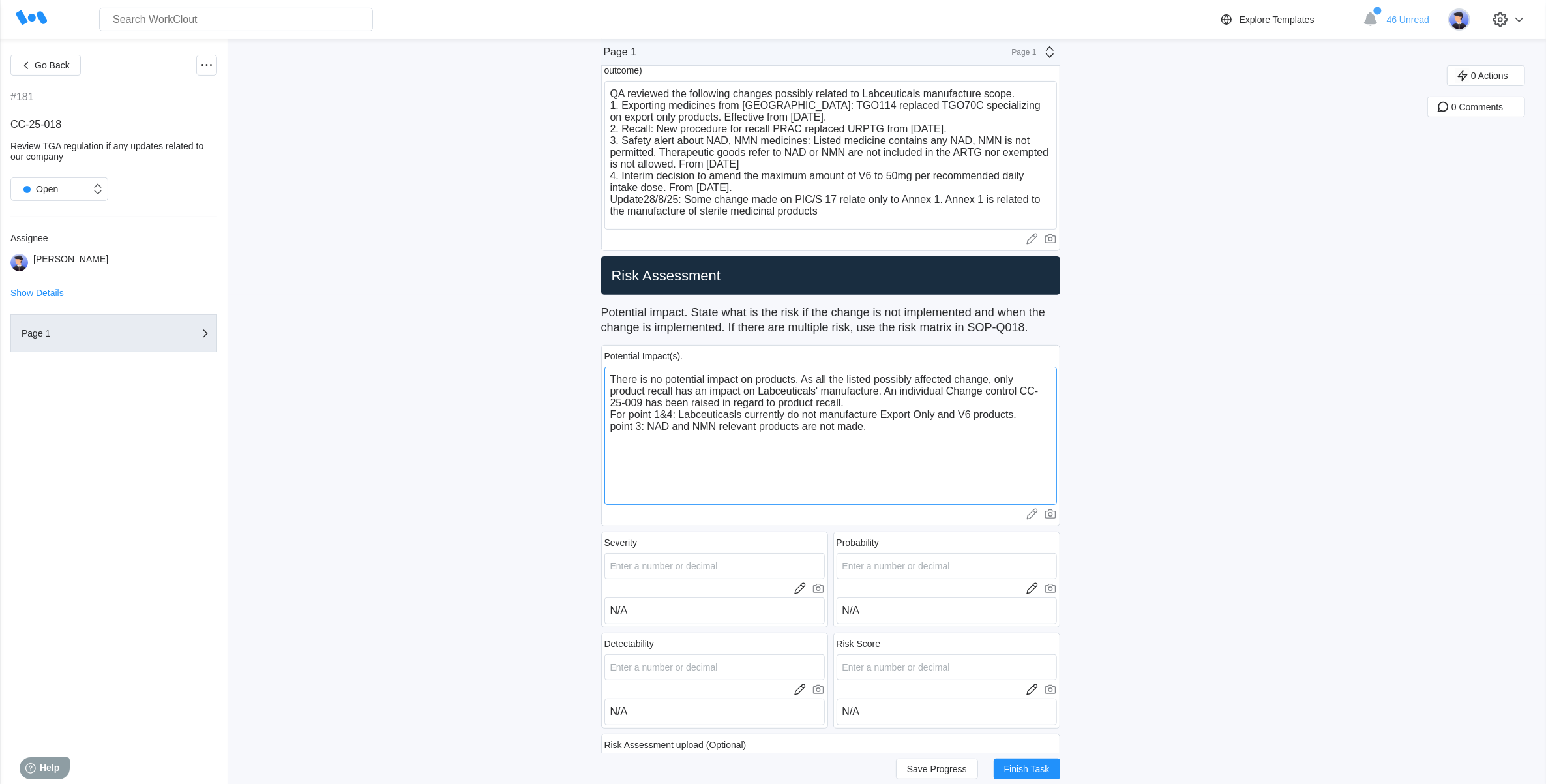
click at [891, 429] on textarea "There is no potential impact on products. As all the listed possibly affected c…" at bounding box center [831, 436] width 453 height 138
click at [653, 200] on textarea "QA reviewed the following changes possibly related to Labceuticals manufacture …" at bounding box center [831, 155] width 453 height 149
click at [722, 444] on textarea "There is no potential impact on products. As all the listed possibly affected c…" at bounding box center [831, 436] width 453 height 138
click at [696, 438] on textarea "There is no potential impact on products. As all the listed possibly affected c…" at bounding box center [831, 436] width 453 height 138
click at [825, 445] on textarea "There is no potential impact on products. As all the listed possibly affected c…" at bounding box center [831, 436] width 453 height 138
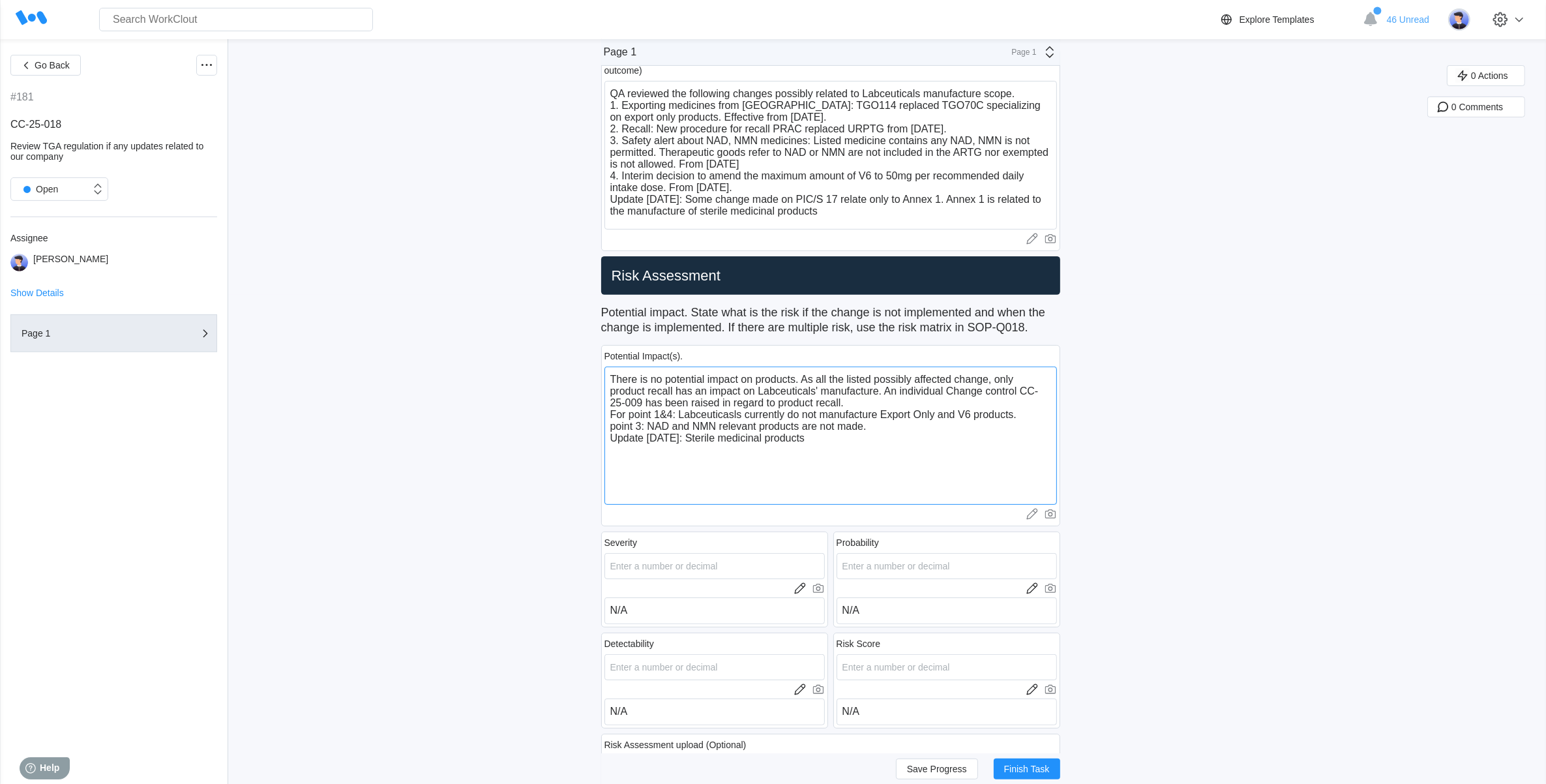
click at [698, 447] on textarea "There is no potential impact on products. As all the listed possibly affected c…" at bounding box center [831, 436] width 453 height 138
click at [943, 442] on textarea "There is no potential impact on products. As all the listed possibly affected c…" at bounding box center [831, 436] width 453 height 138
drag, startPoint x: 820, startPoint y: 442, endPoint x: 767, endPoint y: 442, distance: 53.0
click at [767, 442] on textarea "There is no potential impact on products. As all the listed possibly affected c…" at bounding box center [831, 436] width 453 height 138
drag, startPoint x: 823, startPoint y: 442, endPoint x: 756, endPoint y: 442, distance: 67.0
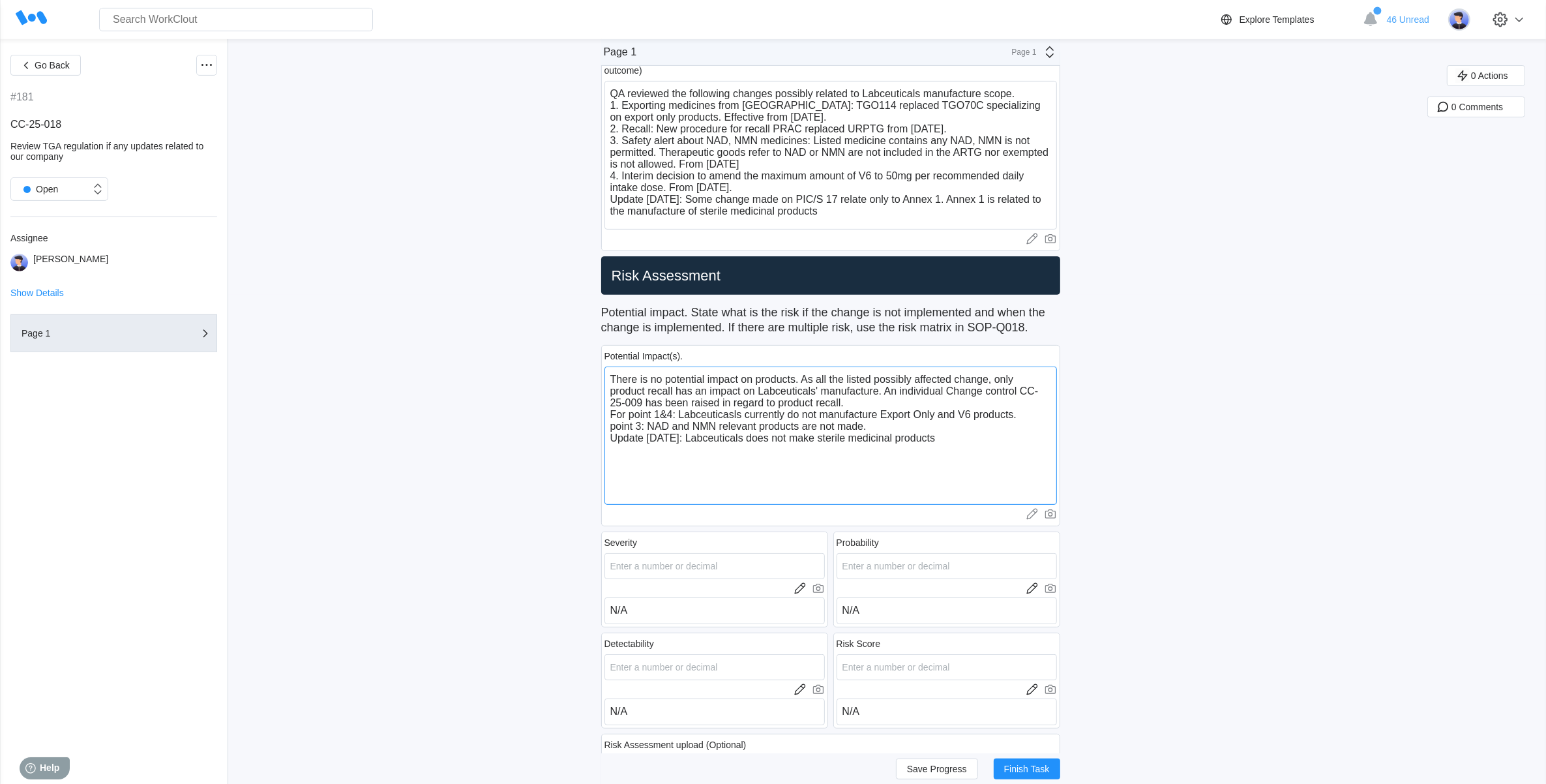
click at [756, 442] on textarea "There is no potential impact on products. As all the listed possibly affected c…" at bounding box center [831, 436] width 453 height 138
click at [669, 465] on textarea "There is no potential impact on products. As all the listed possibly affected c…" at bounding box center [831, 436] width 453 height 138
click at [657, 459] on textarea "There is no potential impact on products. As all the listed possibly affected c…" at bounding box center [831, 436] width 453 height 138
click at [660, 458] on textarea "There is no potential impact on products. As all the listed possibly affected c…" at bounding box center [831, 436] width 453 height 138
click at [657, 452] on textarea "There is no potential impact on products. As all the listed possibly affected c…" at bounding box center [831, 436] width 453 height 138
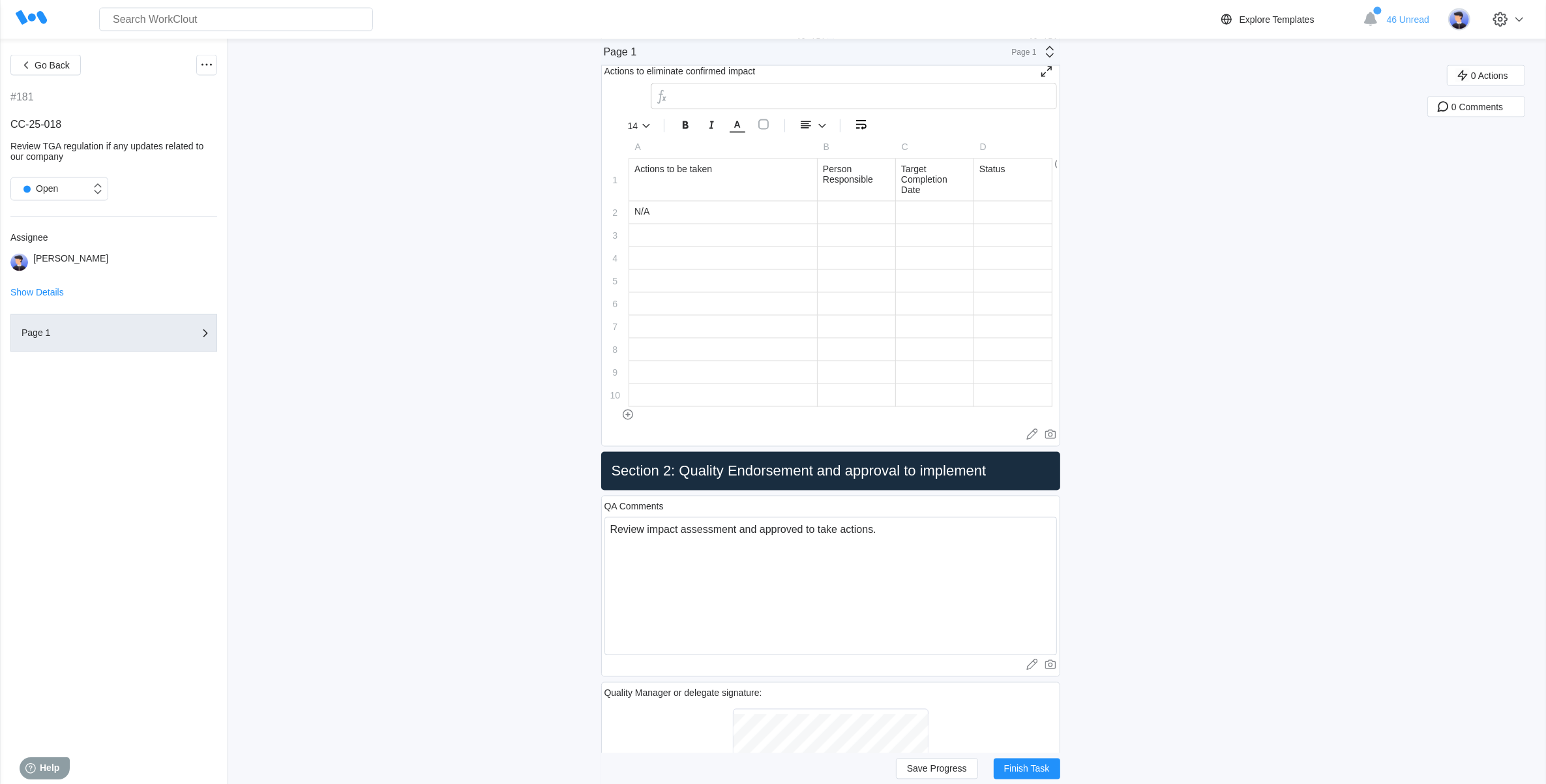
scroll to position [3098, 0]
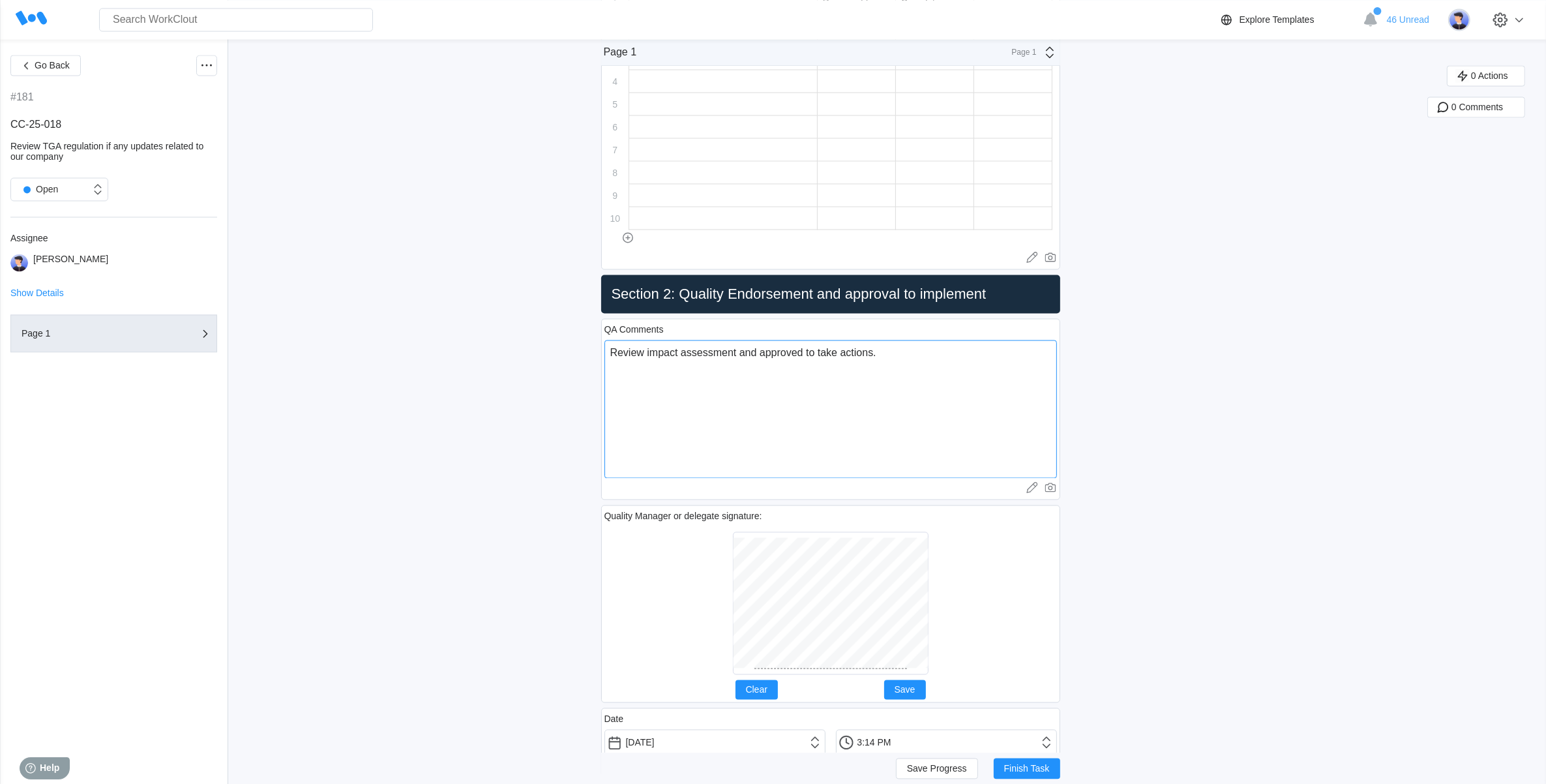
click at [895, 370] on textarea "Review impact assessment and approved to take actions." at bounding box center [831, 409] width 453 height 138
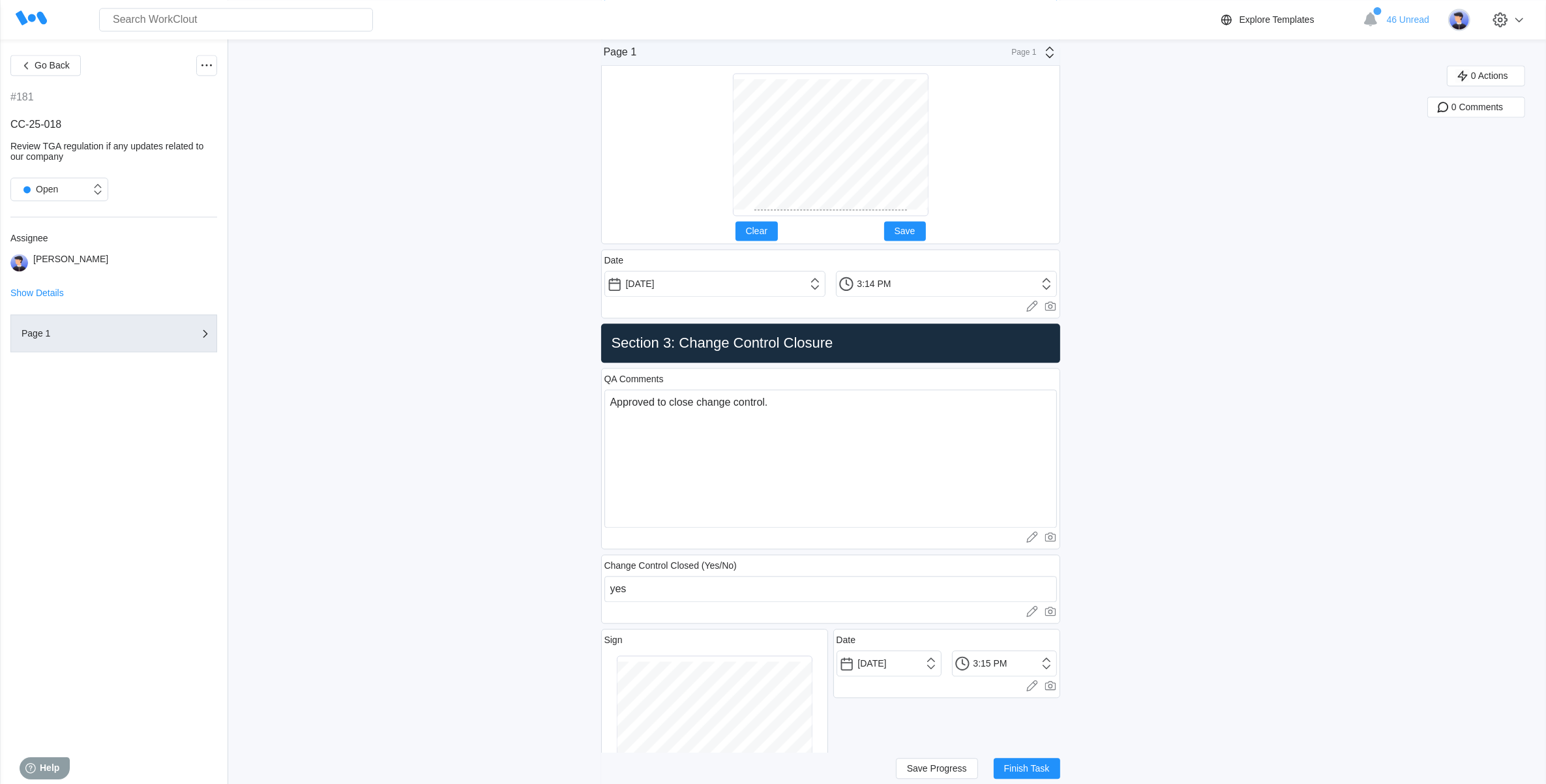
scroll to position [3662, 0]
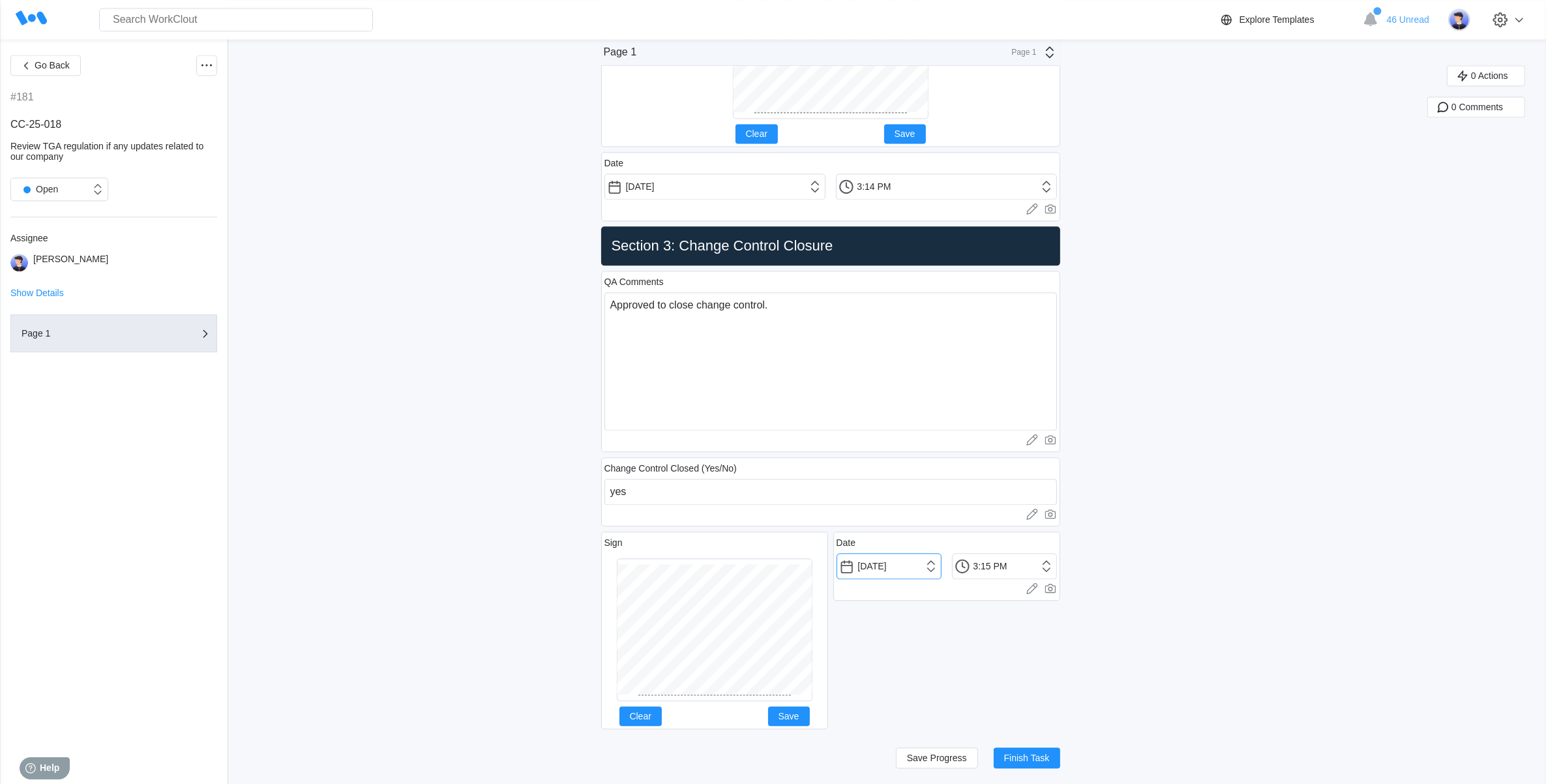
click at [934, 566] on input "[DATE]" at bounding box center [889, 566] width 105 height 26
click at [944, 723] on div "28" at bounding box center [943, 731] width 17 height 17
click at [1052, 561] on input "3:15 PM" at bounding box center [1004, 566] width 105 height 26
click at [984, 635] on li "12:30 PM" at bounding box center [987, 643] width 55 height 19
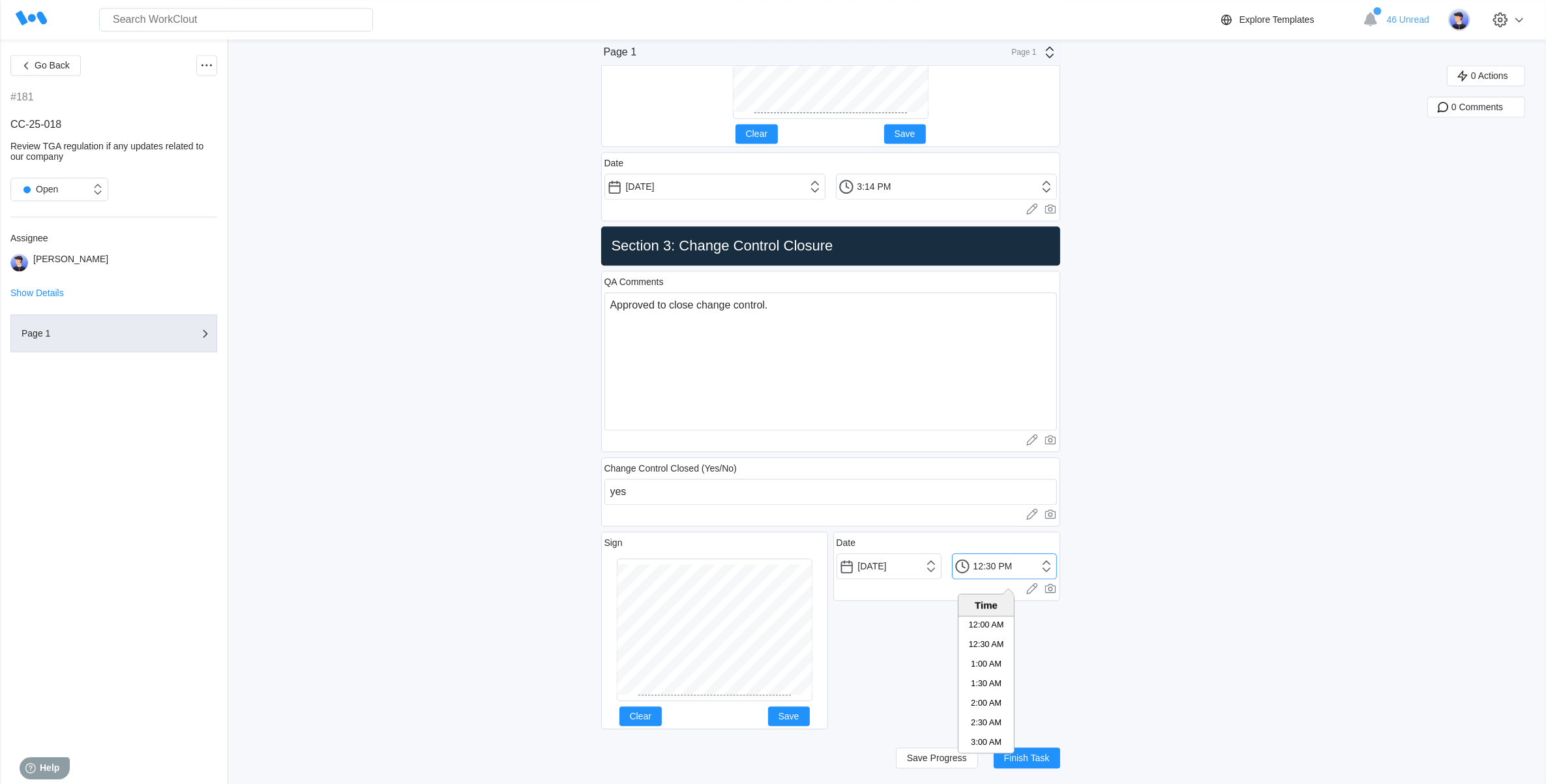
scroll to position [430, 0]
click at [999, 566] on input "12:30 PM" at bounding box center [1004, 566] width 105 height 26
click at [927, 756] on span "Save Progress" at bounding box center [936, 758] width 60 height 9
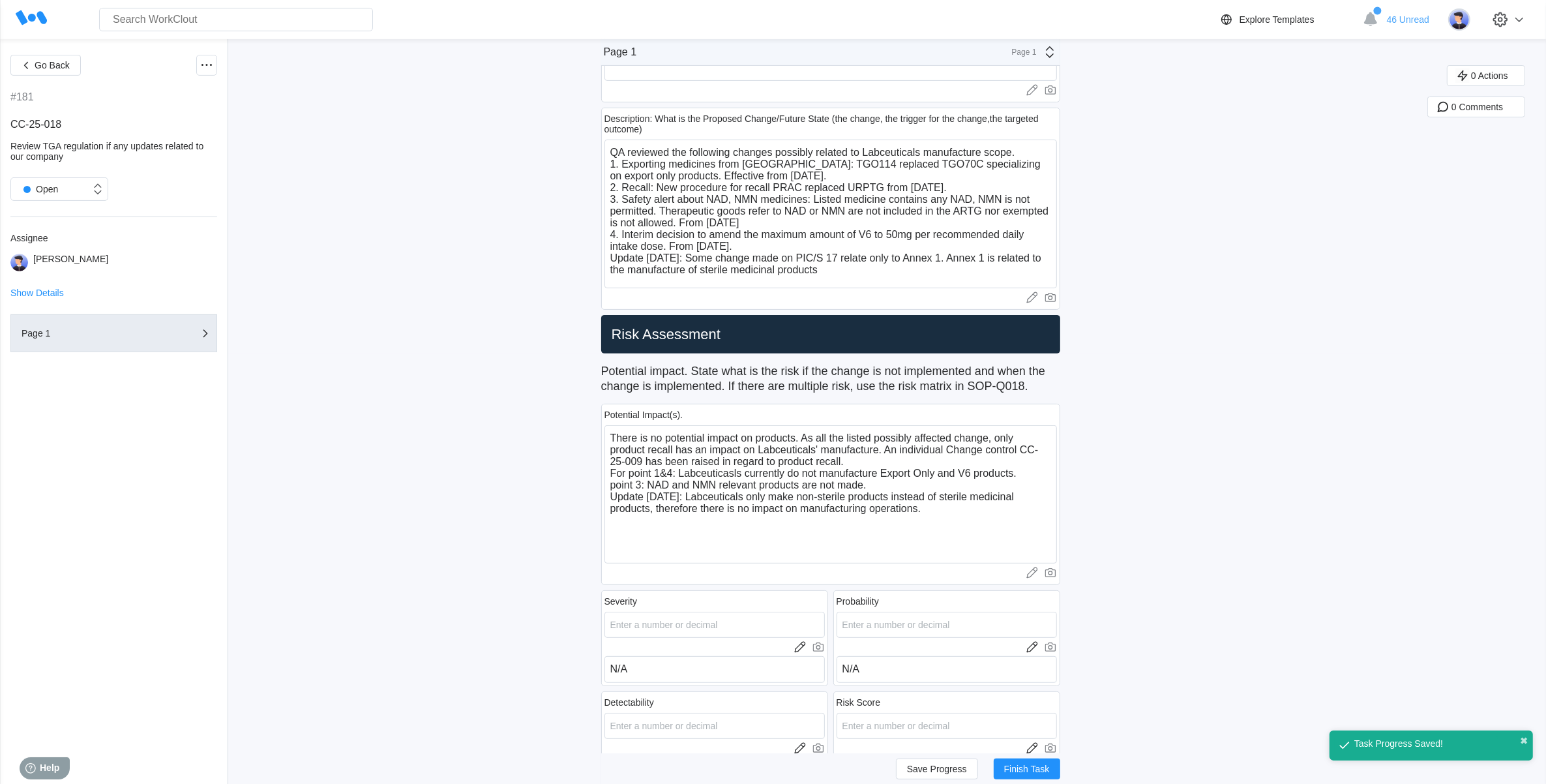
scroll to position [0, 0]
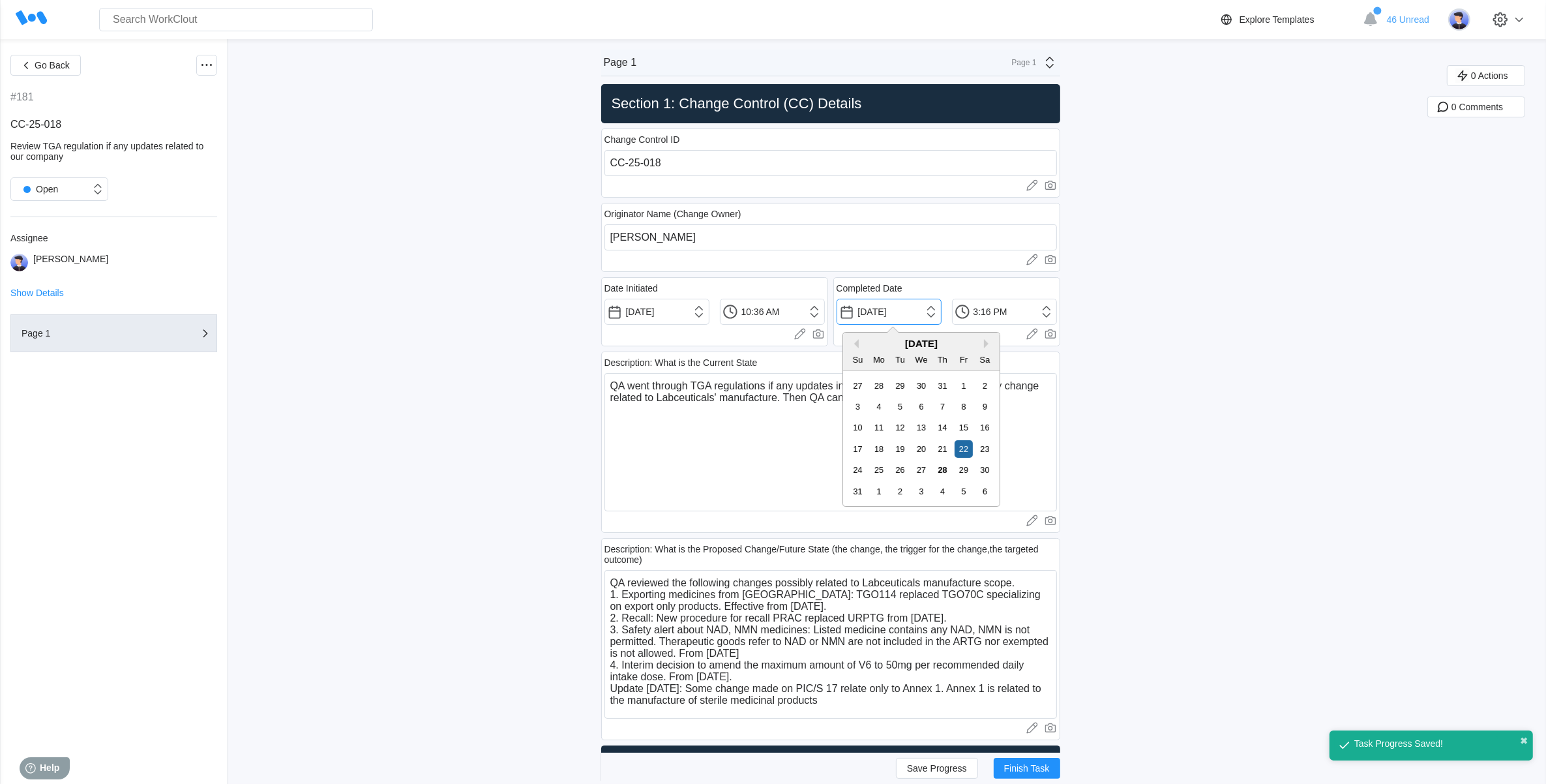
click at [940, 311] on input "[DATE]" at bounding box center [889, 312] width 105 height 26
click at [944, 471] on div "28" at bounding box center [943, 469] width 17 height 17
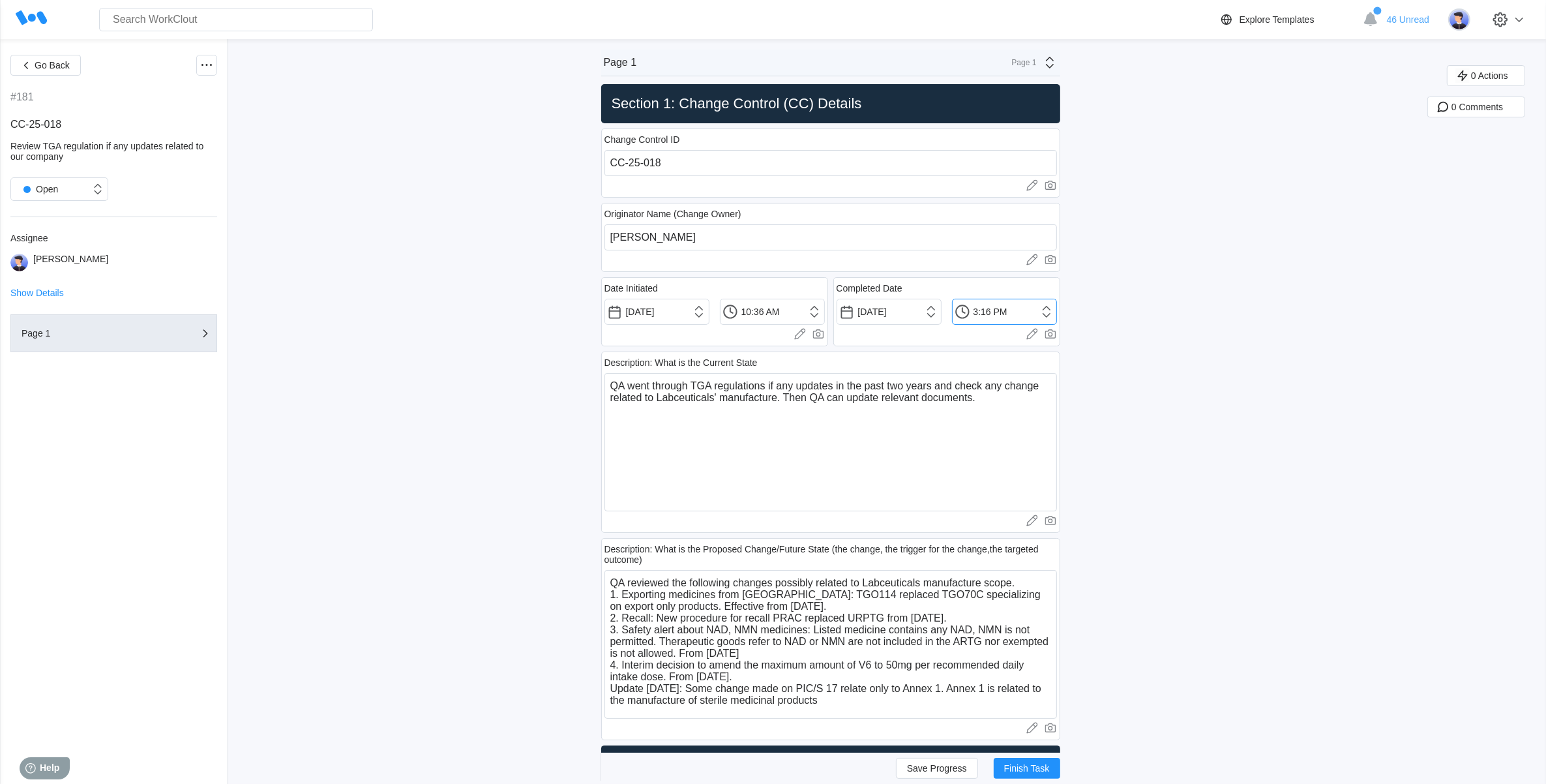
click at [1054, 310] on input "3:16 PM" at bounding box center [1004, 312] width 105 height 26
click at [987, 458] on li "12:30 PM" at bounding box center [987, 458] width 55 height 19
drag, startPoint x: 993, startPoint y: 314, endPoint x: 1002, endPoint y: 314, distance: 9.0
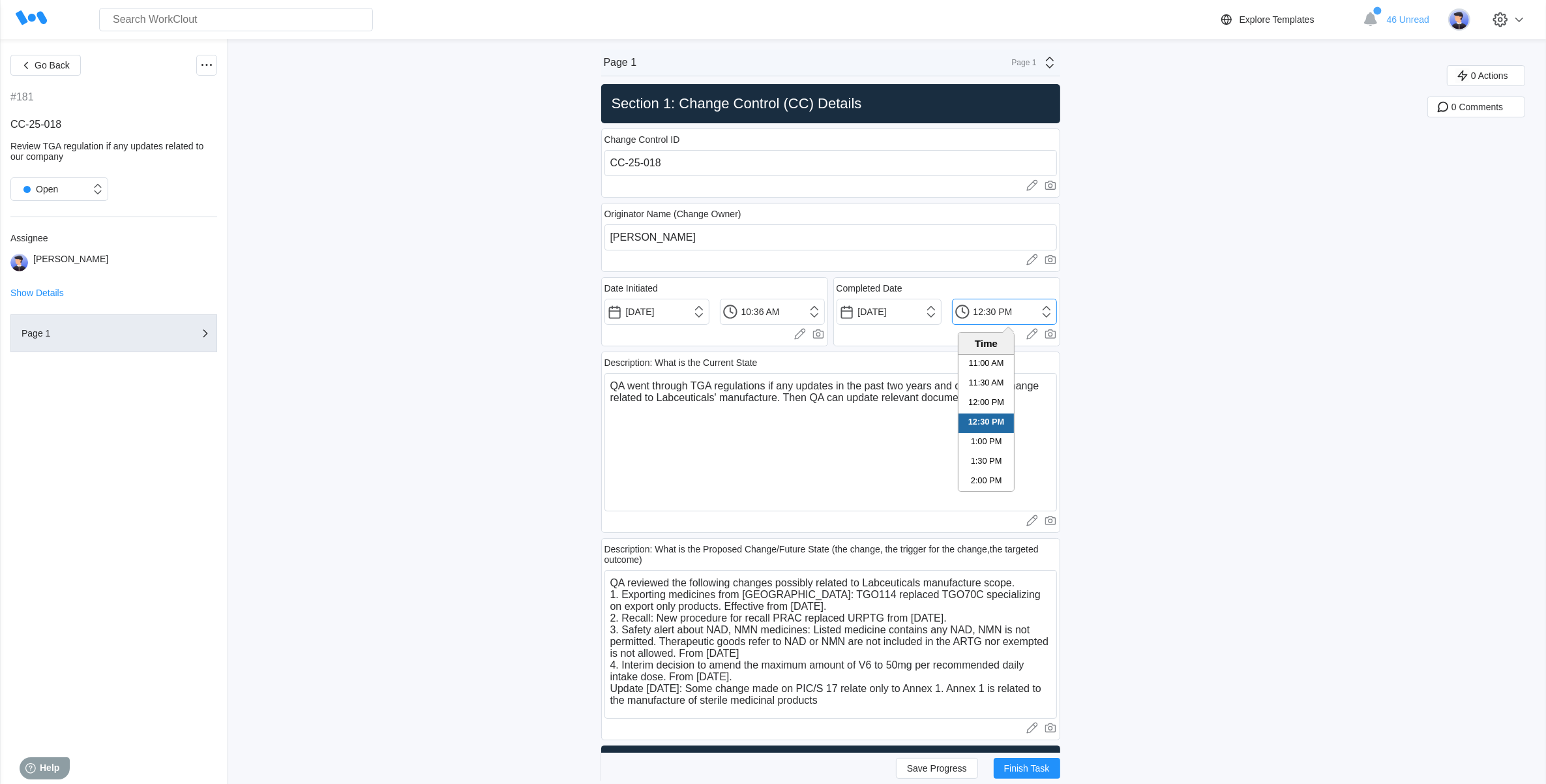
click at [1002, 314] on input "12:30 PM" at bounding box center [1004, 312] width 105 height 26
click at [973, 765] on button "Save Progress" at bounding box center [937, 768] width 83 height 21
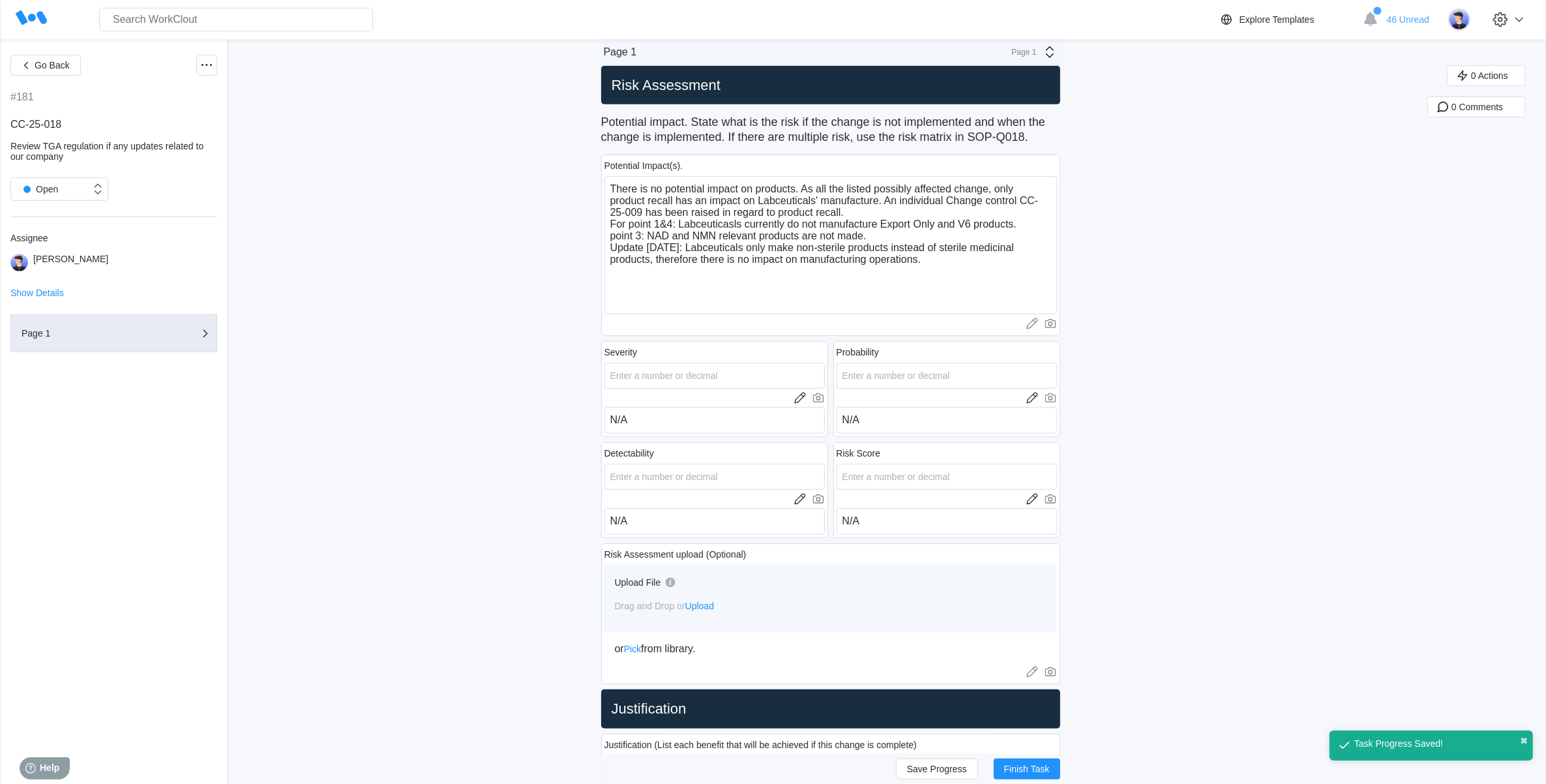
scroll to position [0, 0]
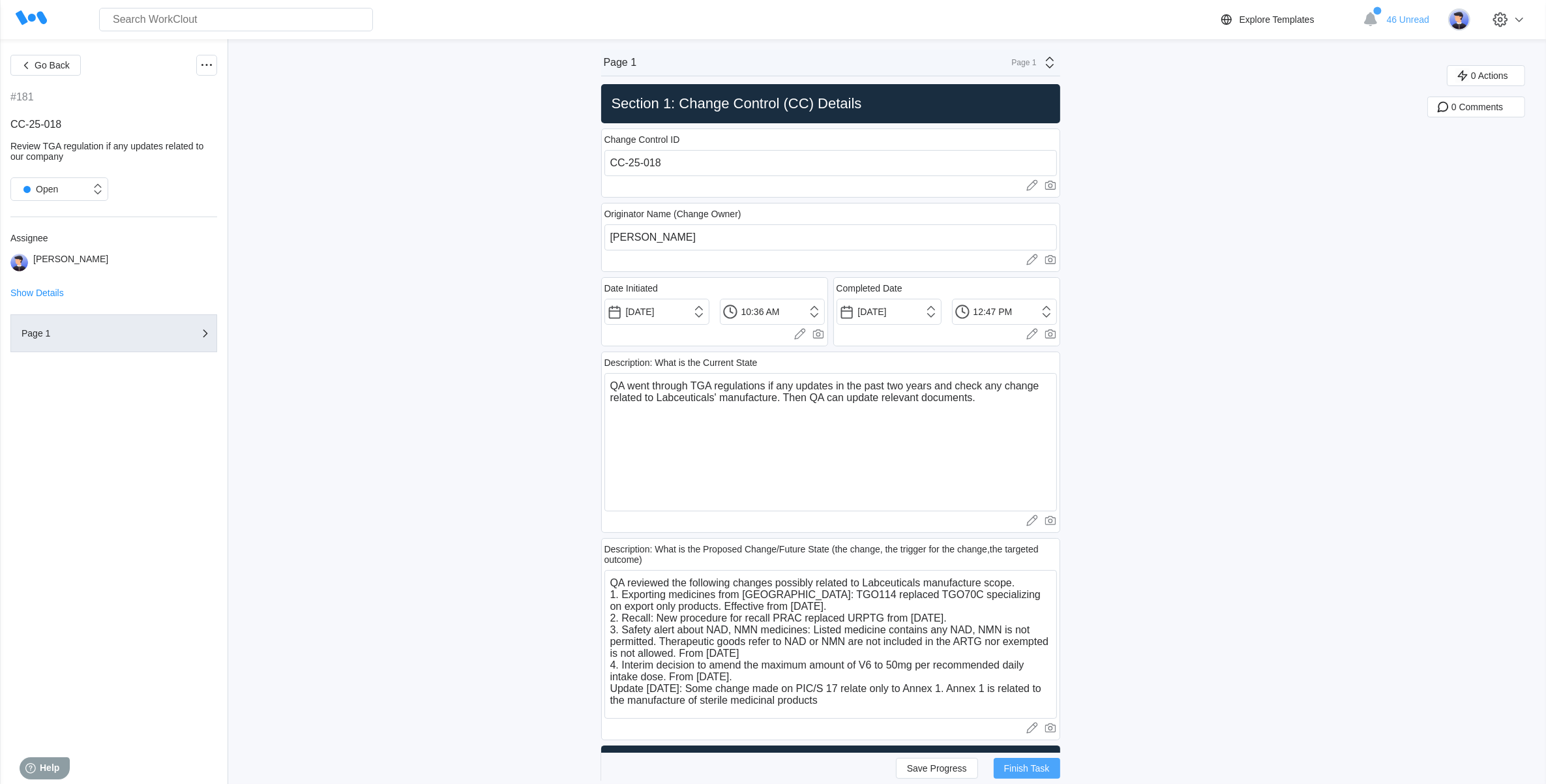
click at [1037, 768] on span "Finish Task" at bounding box center [1027, 768] width 46 height 9
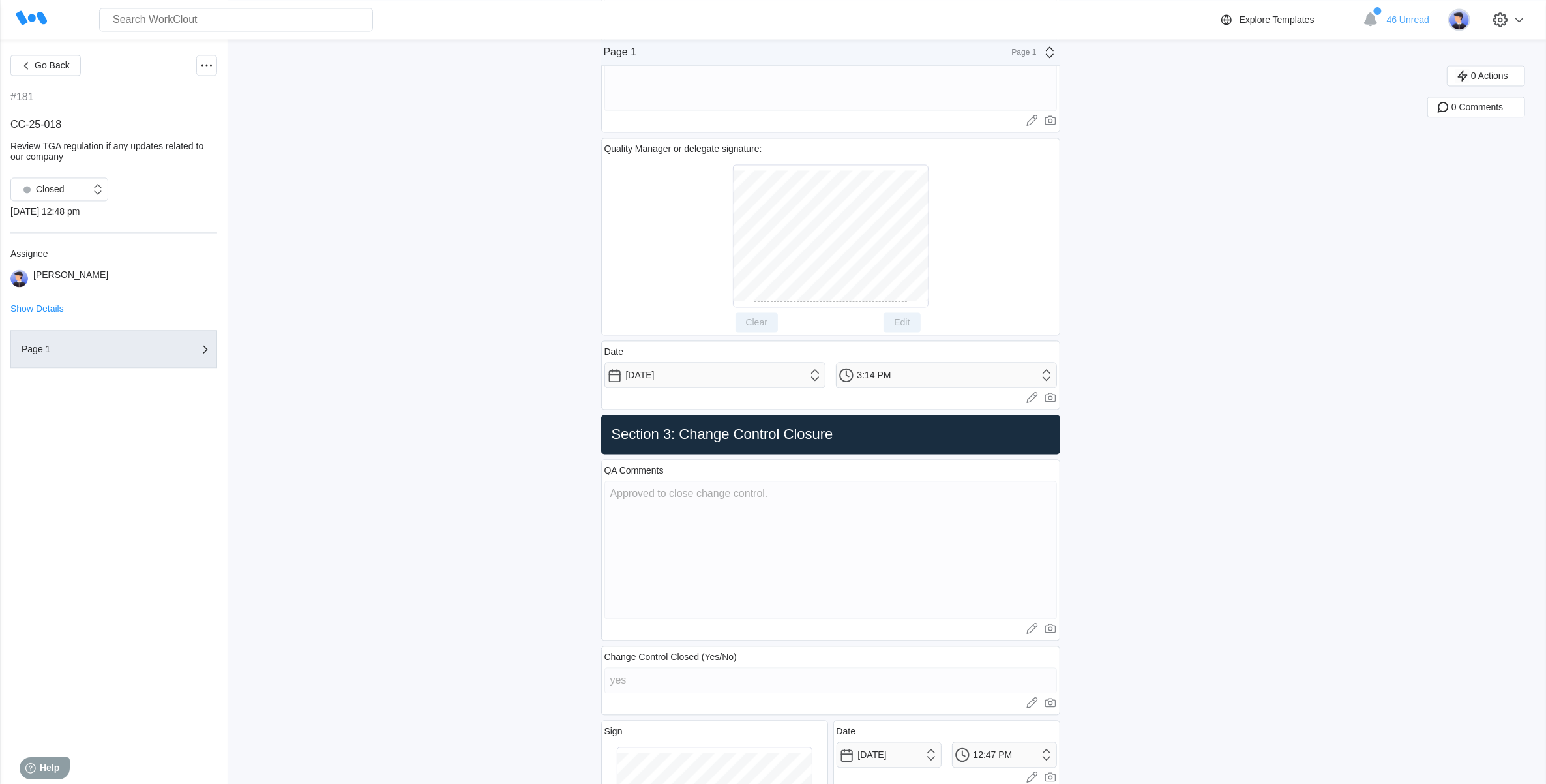
scroll to position [3507, 0]
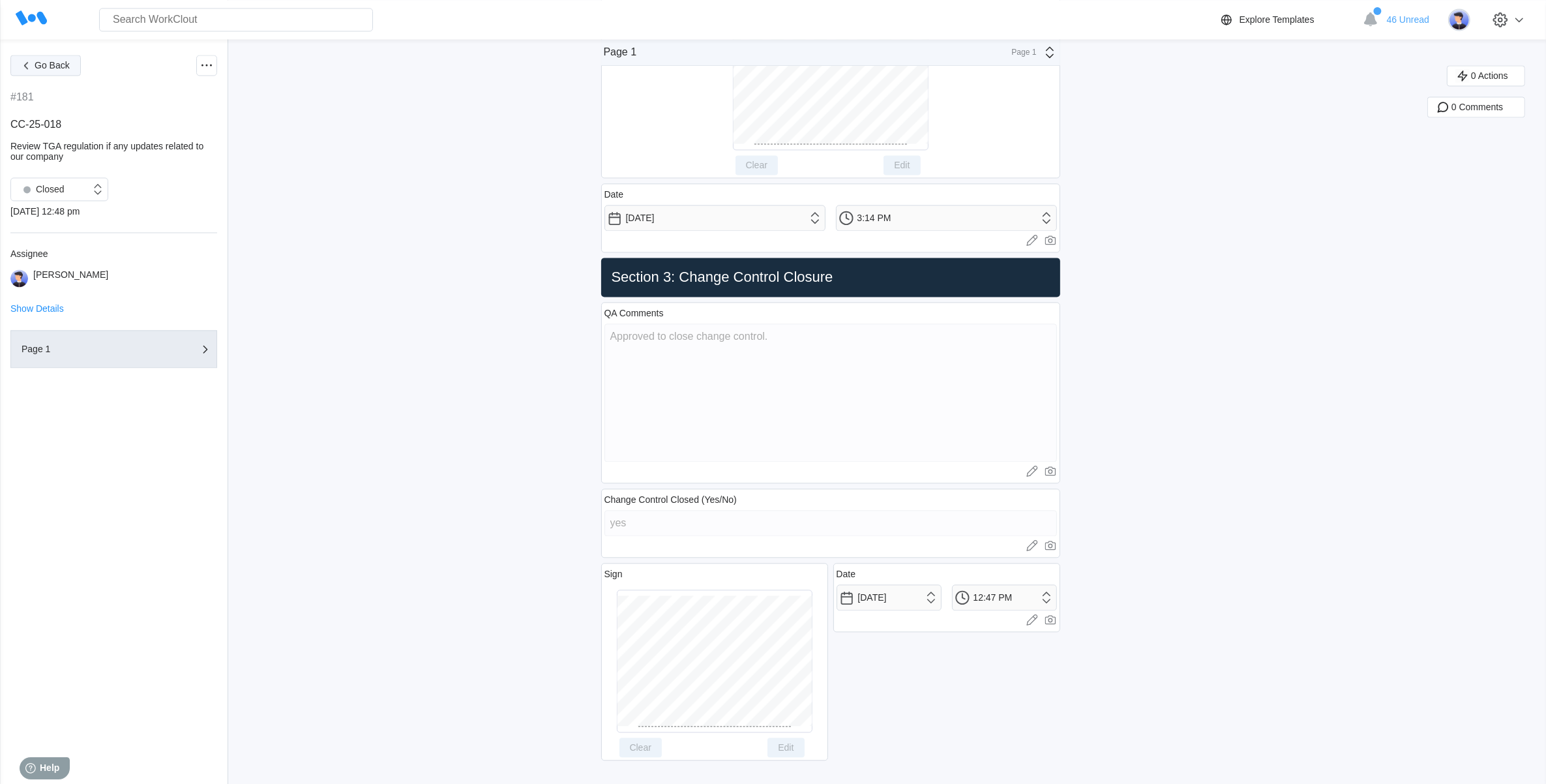
click at [58, 62] on span "Go Back" at bounding box center [52, 65] width 35 height 9
